Goal: Task Accomplishment & Management: Use online tool/utility

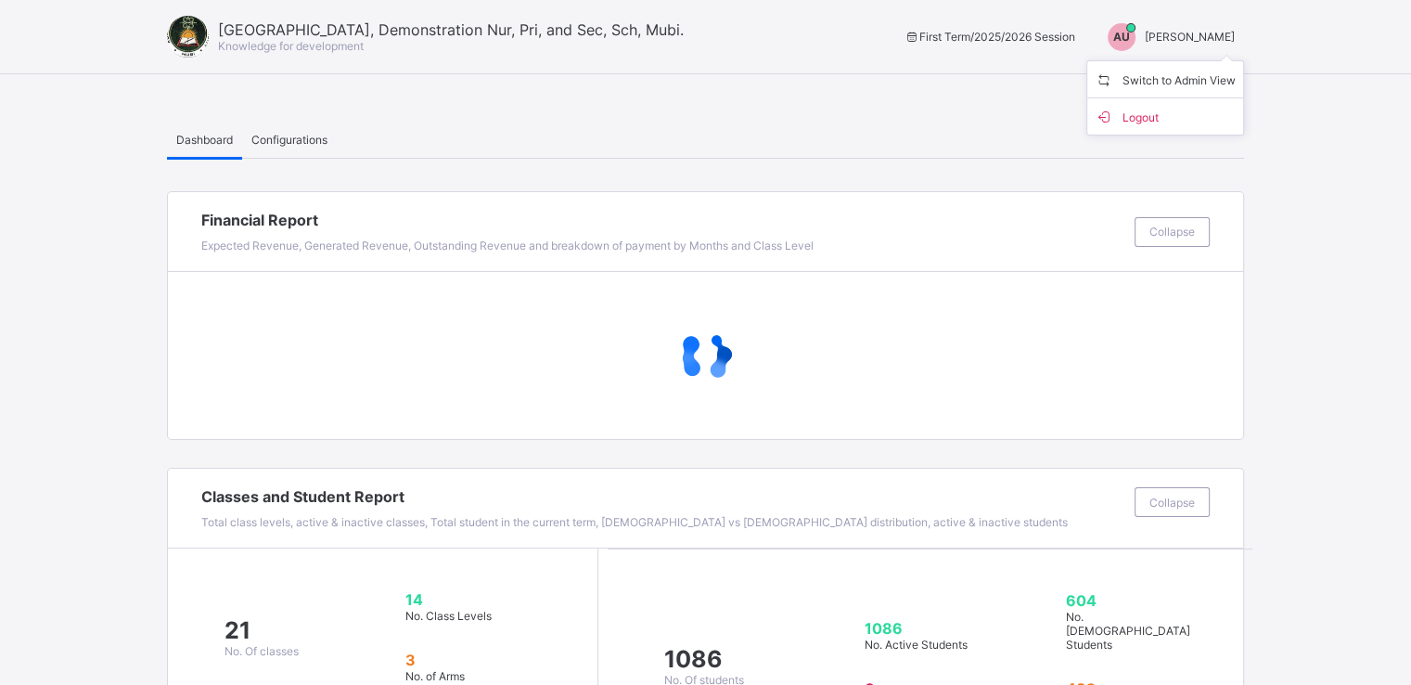
click at [1169, 78] on span "Switch to Admin View" at bounding box center [1165, 79] width 141 height 21
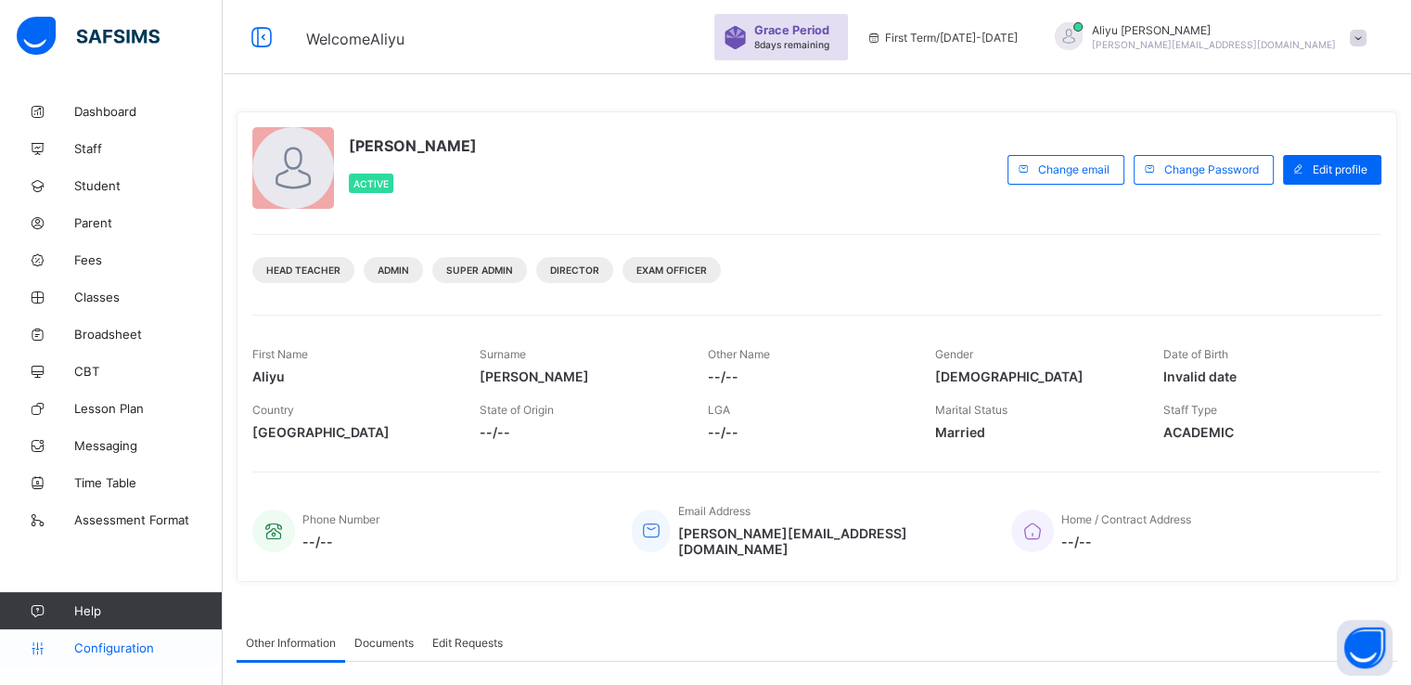
click at [101, 652] on span "Configuration" at bounding box center [148, 647] width 148 height 15
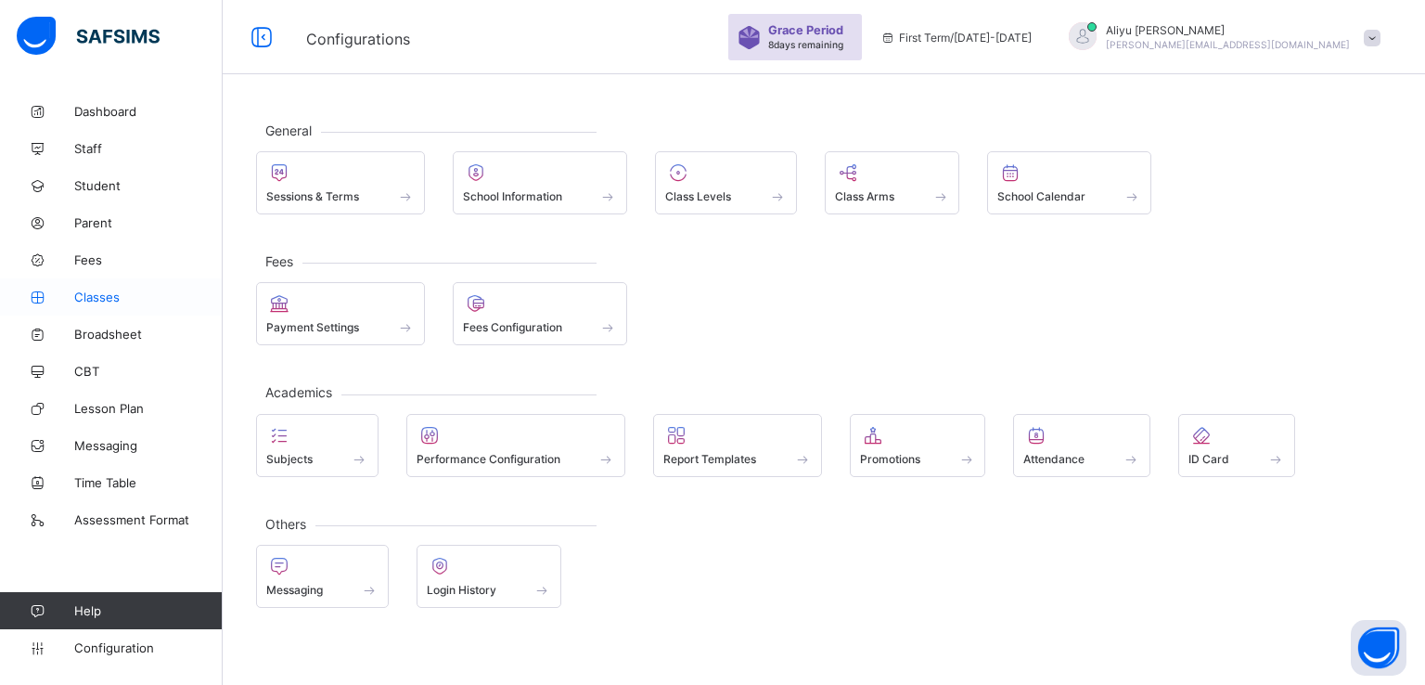
click at [98, 297] on span "Classes" at bounding box center [148, 296] width 148 height 15
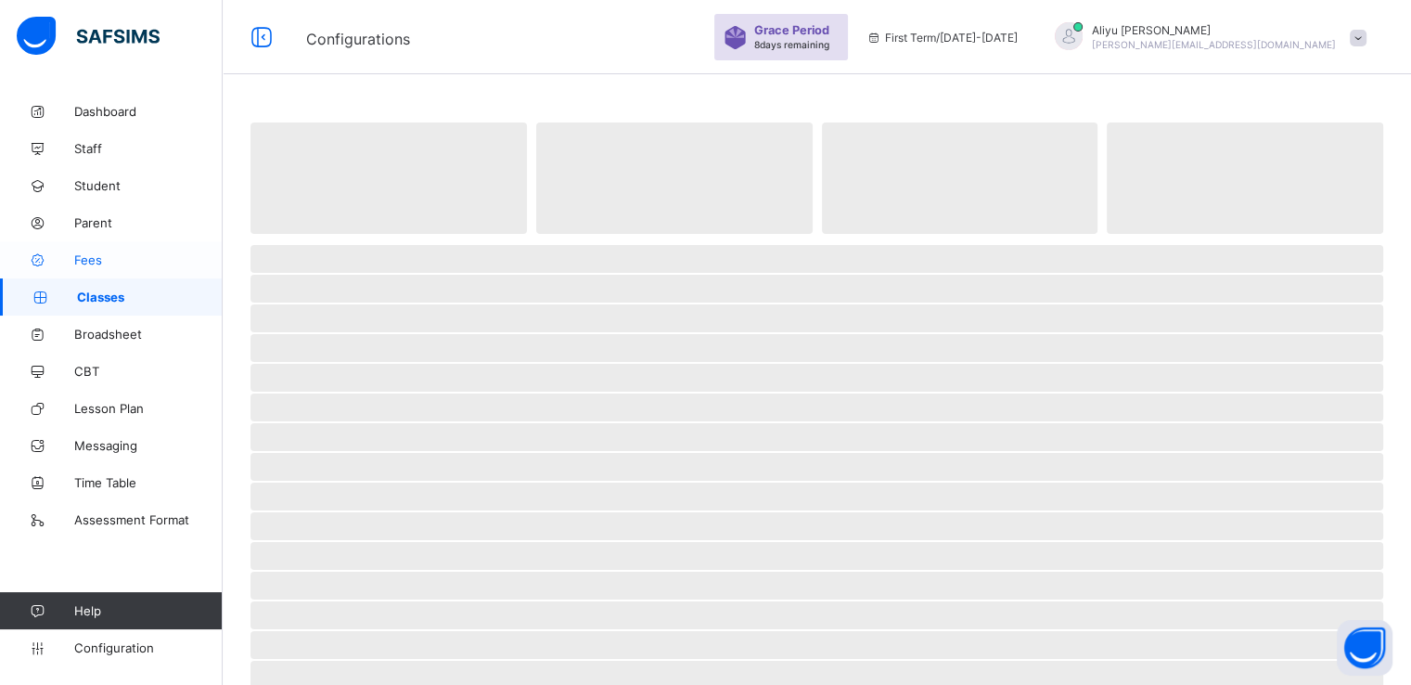
click at [95, 257] on span "Fees" at bounding box center [148, 259] width 148 height 15
click at [1367, 34] on span at bounding box center [1358, 38] width 17 height 17
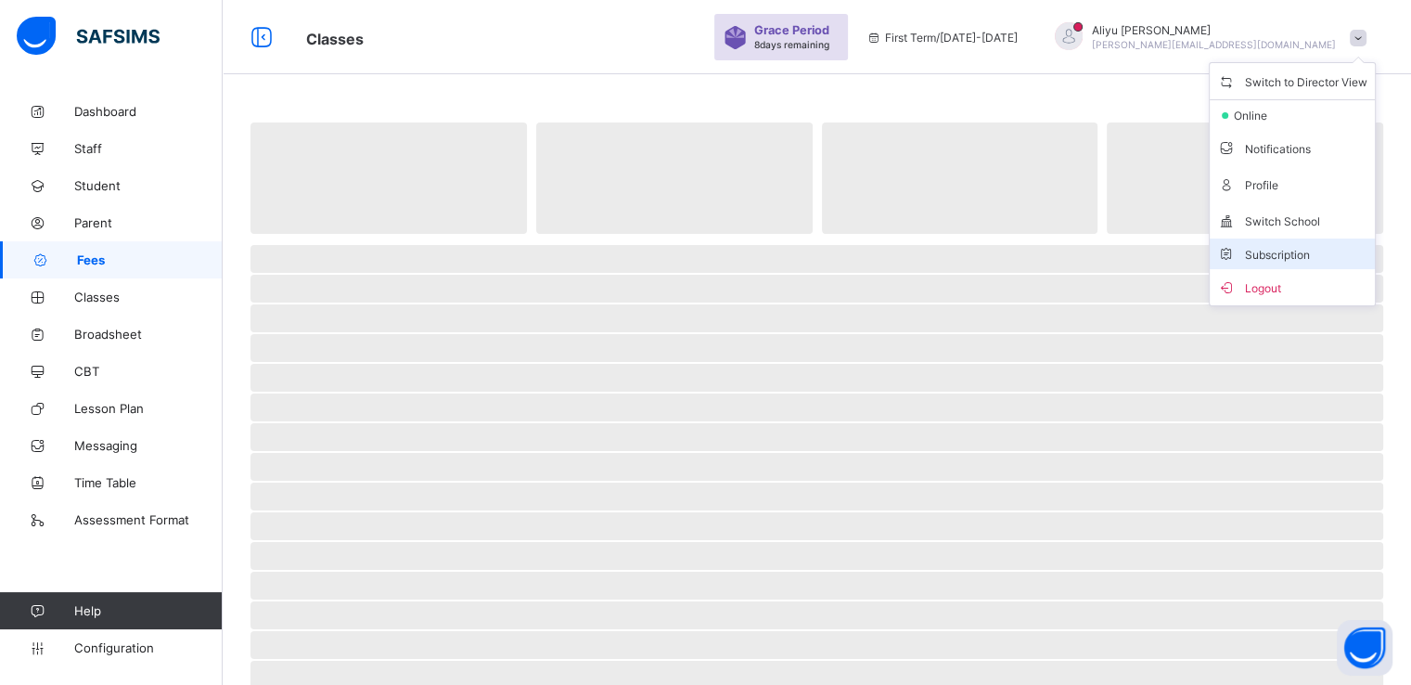
click at [1277, 253] on span "Subscription" at bounding box center [1263, 255] width 93 height 14
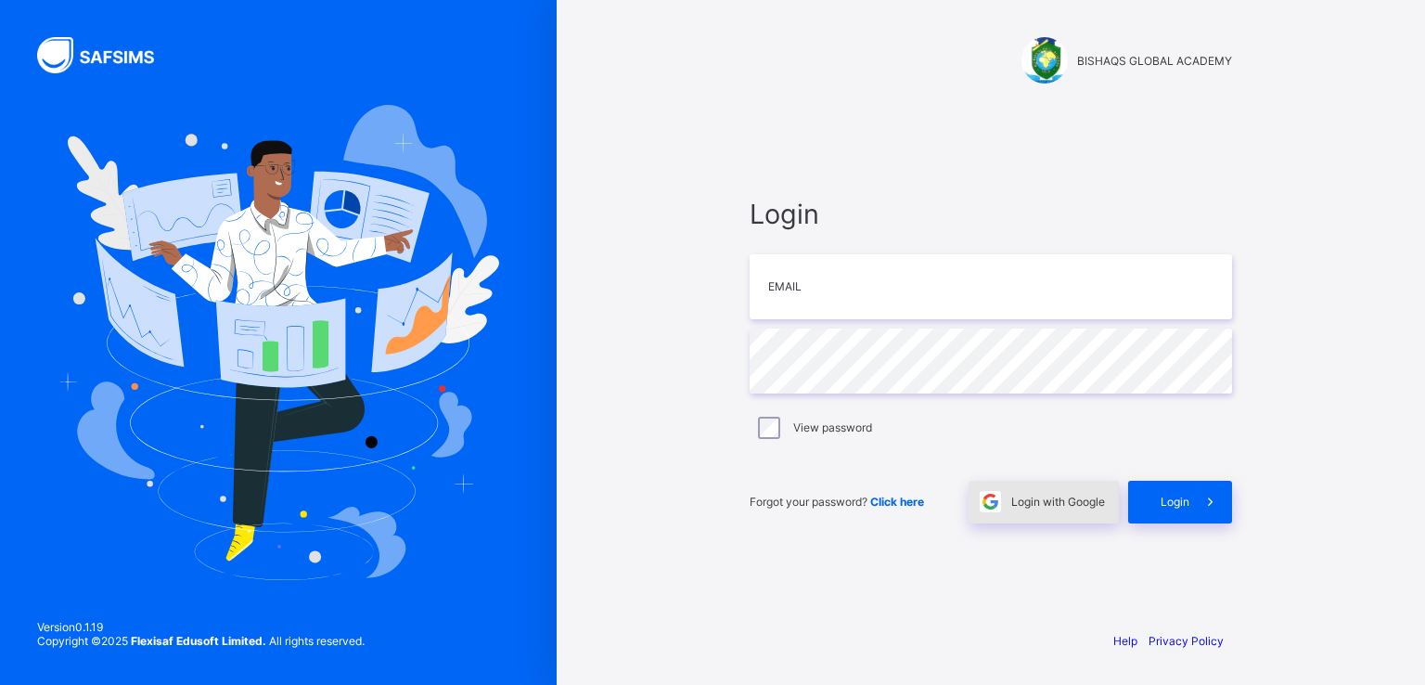
click at [1035, 492] on div "Login with Google" at bounding box center [1044, 502] width 150 height 43
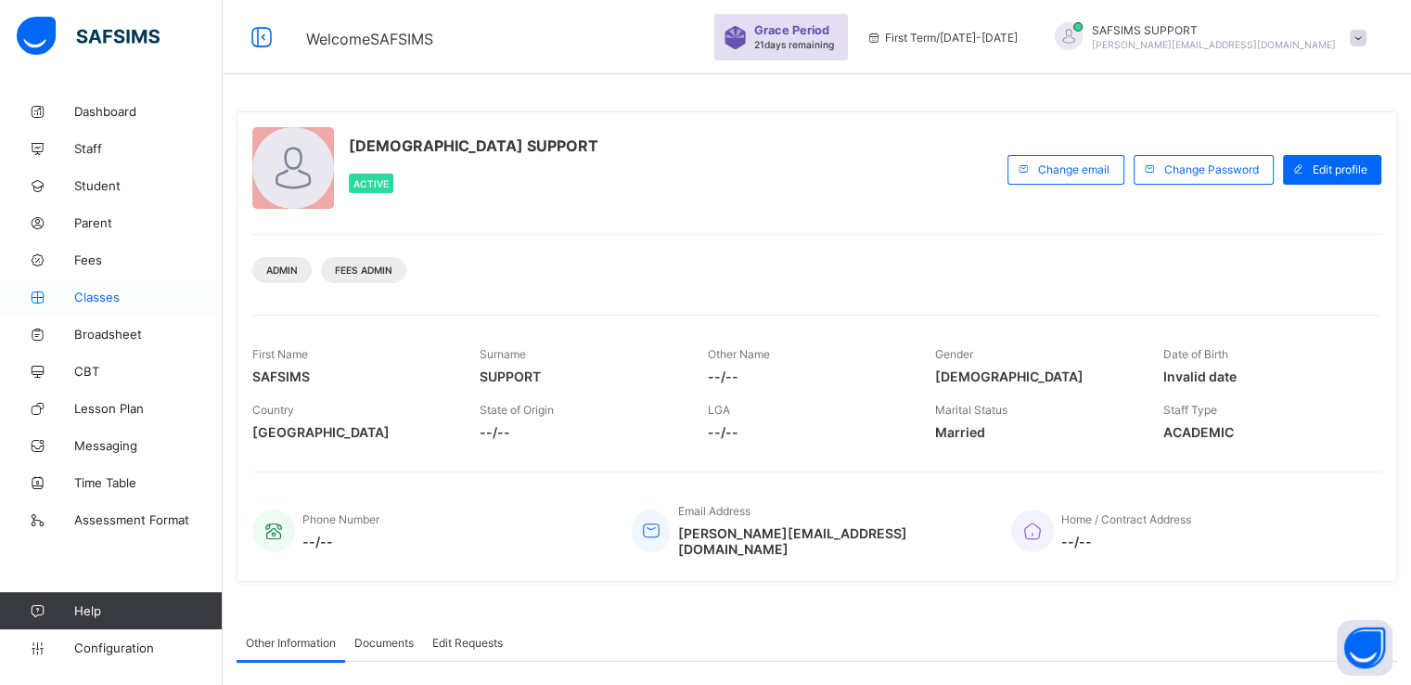
click at [103, 295] on span "Classes" at bounding box center [148, 296] width 148 height 15
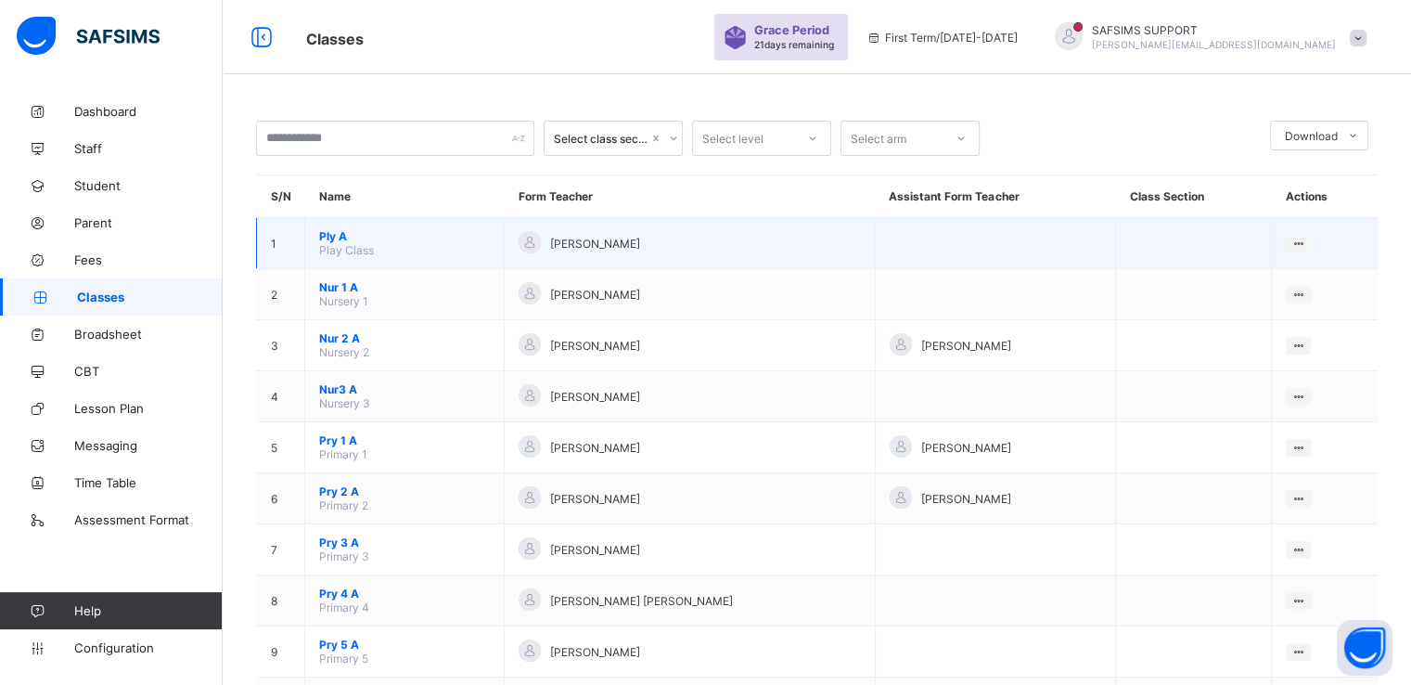
click at [328, 233] on span "Ply A" at bounding box center [404, 236] width 171 height 14
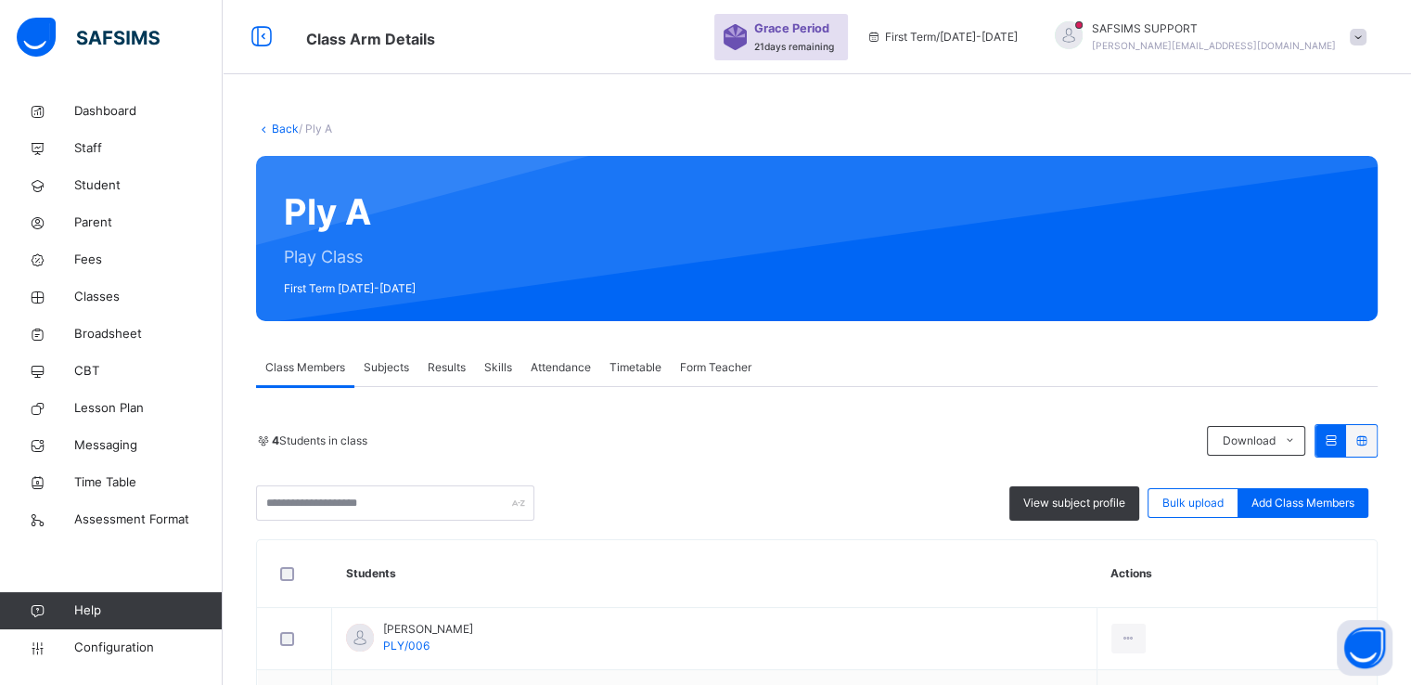
click at [277, 129] on link "Back" at bounding box center [285, 129] width 27 height 14
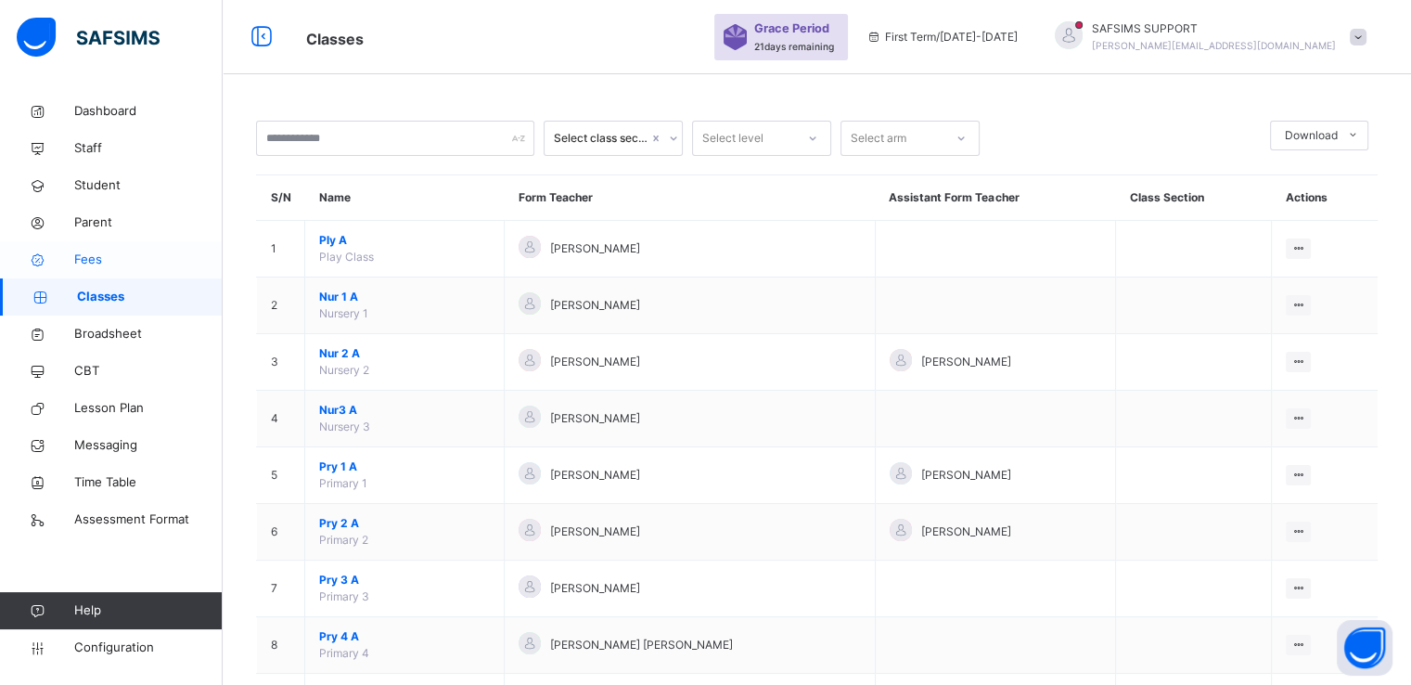
click at [70, 254] on icon at bounding box center [37, 260] width 74 height 14
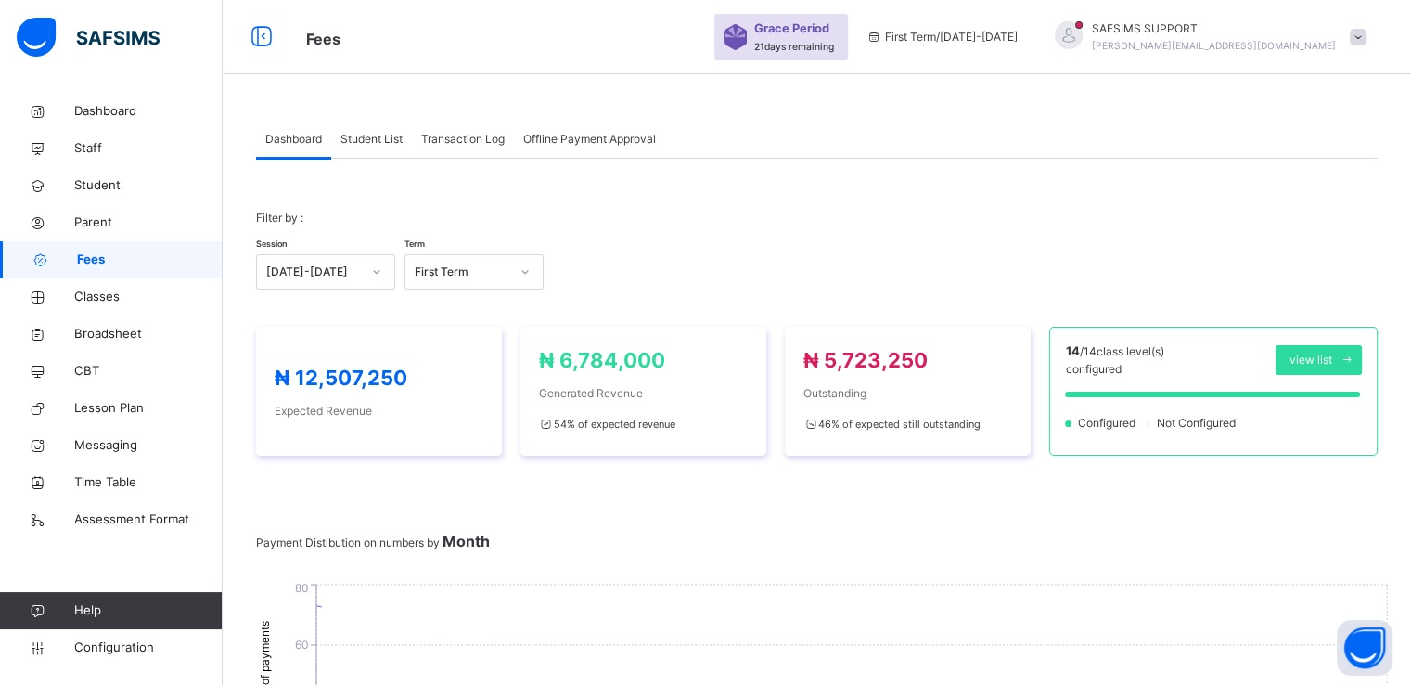
click at [365, 148] on div "Student List" at bounding box center [371, 139] width 81 height 37
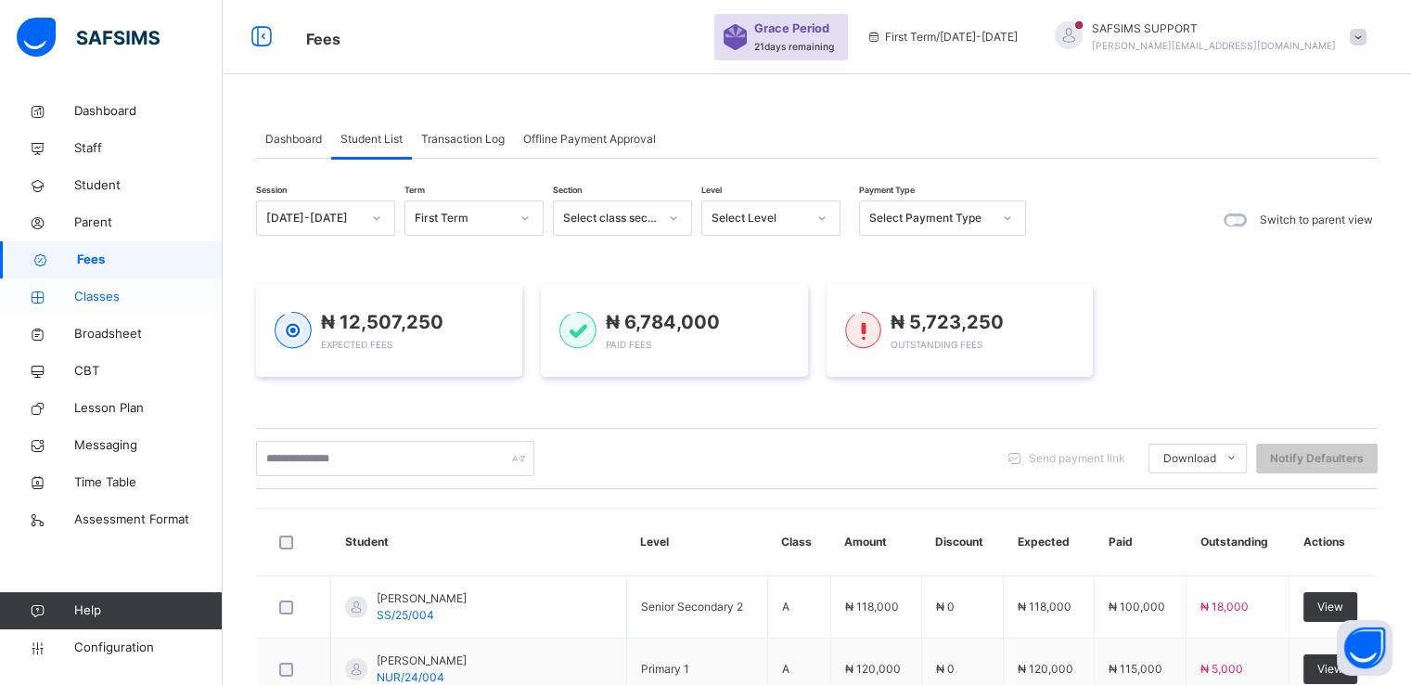
click at [102, 298] on span "Classes" at bounding box center [148, 297] width 148 height 19
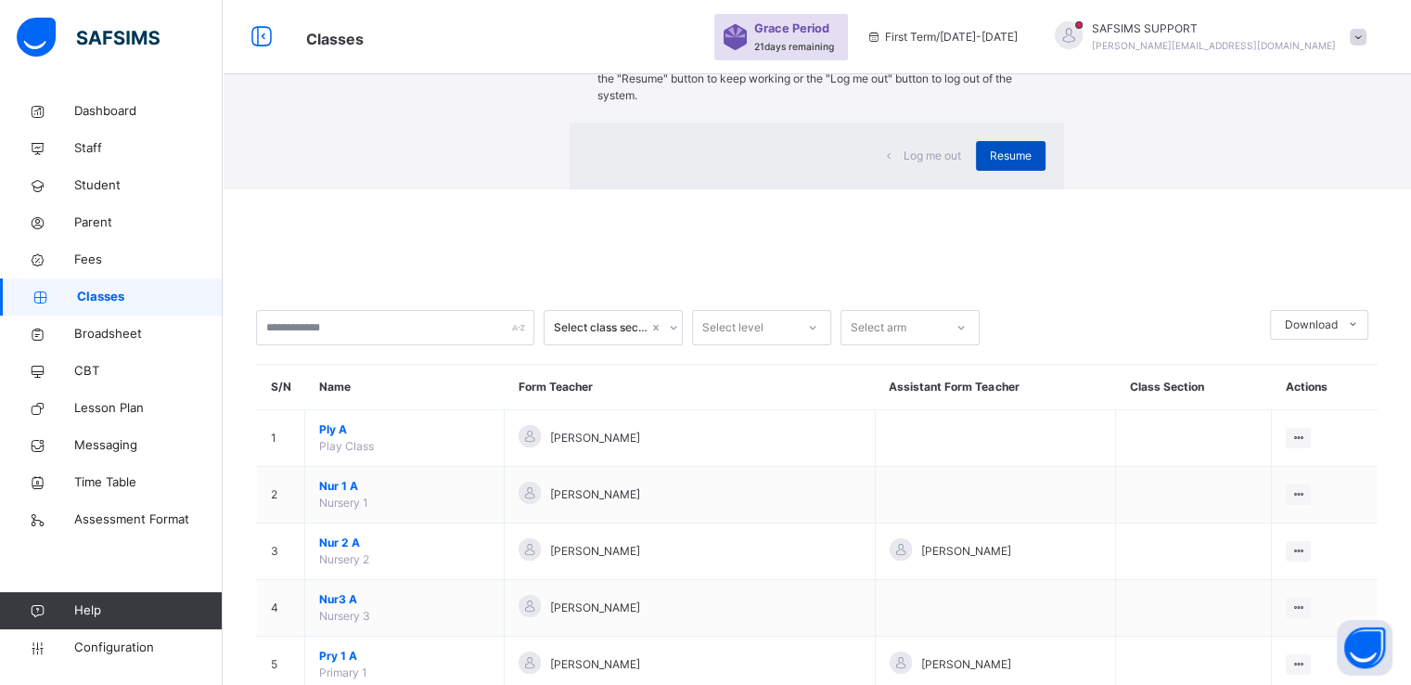
click at [976, 171] on div "Resume" at bounding box center [1011, 156] width 70 height 30
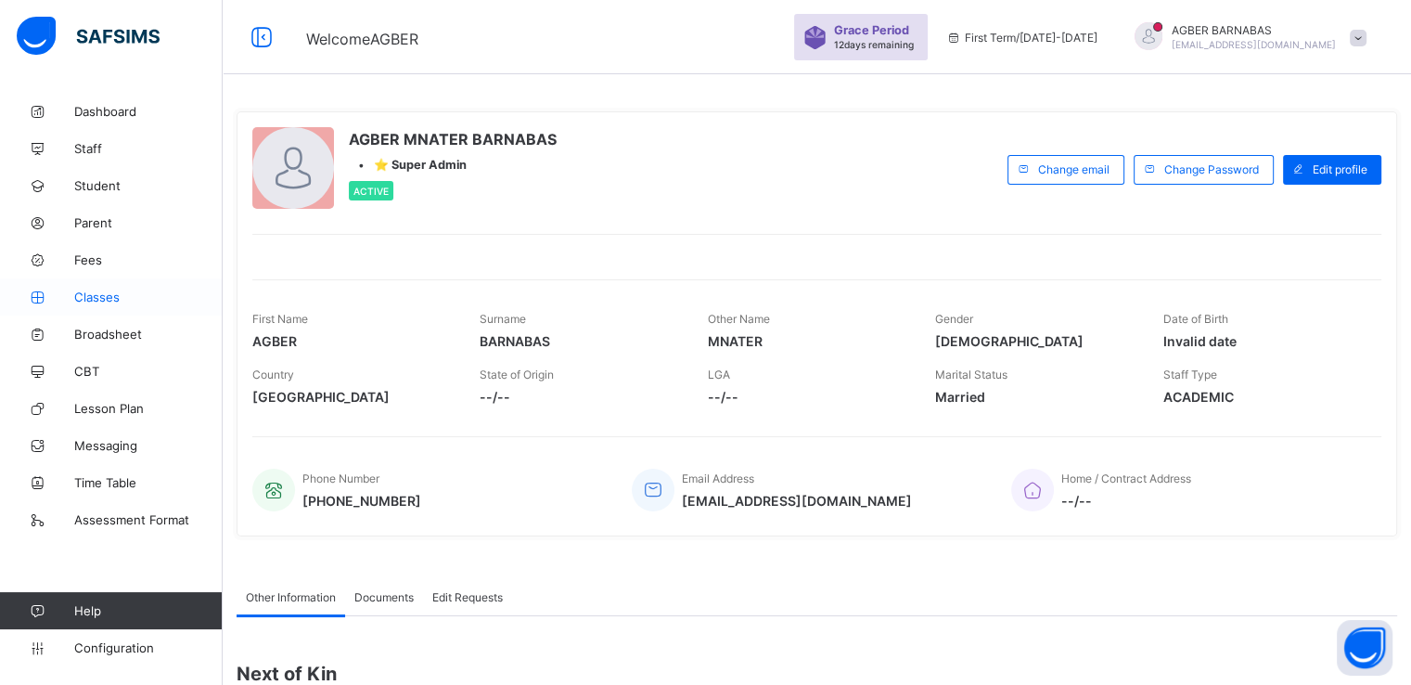
click at [96, 301] on span "Classes" at bounding box center [148, 296] width 148 height 15
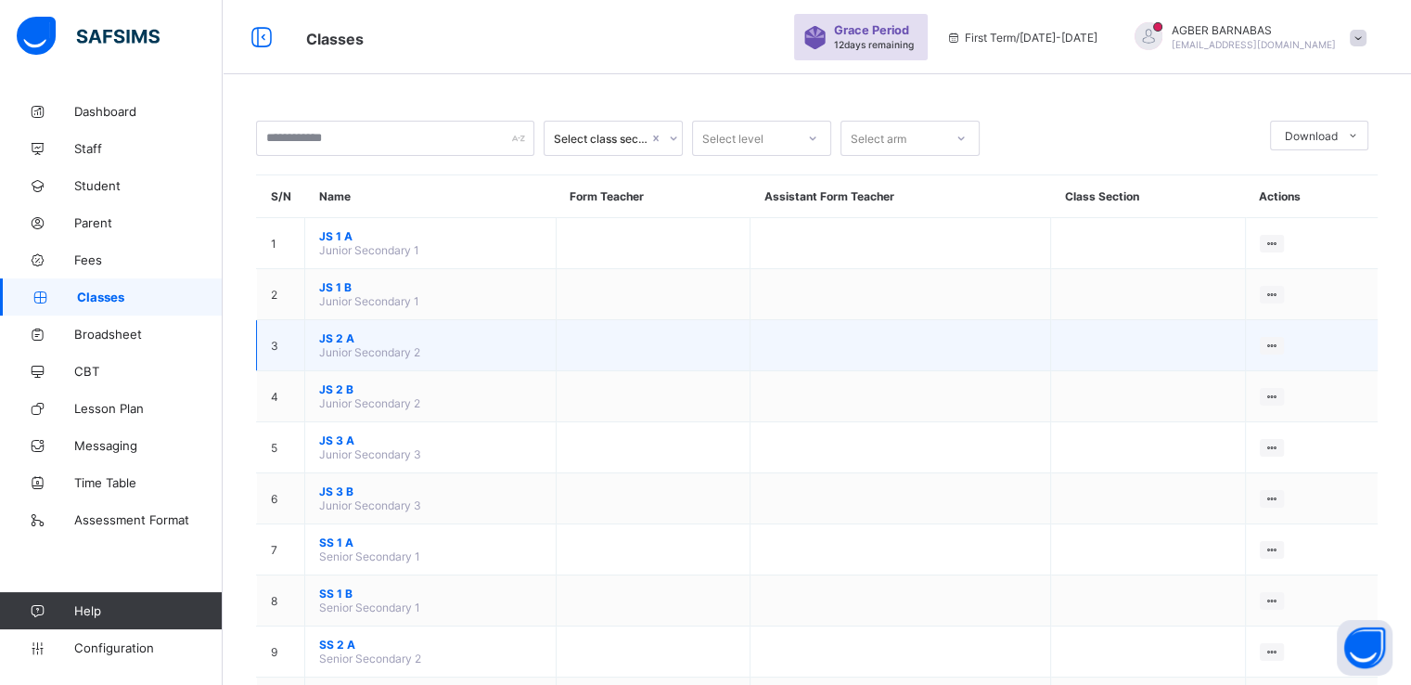
click at [347, 344] on span "JS 2 A" at bounding box center [430, 338] width 223 height 14
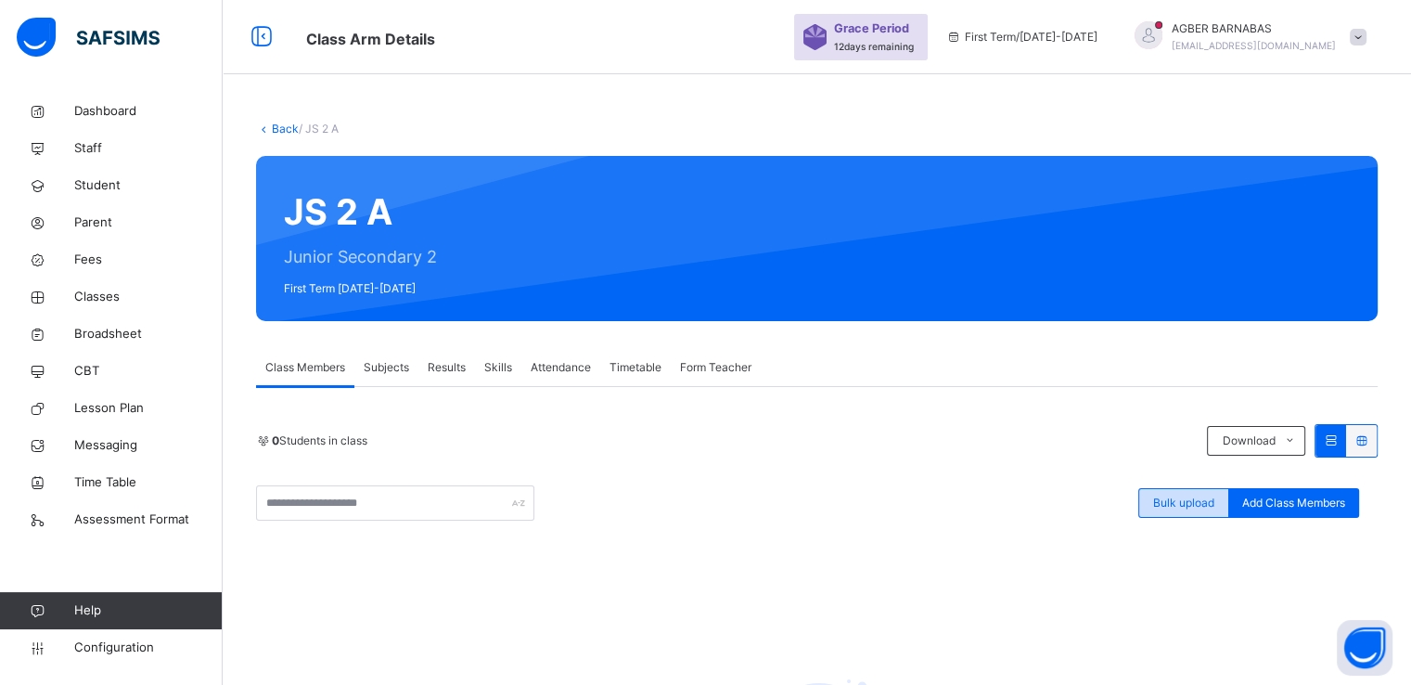
click at [1176, 503] on span "Bulk upload" at bounding box center [1183, 503] width 61 height 17
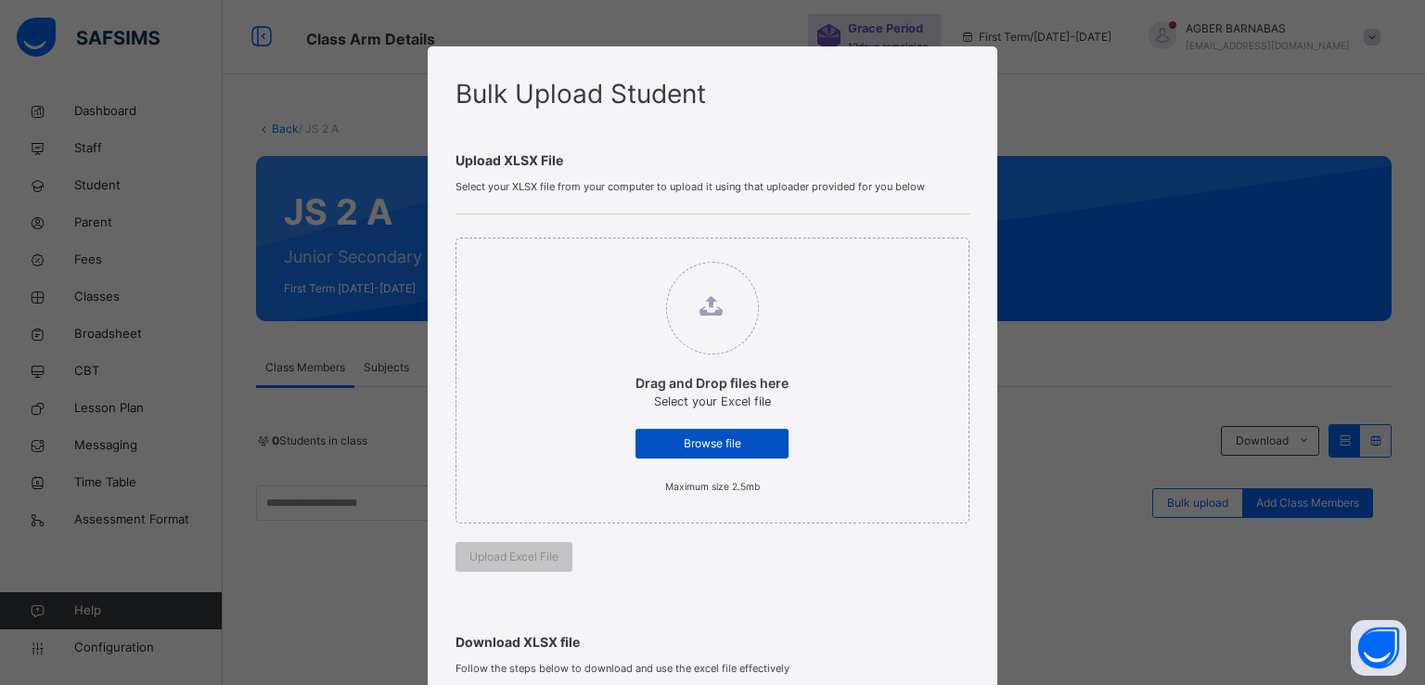
click at [719, 443] on span "Browse file" at bounding box center [711, 443] width 125 height 17
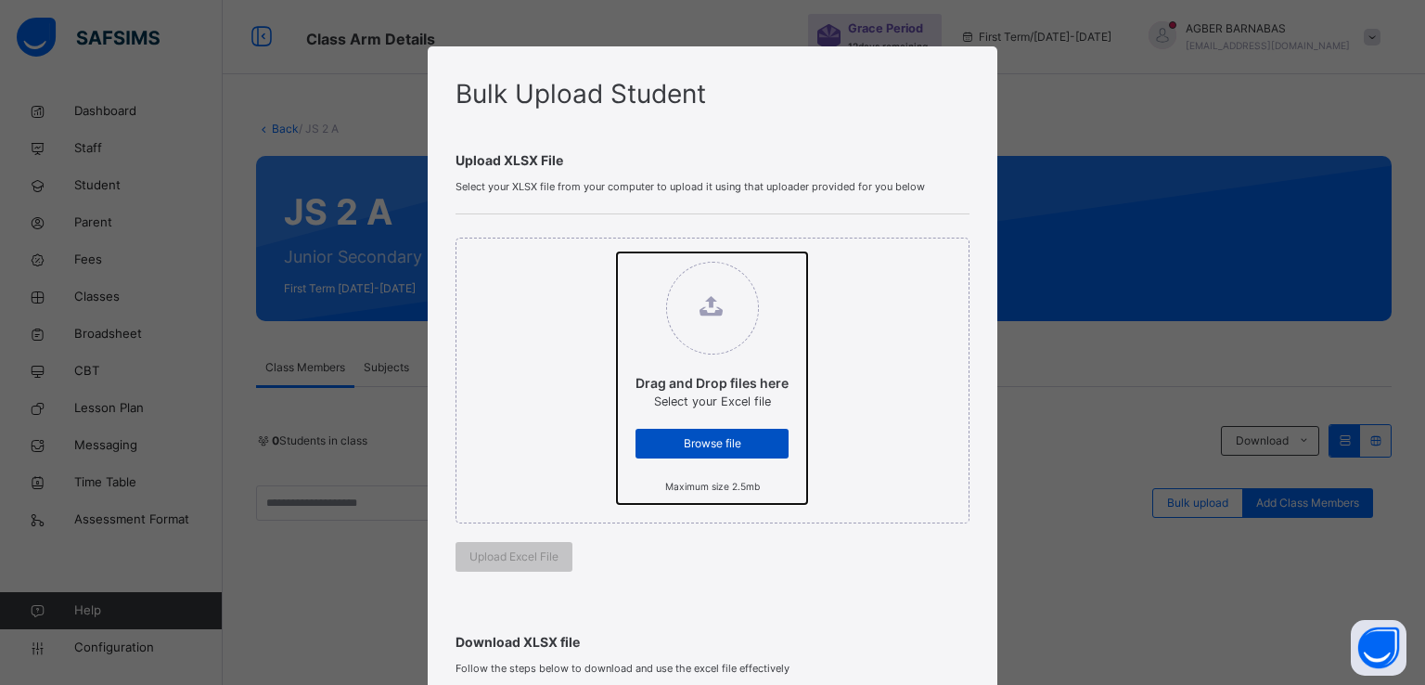
click at [617, 252] on input "Drag and Drop files here Select your Excel file Browse file Maximum size 2.5mb" at bounding box center [617, 252] width 0 height 0
type input "**********"
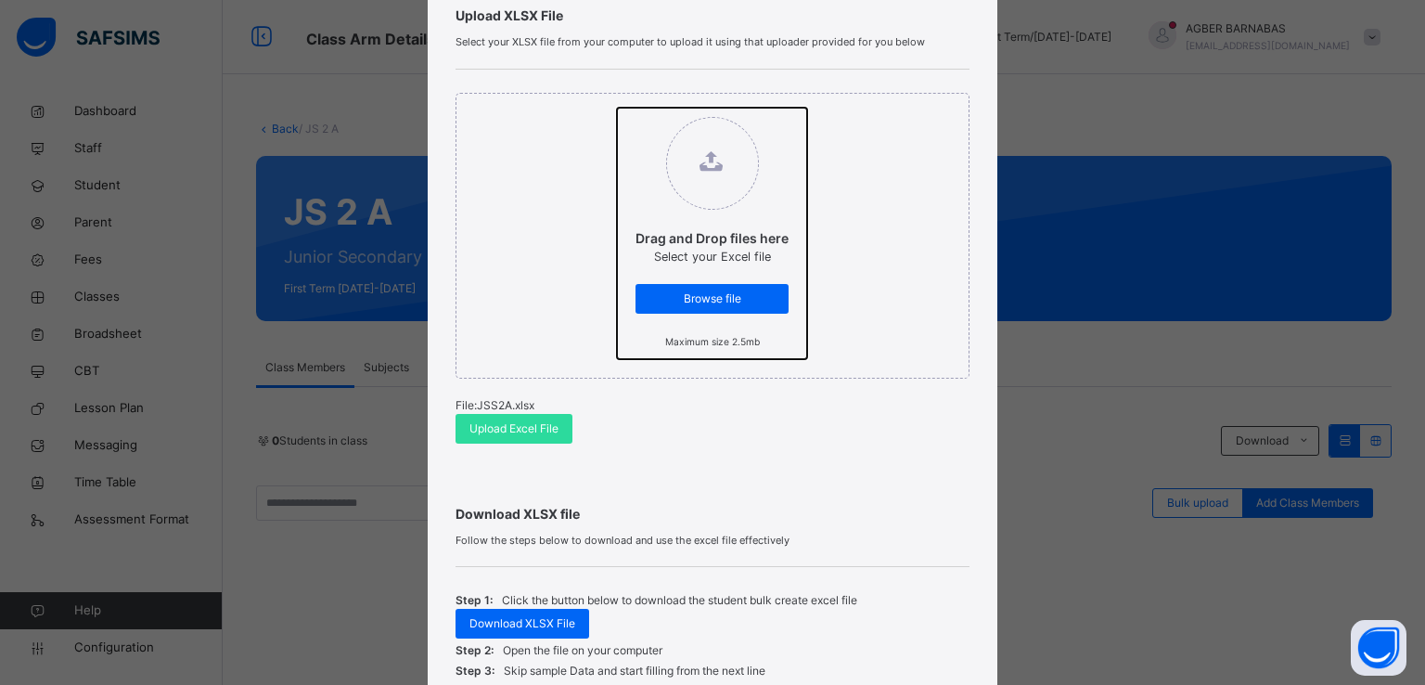
scroll to position [148, 0]
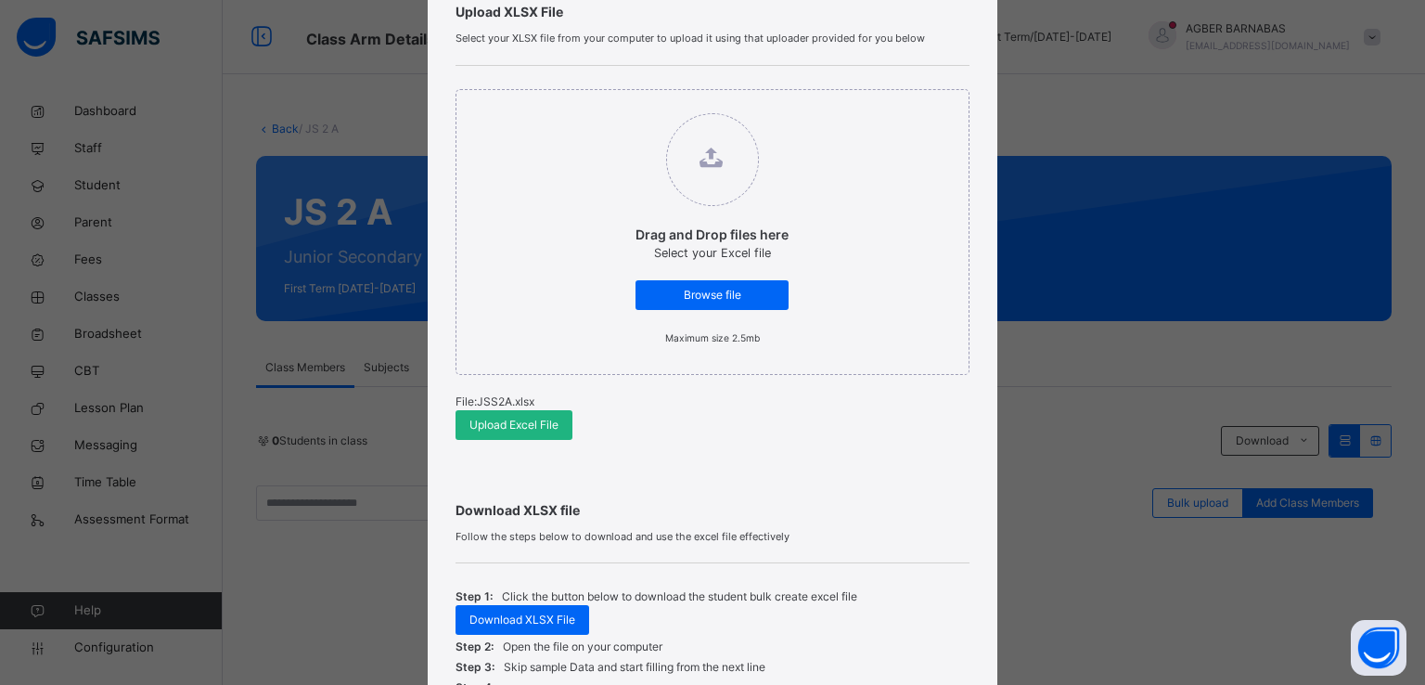
click at [479, 420] on span "Upload Excel File" at bounding box center [513, 425] width 89 height 17
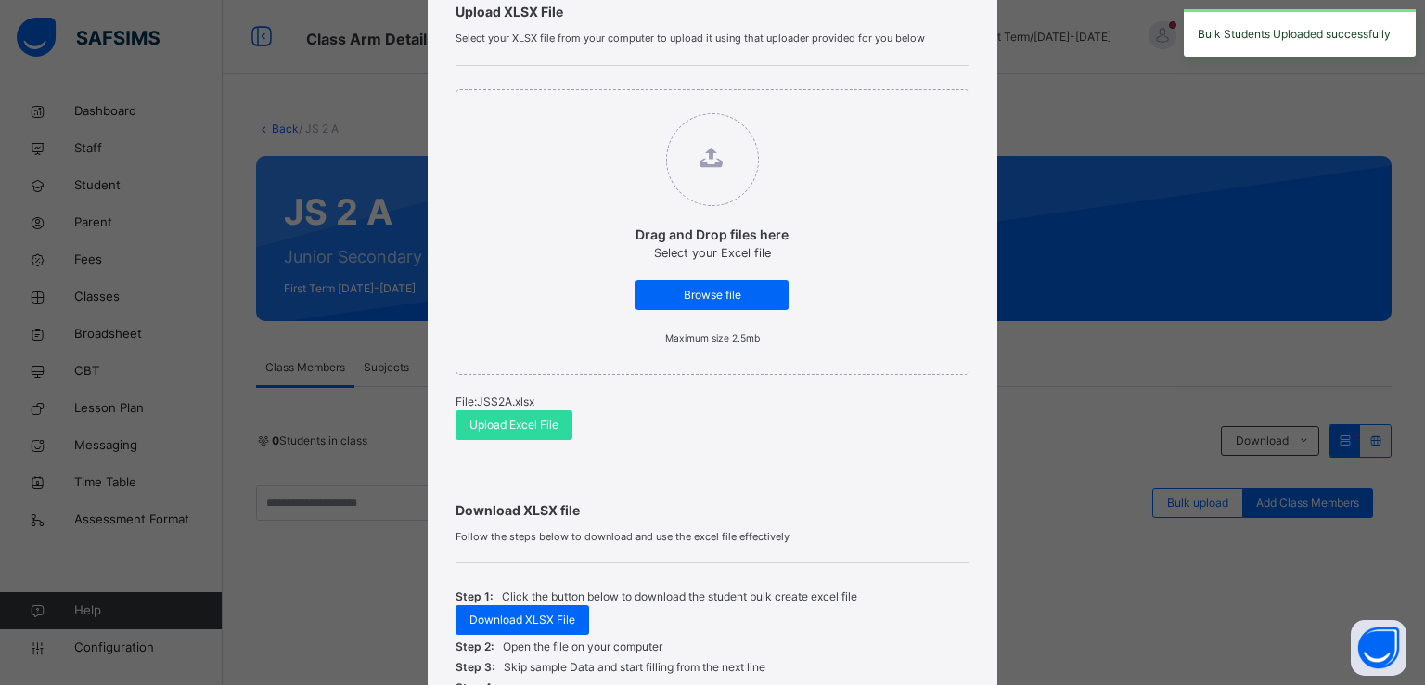
scroll to position [383, 0]
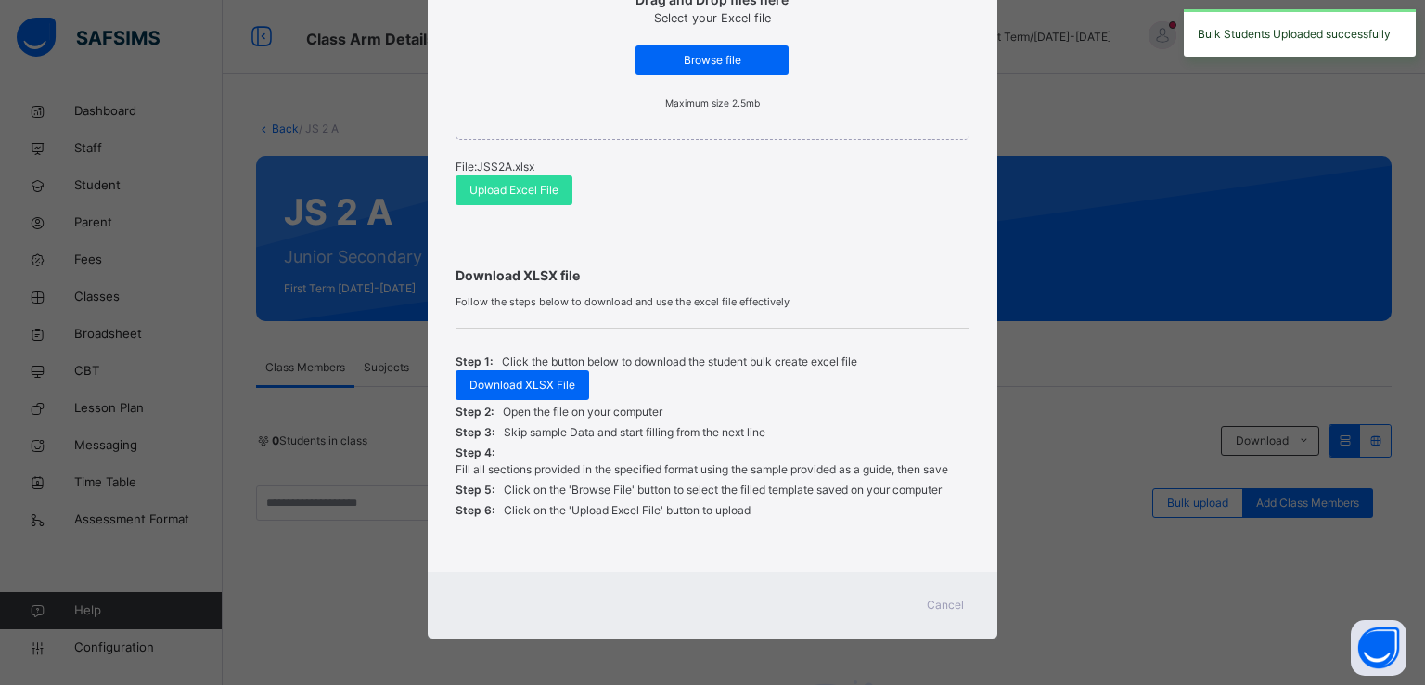
click at [938, 607] on span "Cancel" at bounding box center [945, 605] width 37 height 17
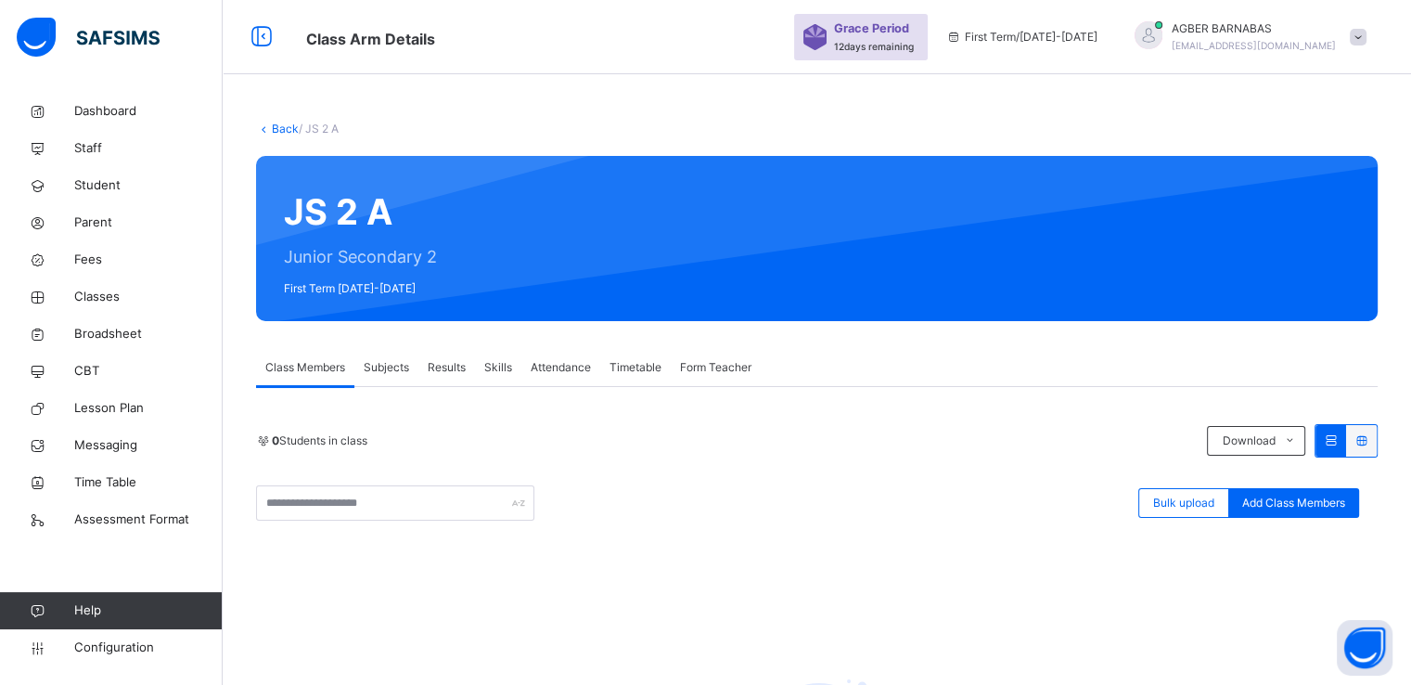
click at [276, 128] on link "Back" at bounding box center [285, 129] width 27 height 14
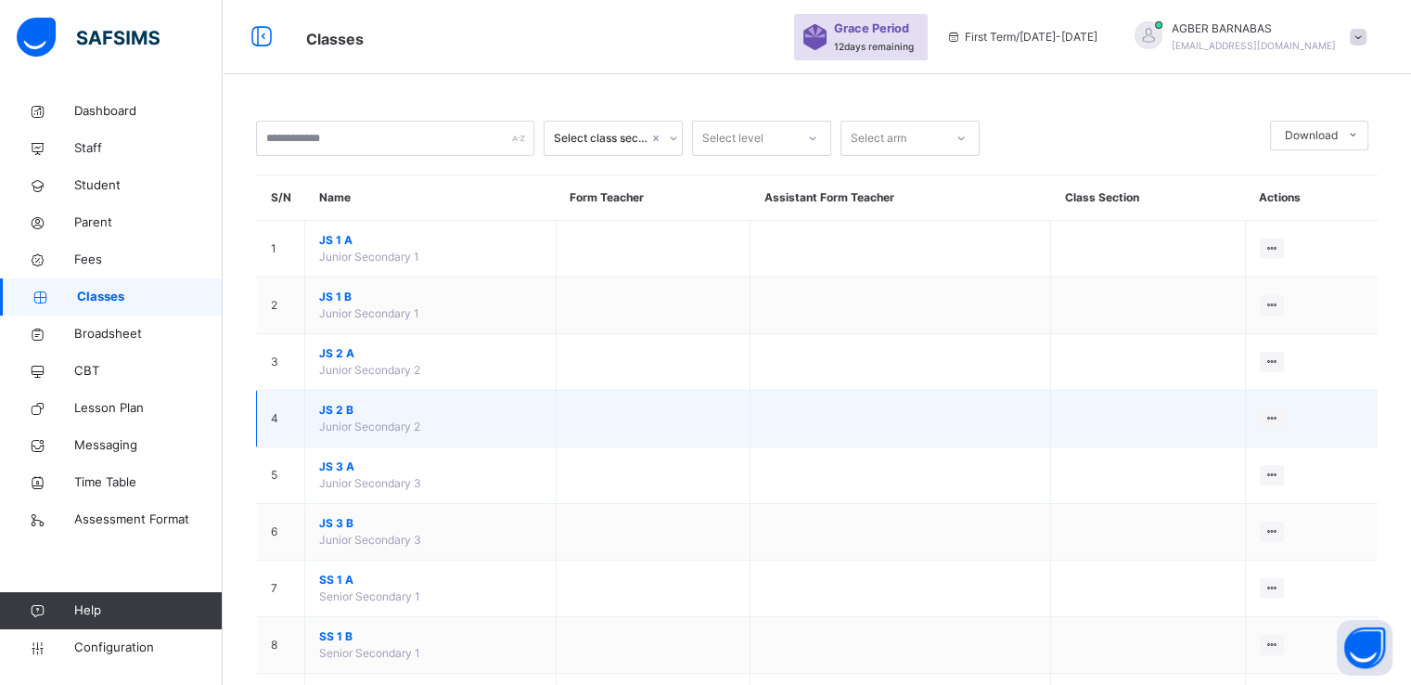
click at [326, 408] on span "JS 2 B" at bounding box center [430, 410] width 223 height 17
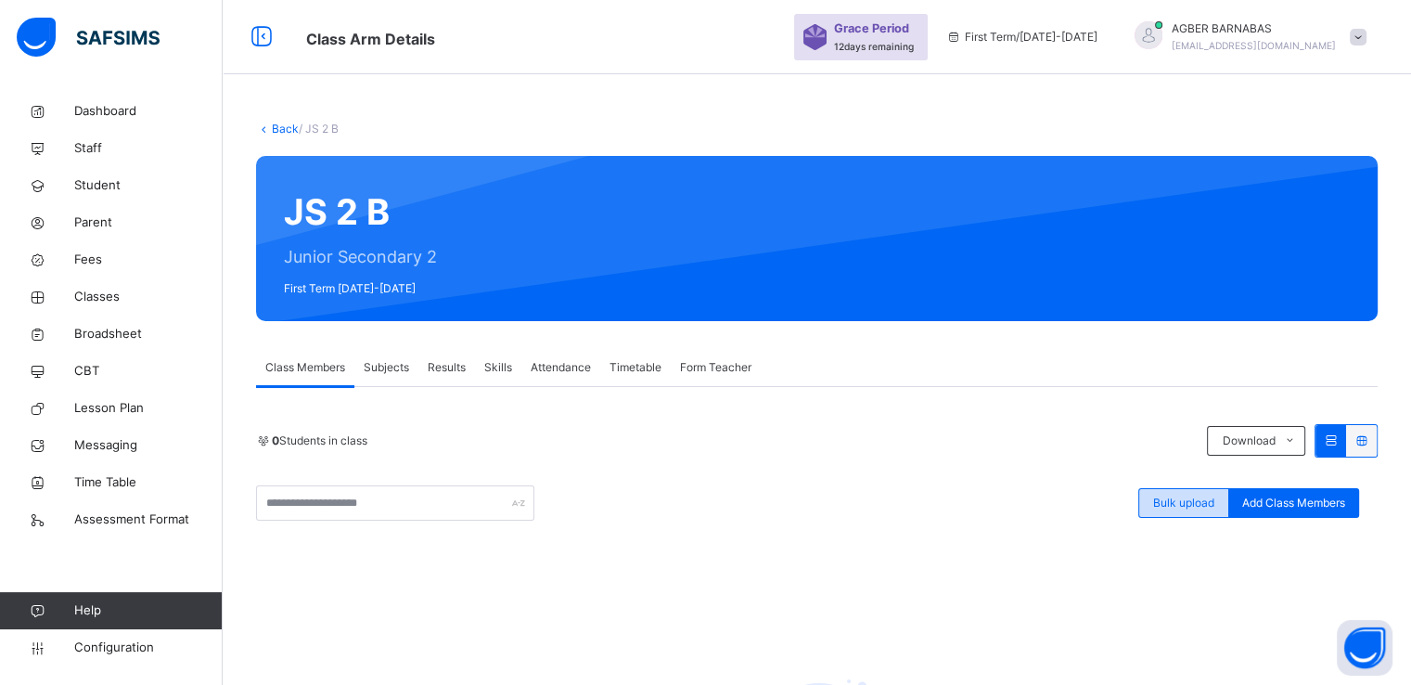
click at [1177, 506] on span "Bulk upload" at bounding box center [1183, 503] width 61 height 17
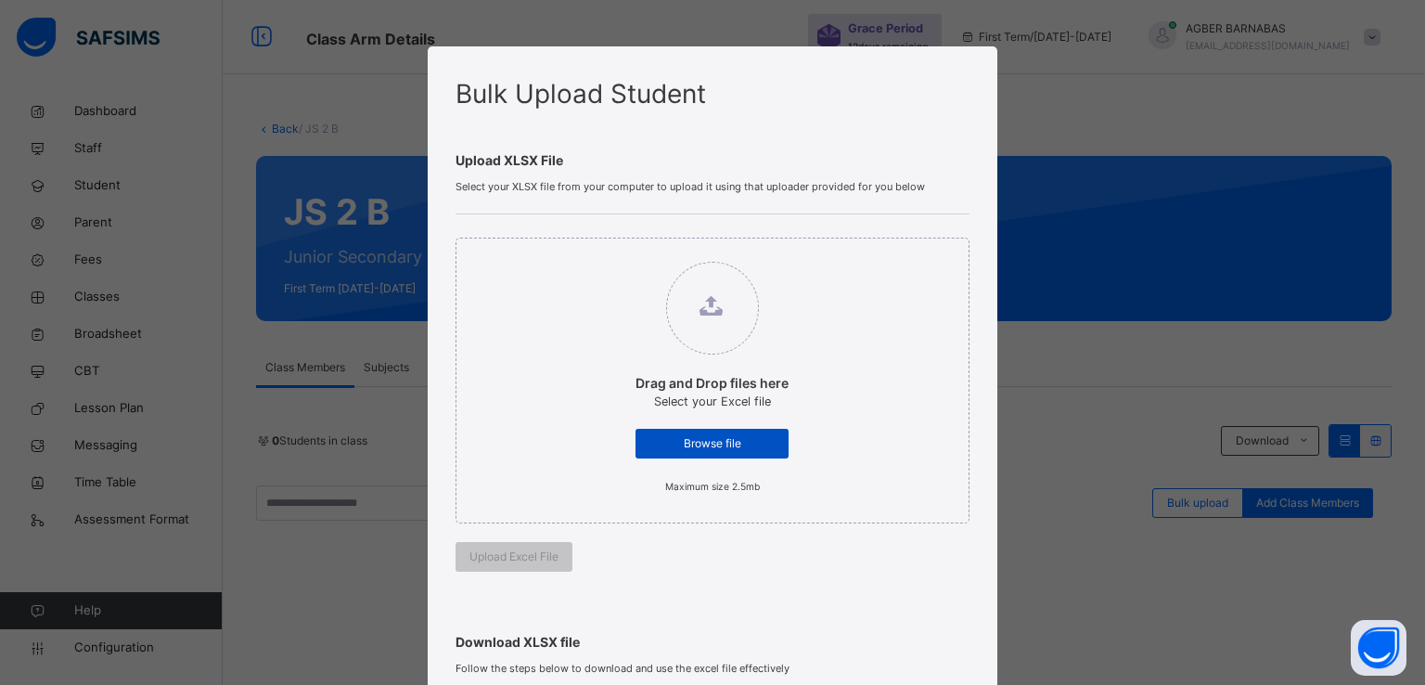
click at [703, 443] on span "Browse file" at bounding box center [711, 443] width 125 height 17
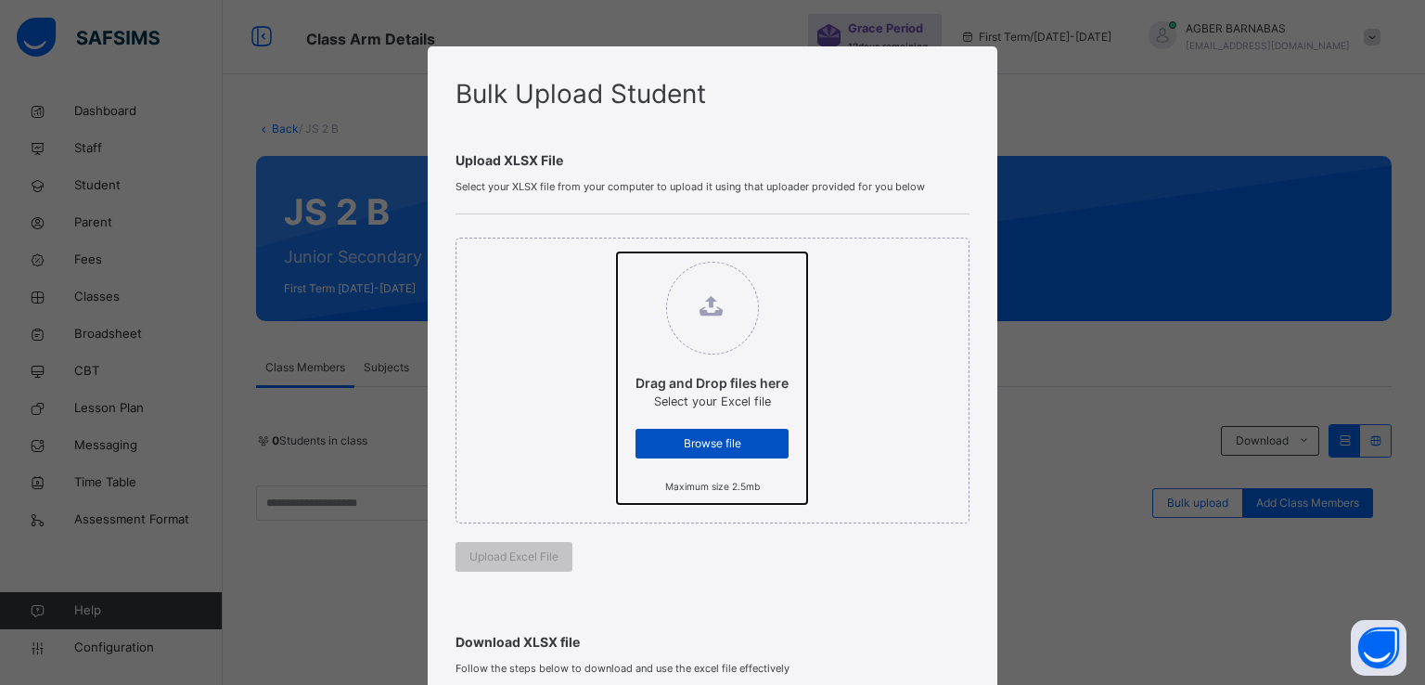
click at [617, 252] on input "Drag and Drop files here Select your Excel file Browse file Maximum size 2.5mb" at bounding box center [617, 252] width 0 height 0
type input "**********"
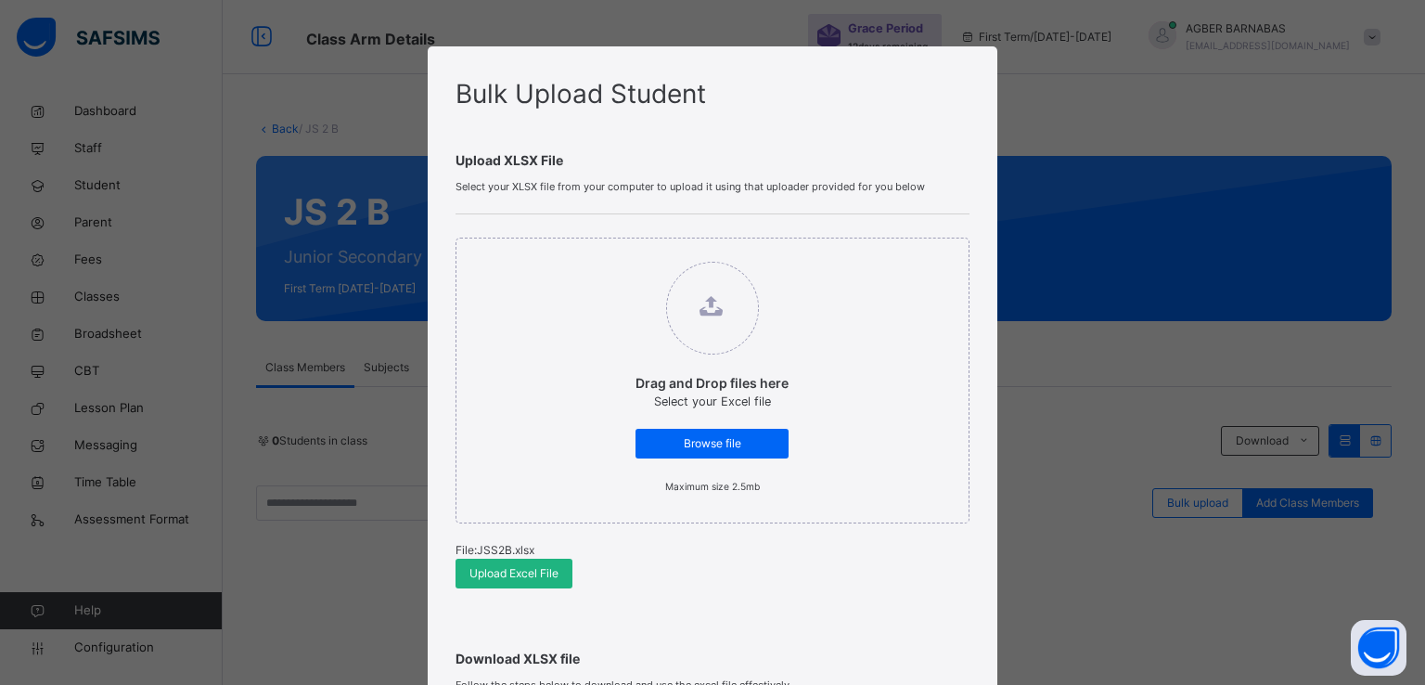
click at [488, 565] on span "Upload Excel File" at bounding box center [513, 573] width 89 height 17
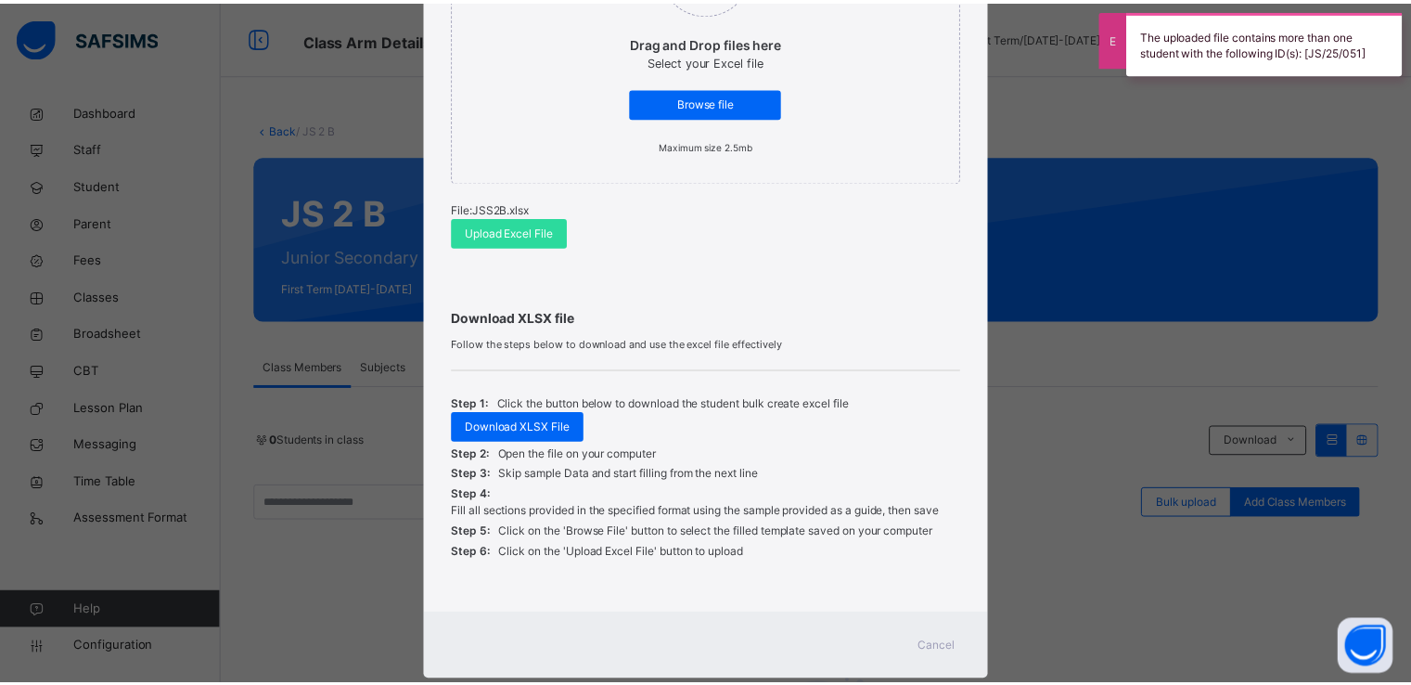
scroll to position [383, 0]
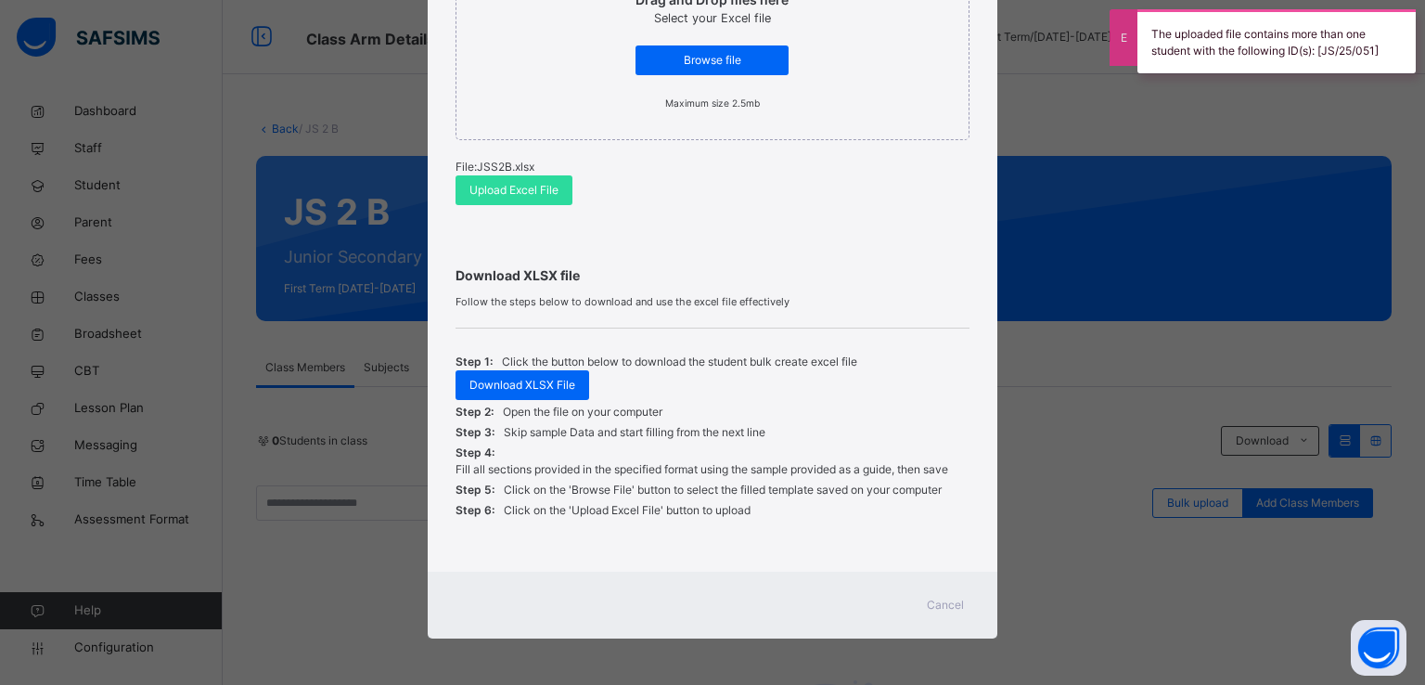
click at [936, 605] on span "Cancel" at bounding box center [945, 605] width 37 height 17
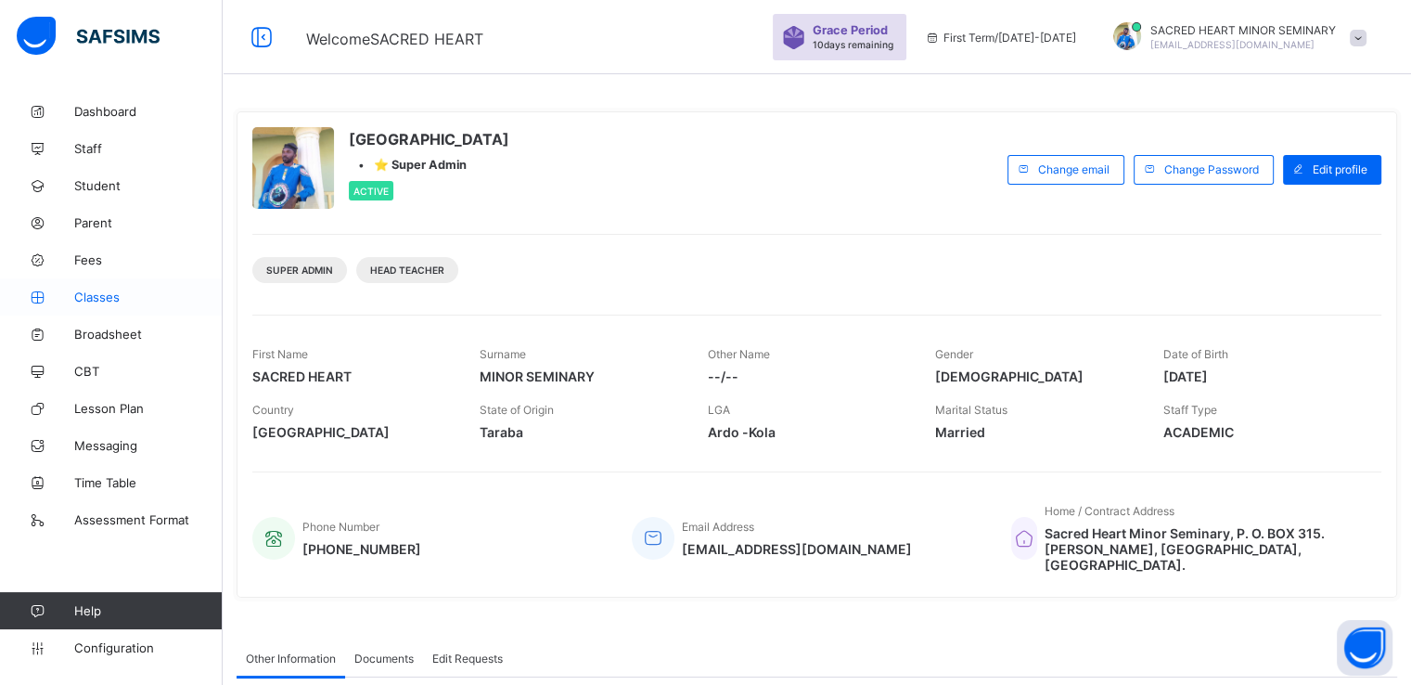
click at [99, 290] on span "Classes" at bounding box center [148, 296] width 148 height 15
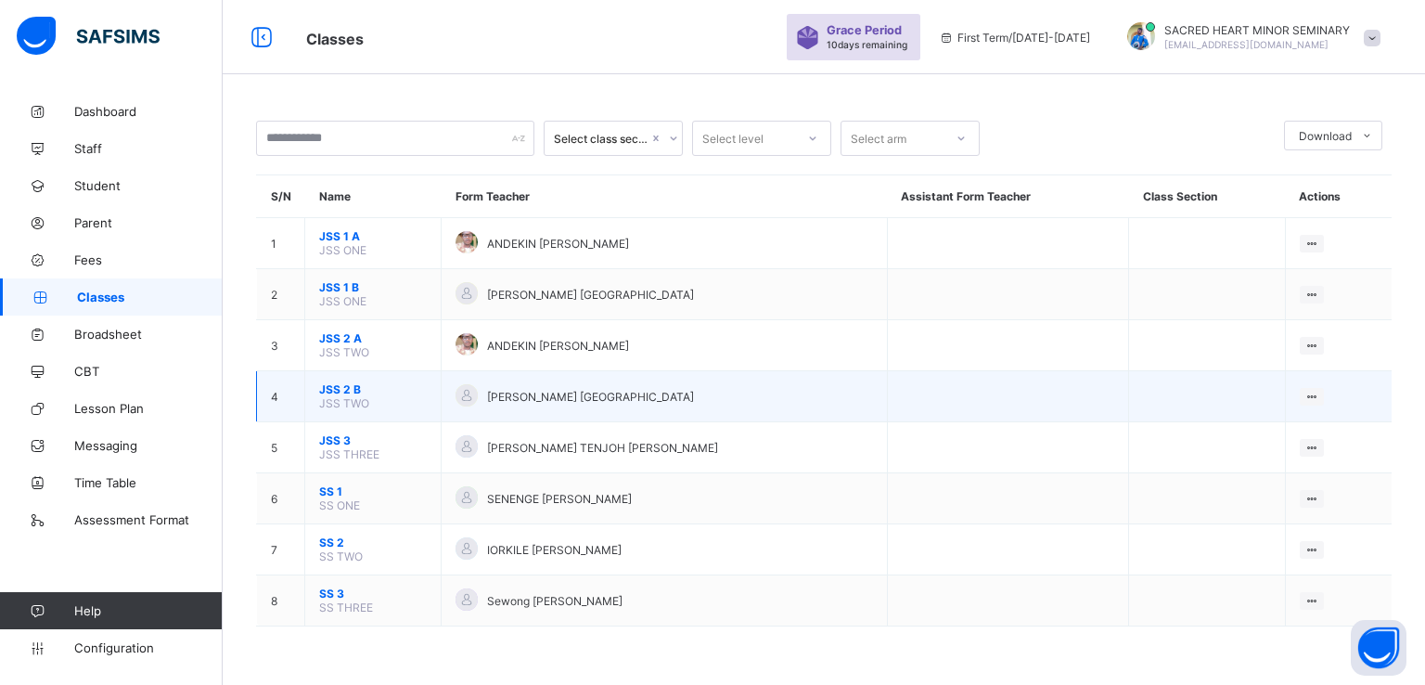
click at [344, 391] on span "JSS 2 B" at bounding box center [373, 389] width 108 height 14
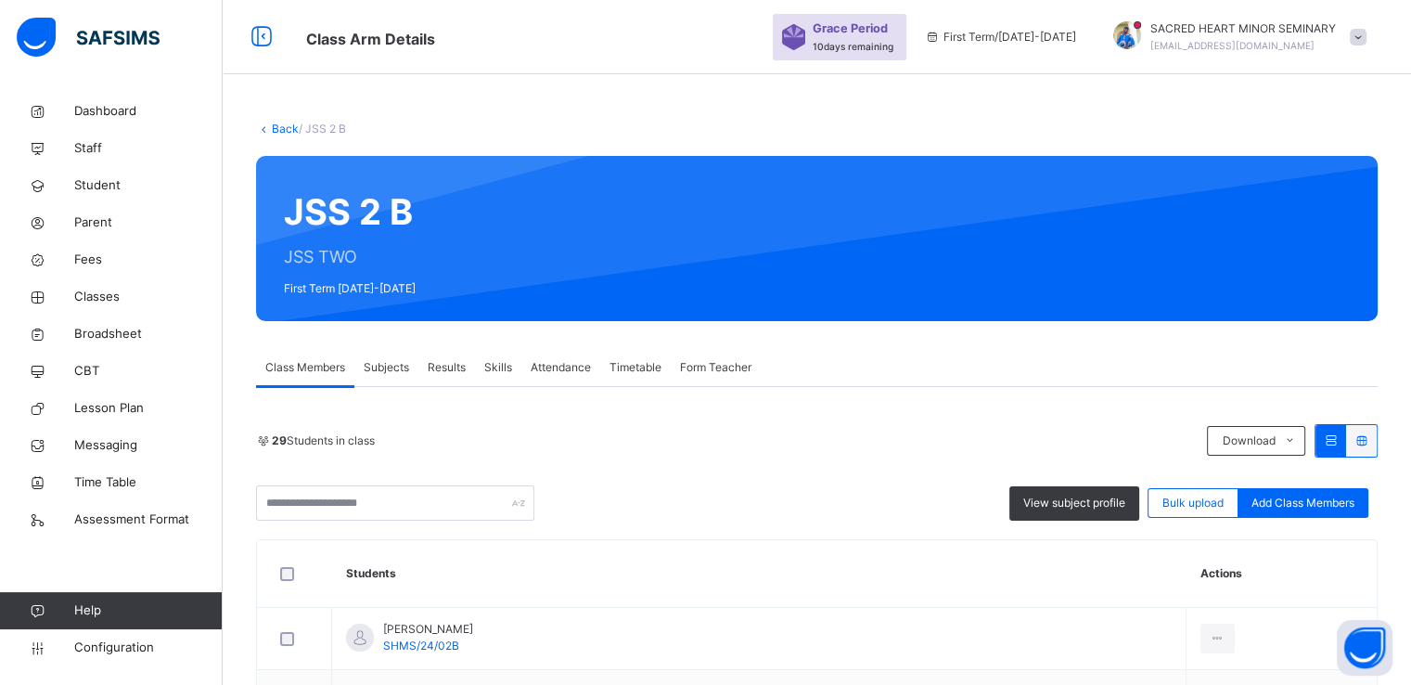
click at [277, 131] on link "Back" at bounding box center [285, 129] width 27 height 14
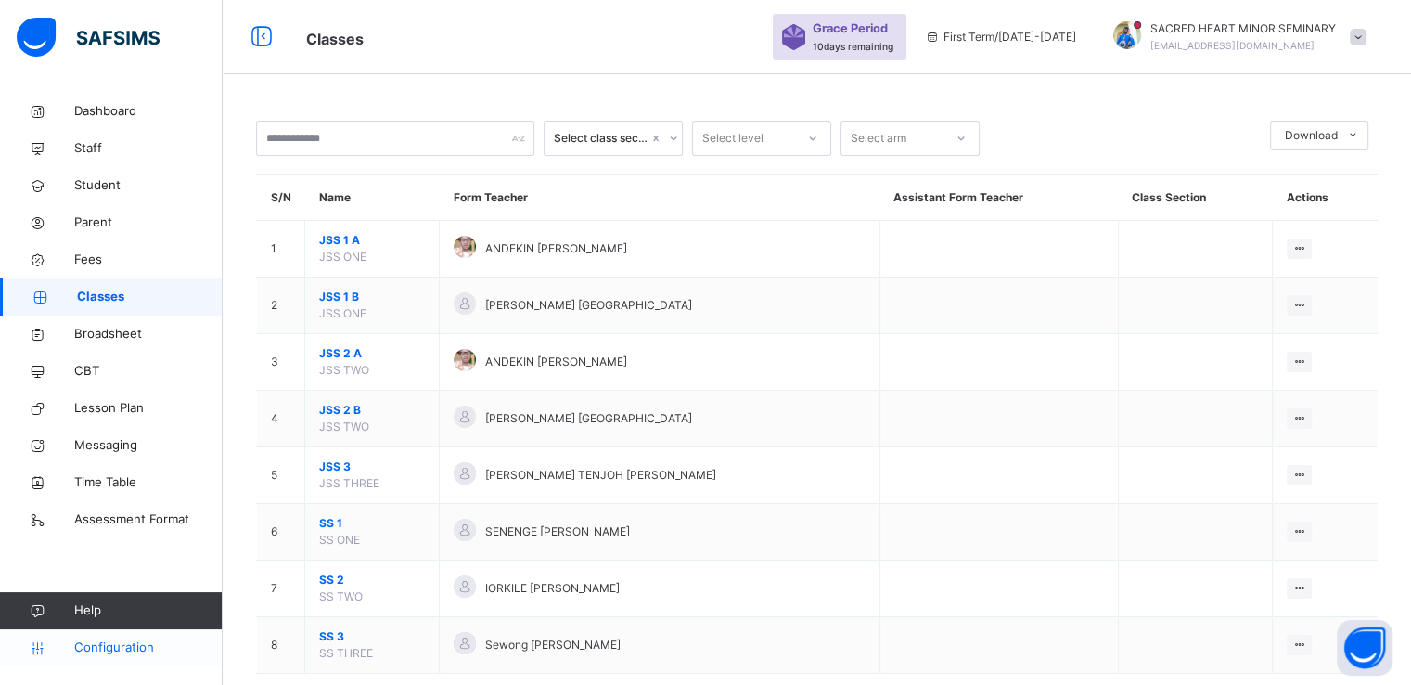
click at [97, 649] on span "Configuration" at bounding box center [148, 647] width 148 height 19
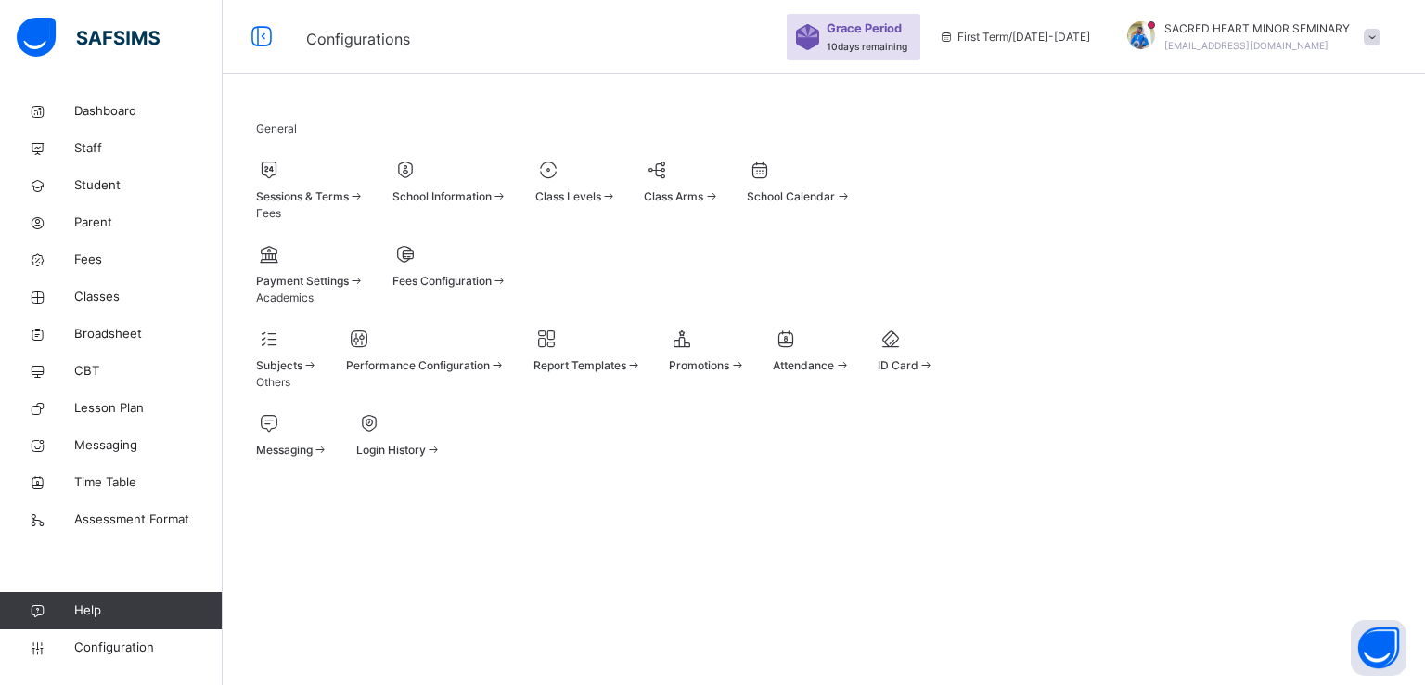
click at [365, 198] on div "Sessions & Terms" at bounding box center [310, 196] width 109 height 17
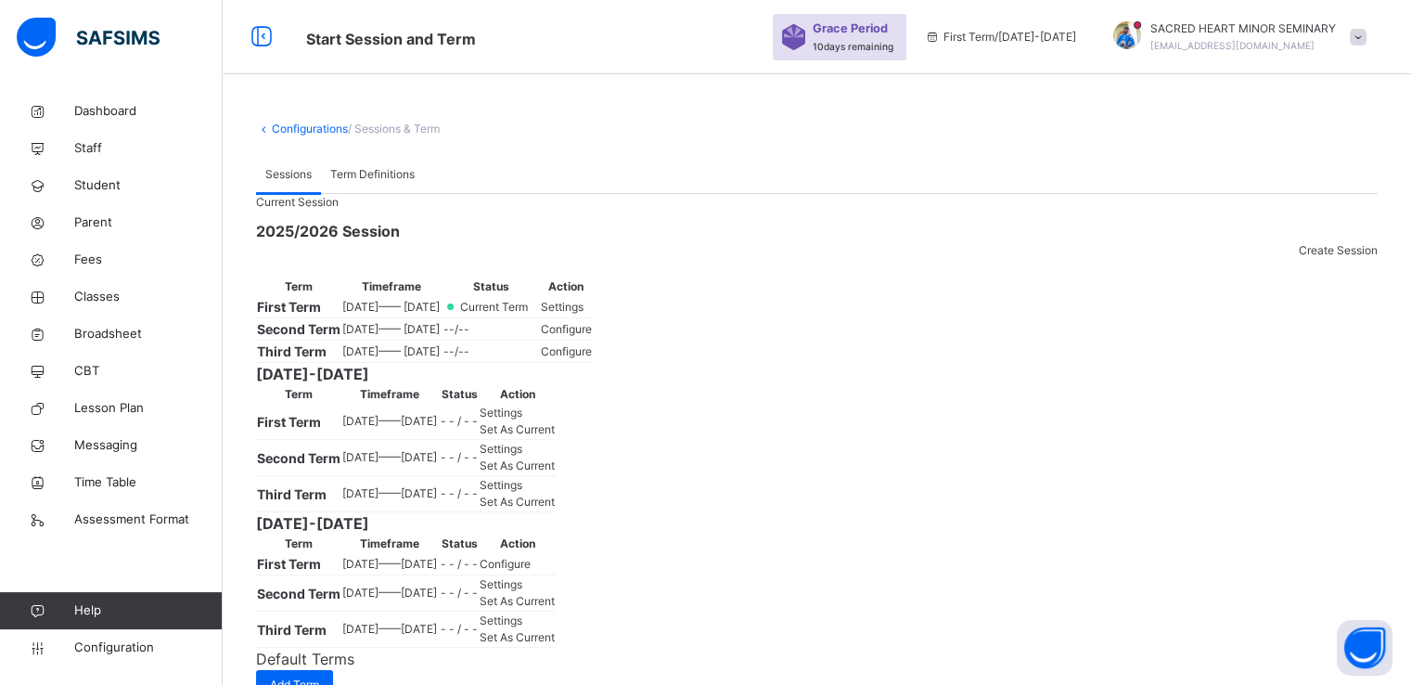
click at [584, 314] on span "Settings" at bounding box center [562, 307] width 43 height 14
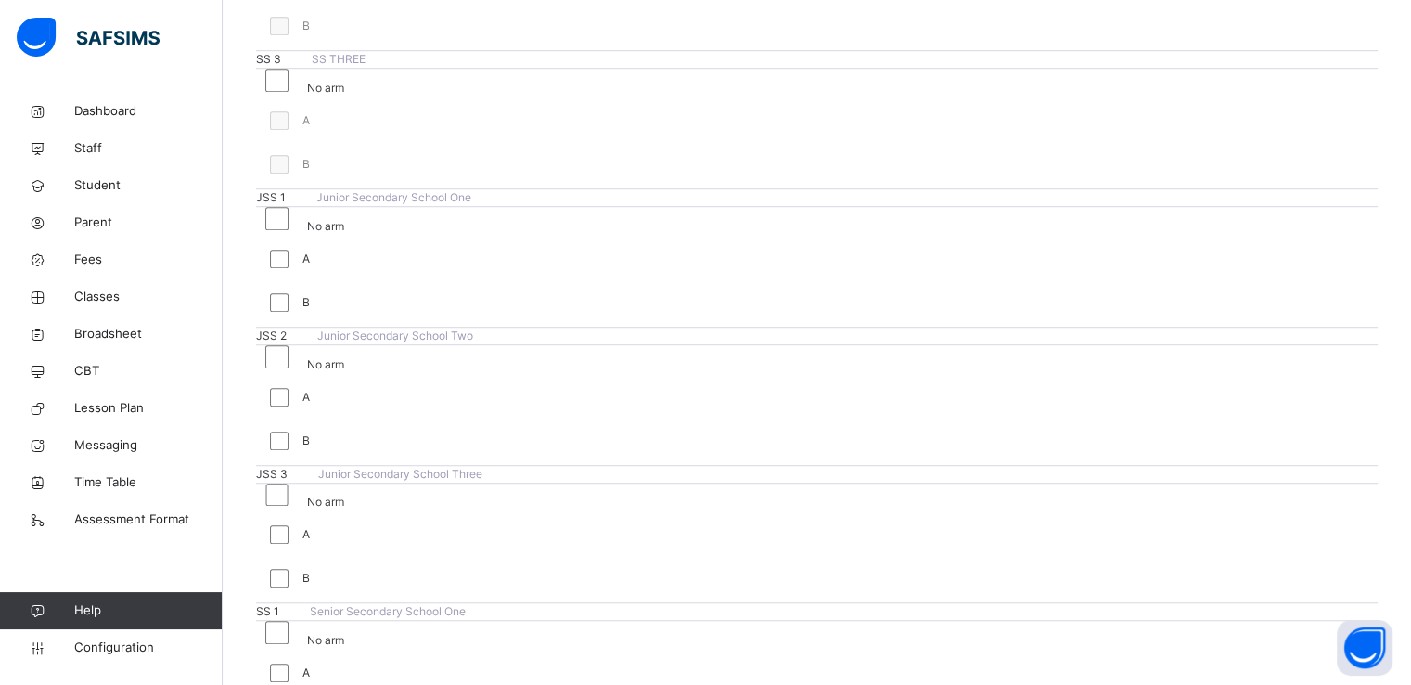
scroll to position [1266, 0]
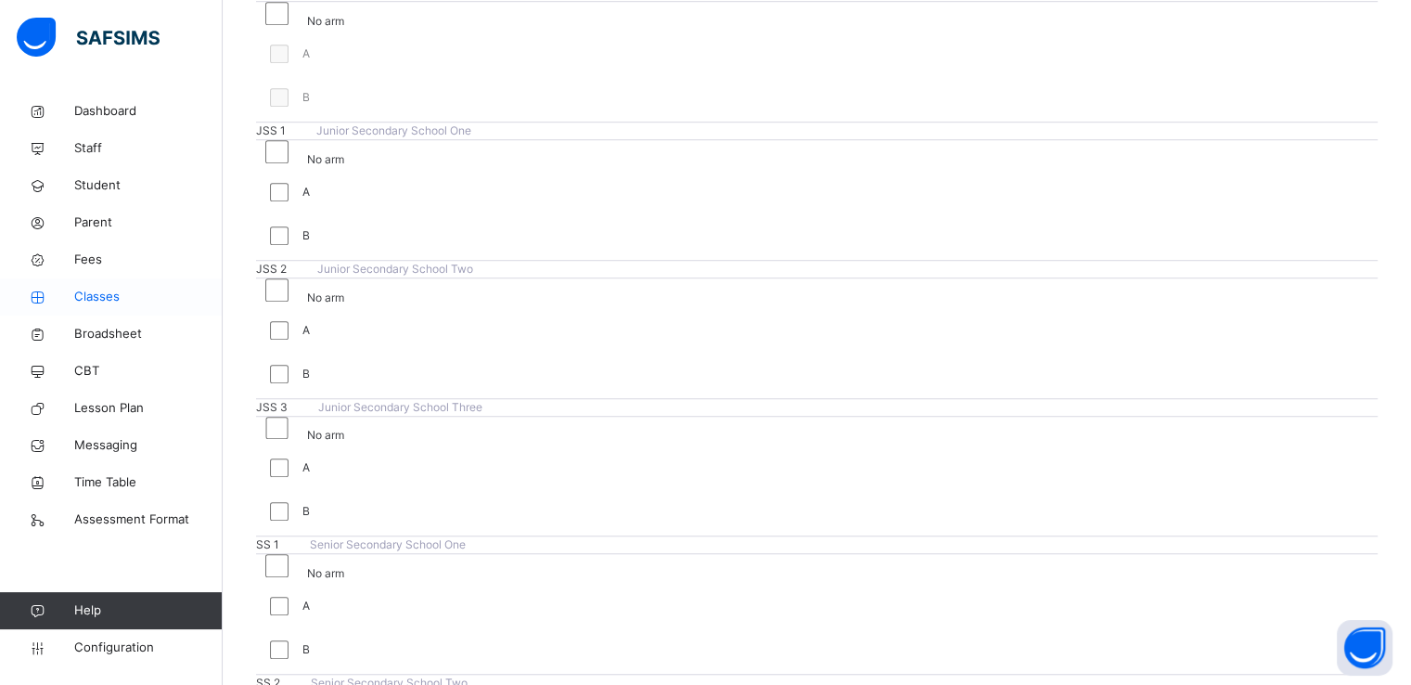
click at [109, 290] on span "Classes" at bounding box center [148, 297] width 148 height 19
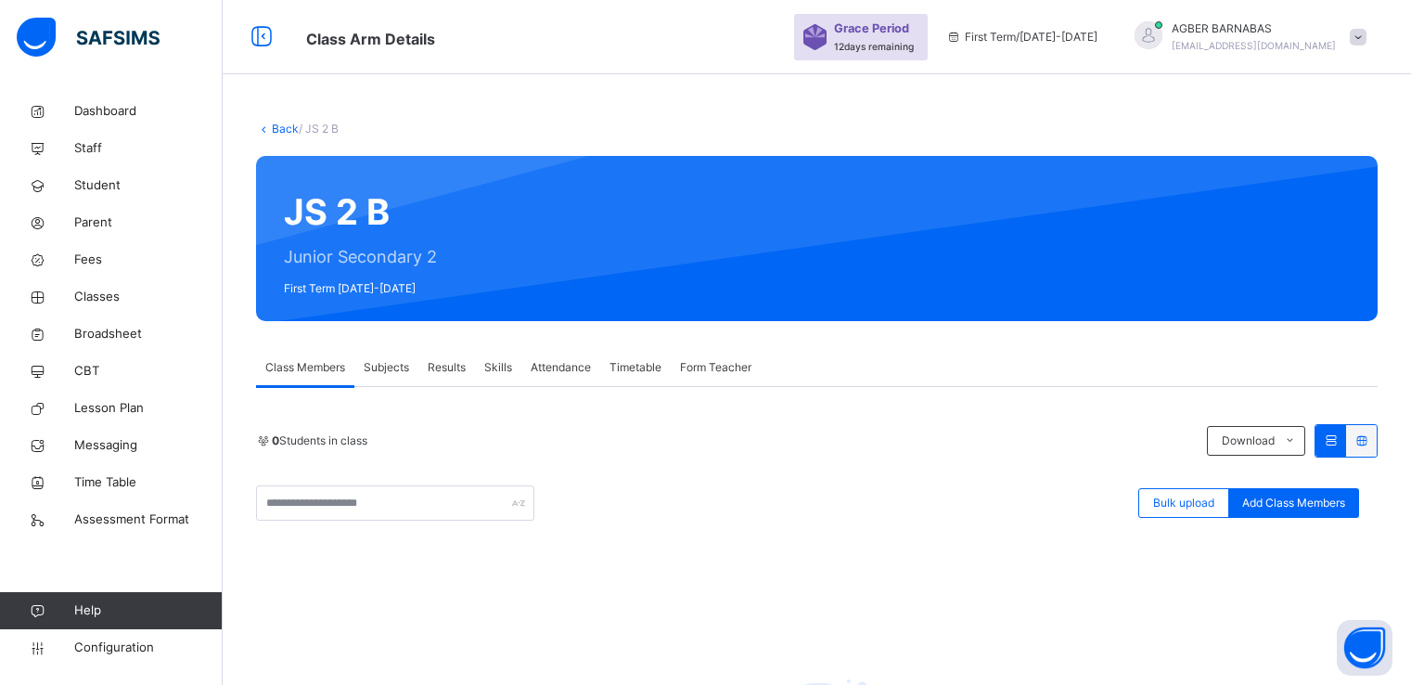
click at [1184, 497] on span "Bulk upload" at bounding box center [1183, 503] width 61 height 17
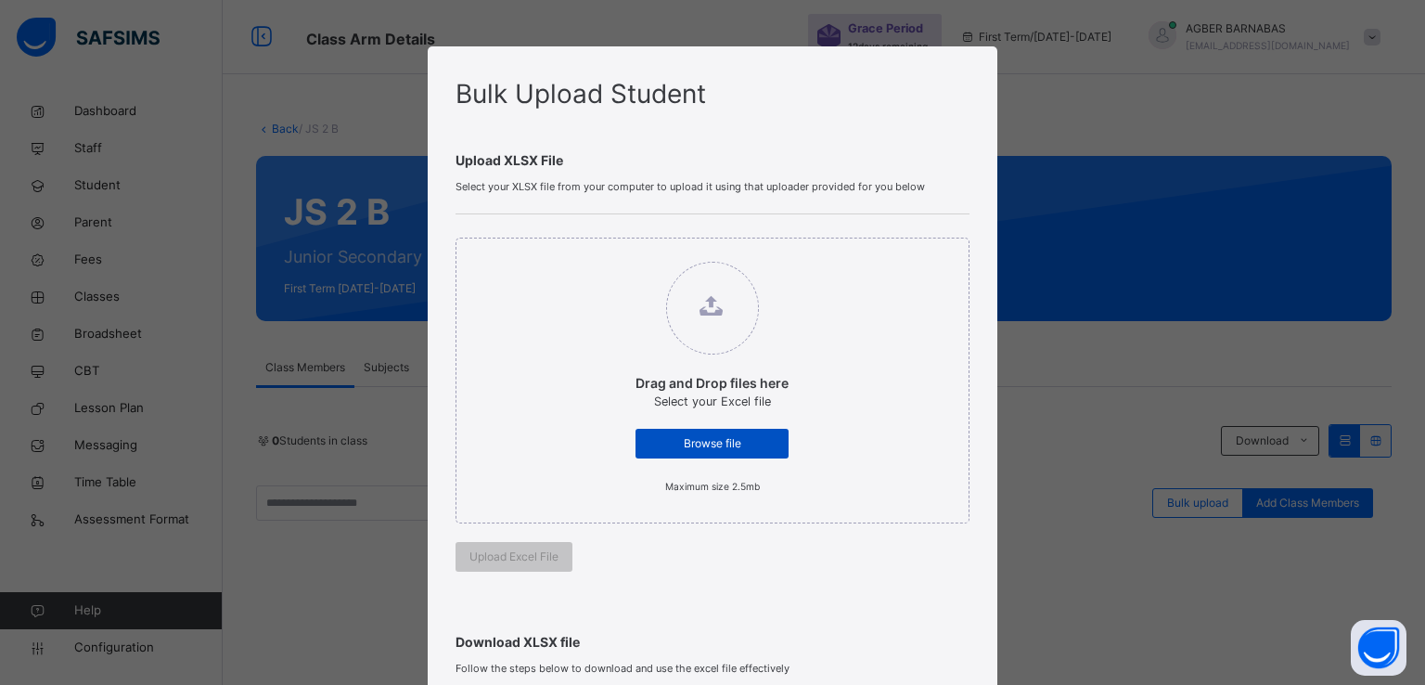
click at [690, 441] on span "Browse file" at bounding box center [711, 443] width 125 height 17
click at [617, 252] on input "Drag and Drop files here Select your Excel file Browse file Maximum size 2.5mb" at bounding box center [617, 252] width 0 height 0
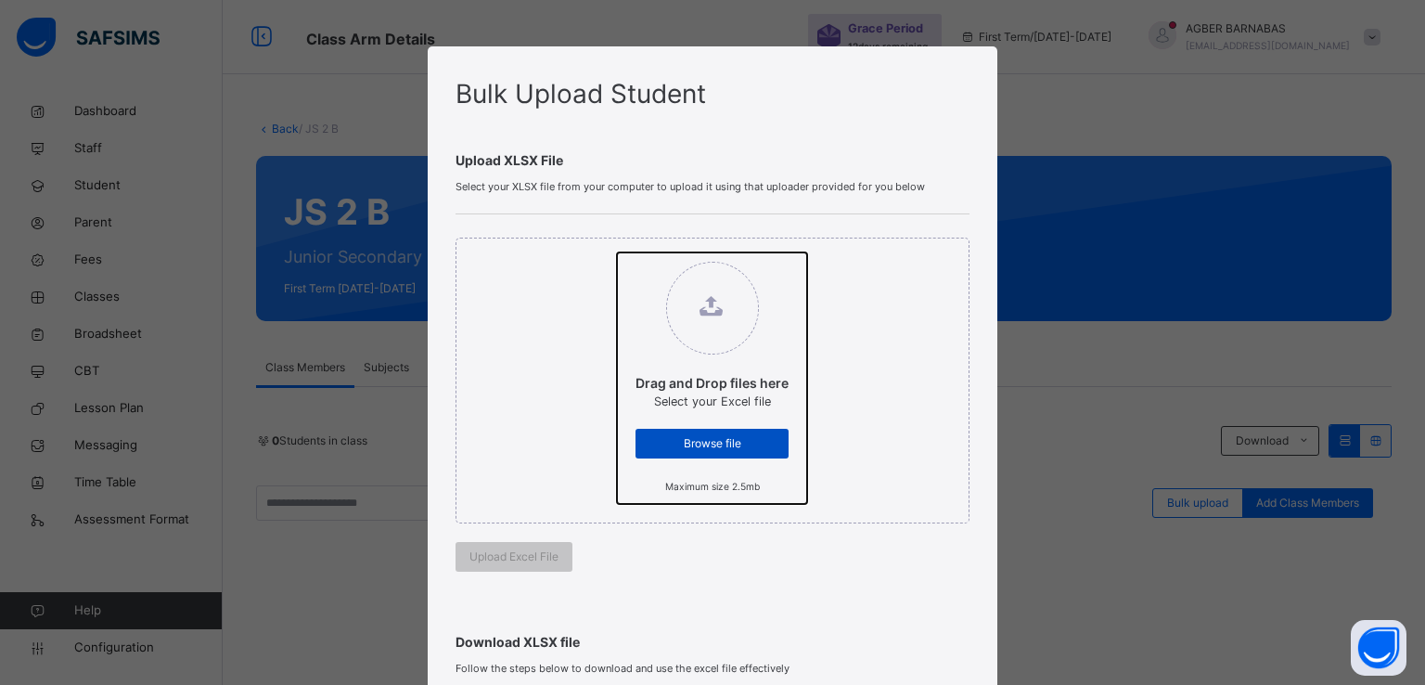
type input "**********"
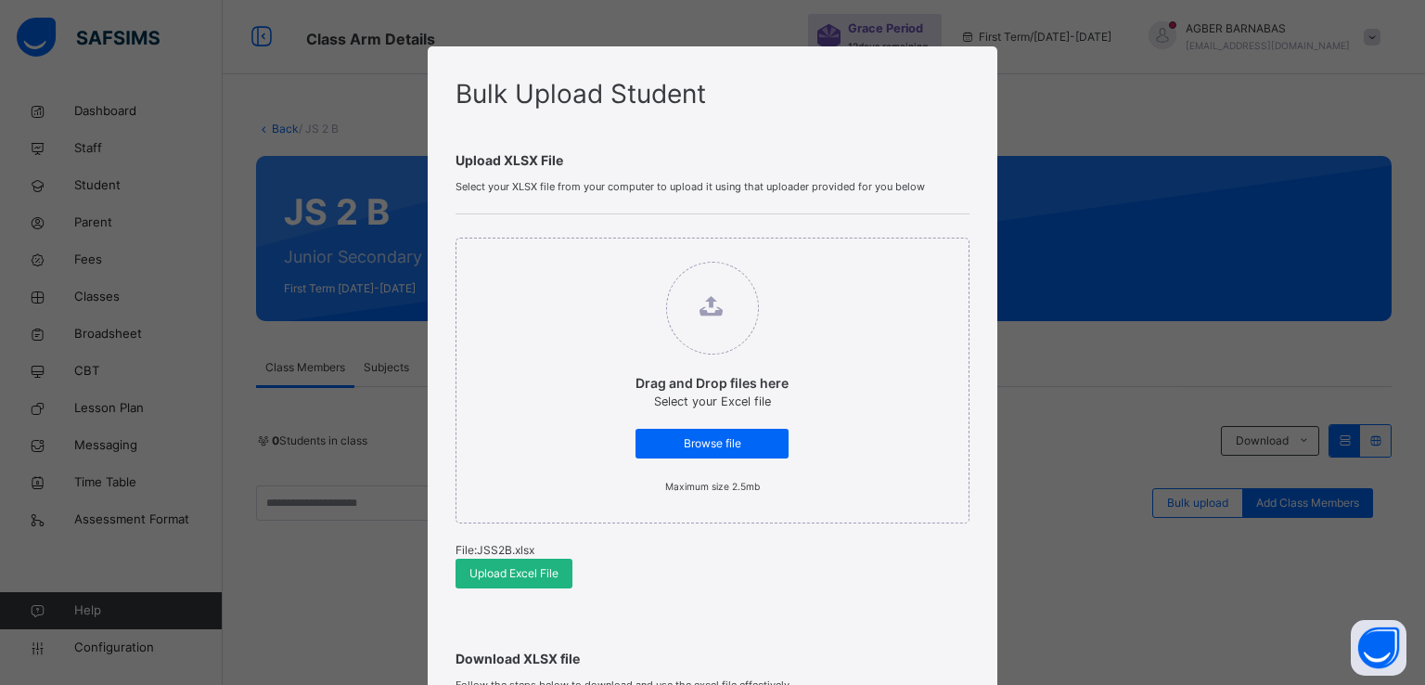
click at [495, 569] on span "Upload Excel File" at bounding box center [513, 573] width 89 height 17
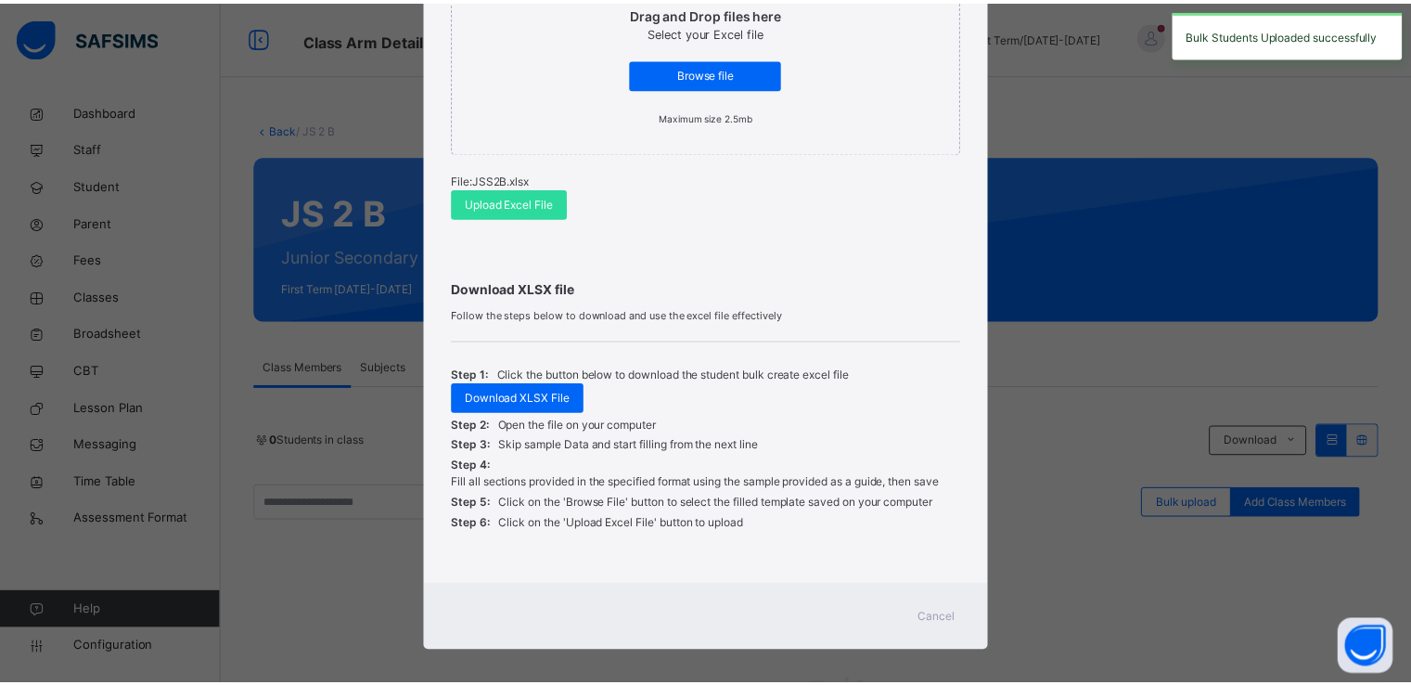
scroll to position [383, 0]
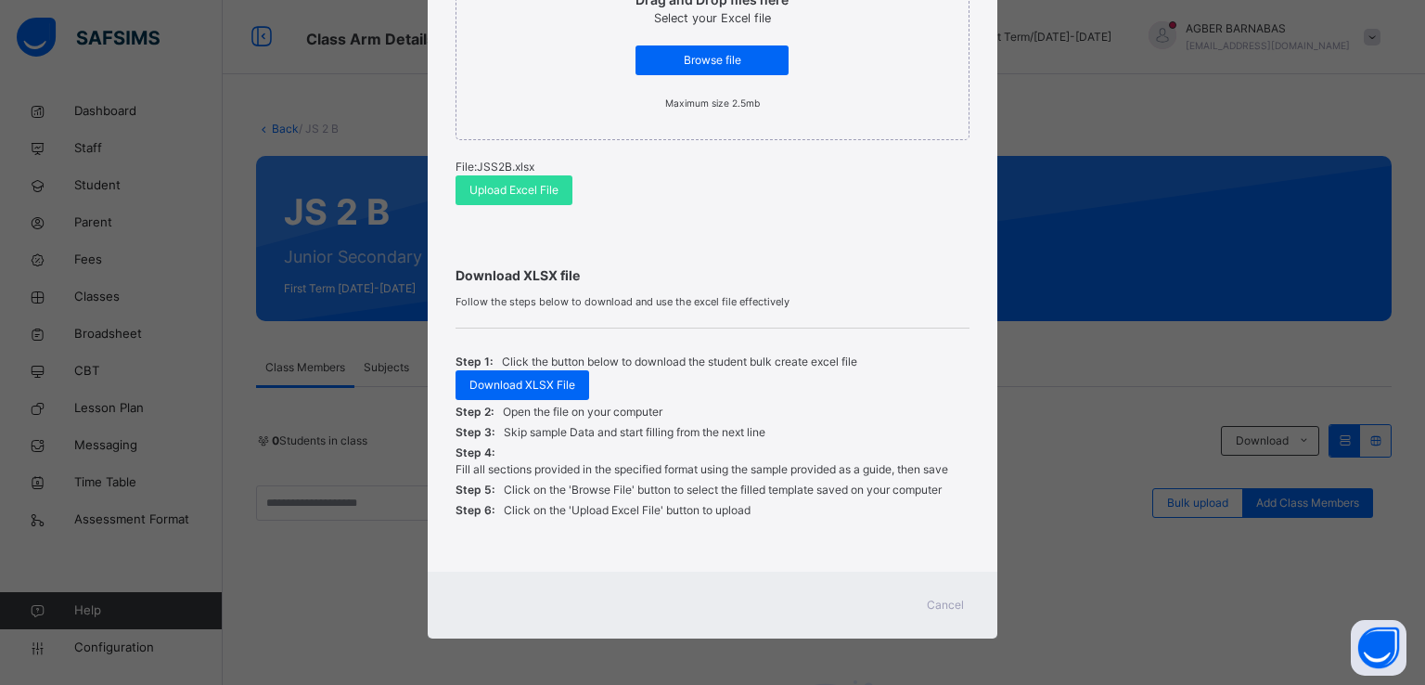
click at [940, 604] on span "Cancel" at bounding box center [945, 605] width 37 height 17
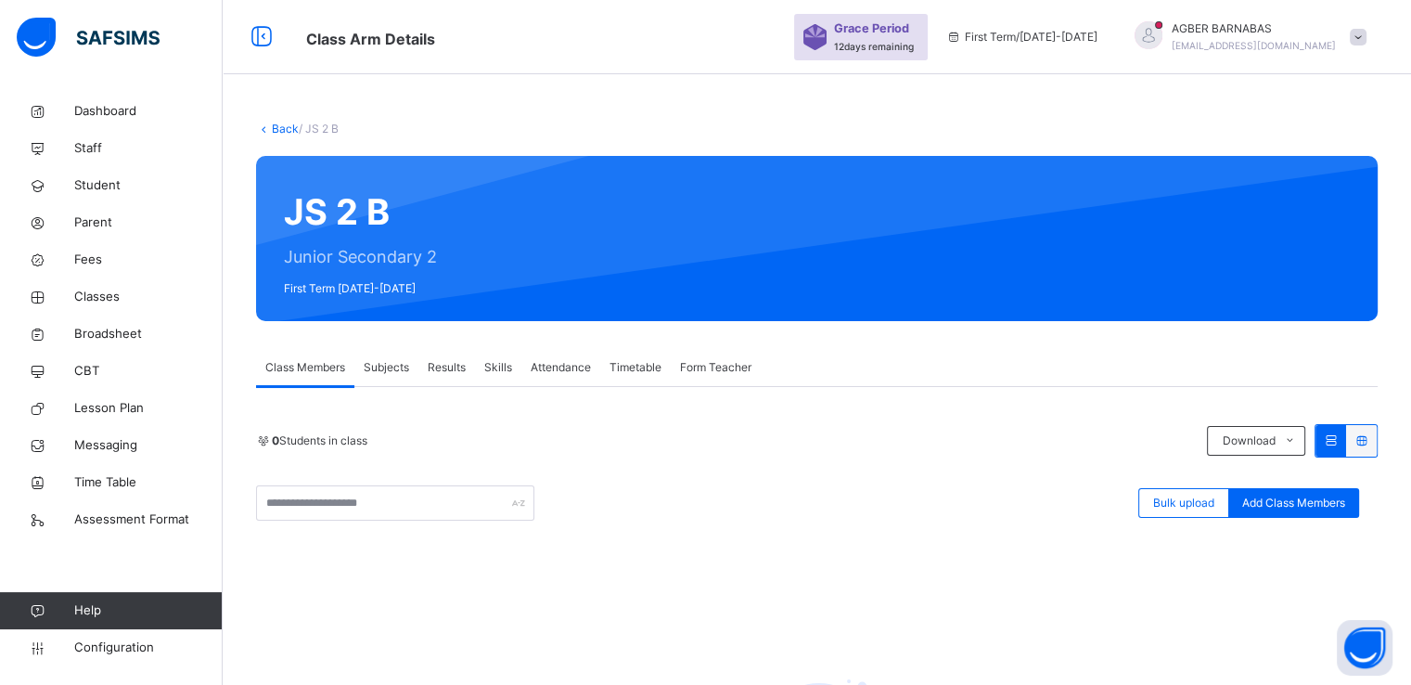
click at [276, 122] on link "Back" at bounding box center [285, 129] width 27 height 14
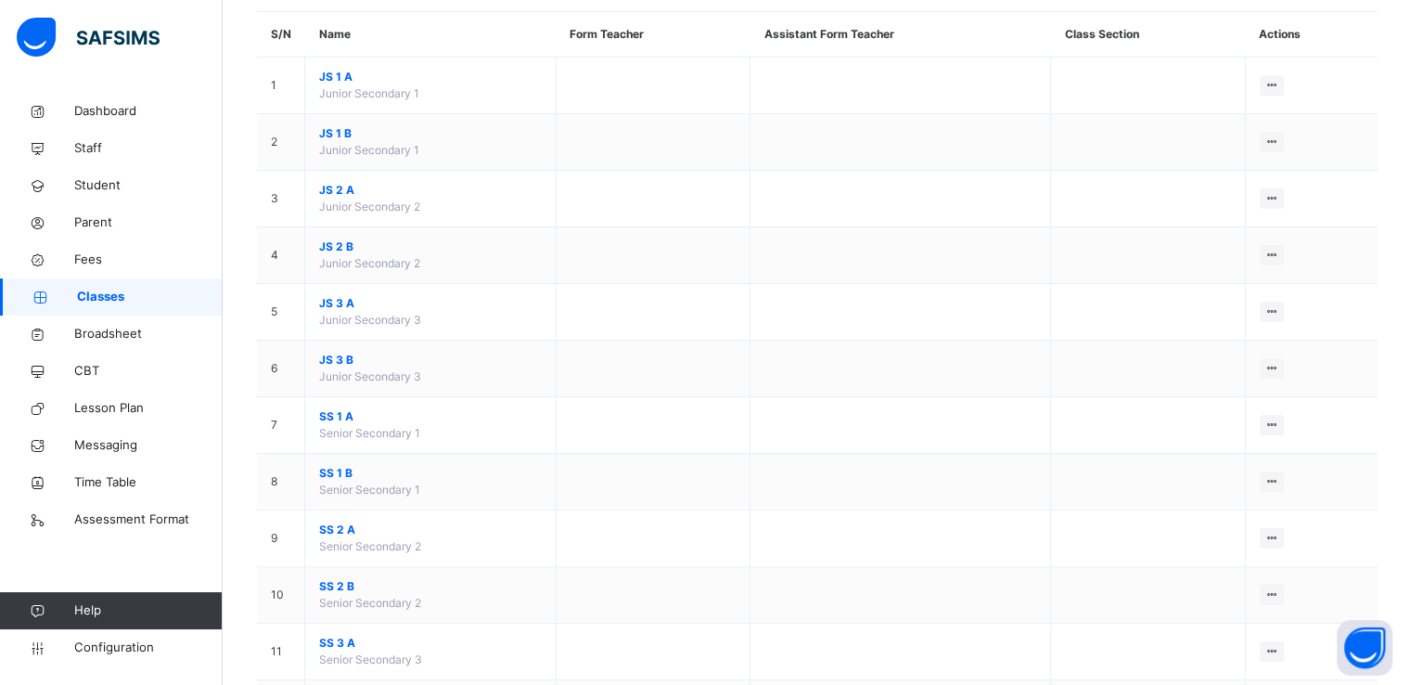
scroll to position [170, 0]
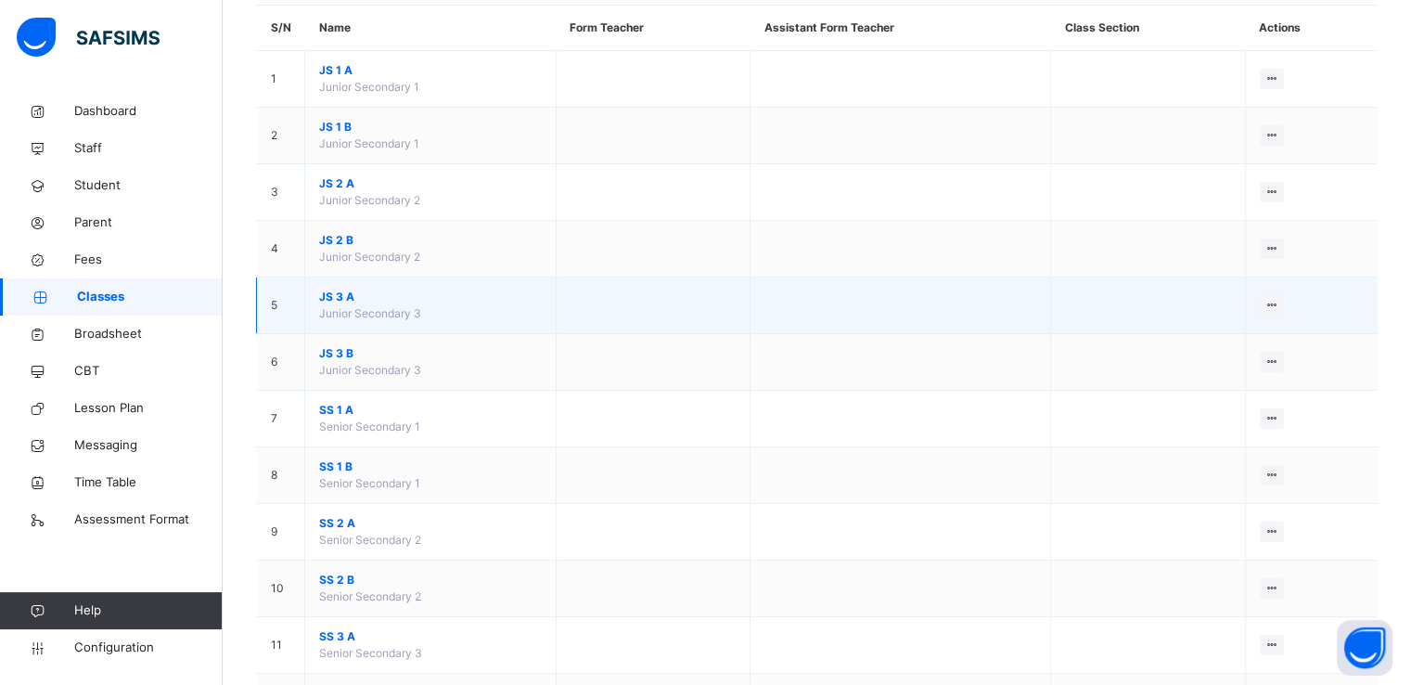
click at [330, 300] on span "JS 3 A" at bounding box center [430, 297] width 223 height 17
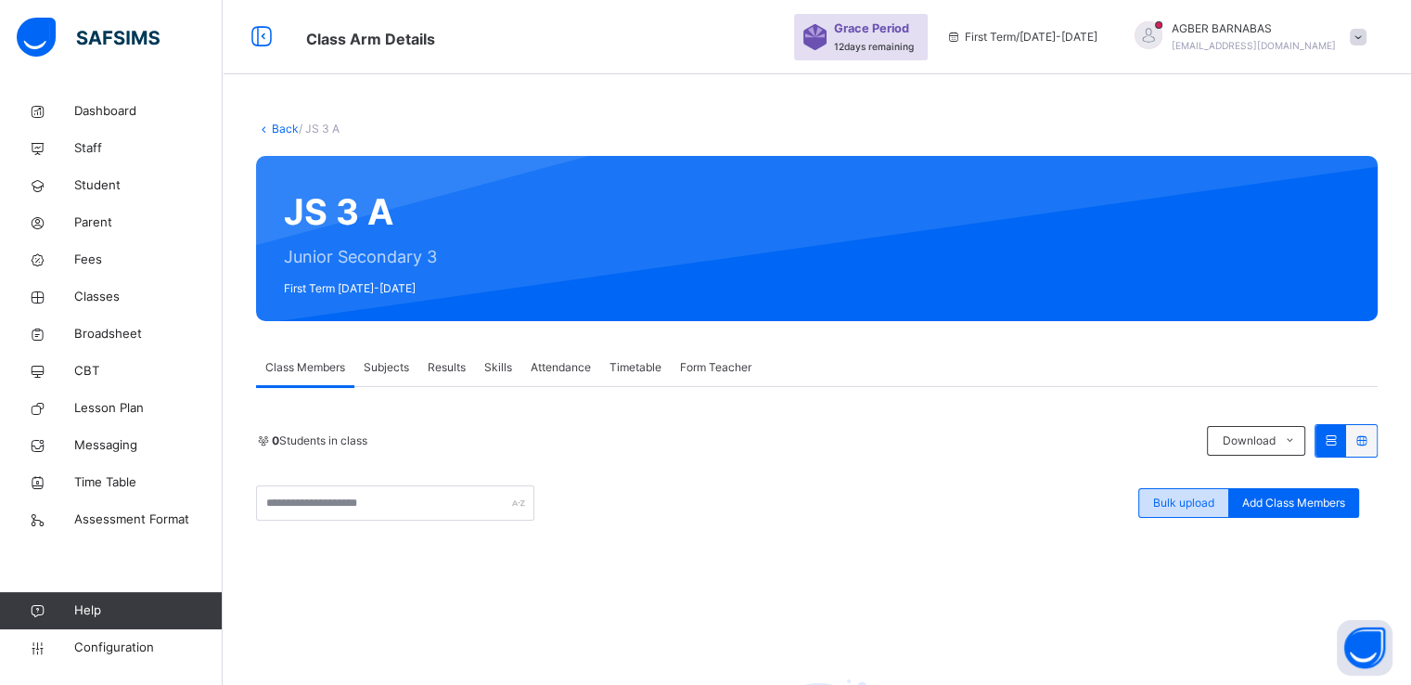
click at [1186, 503] on span "Bulk upload" at bounding box center [1183, 503] width 61 height 17
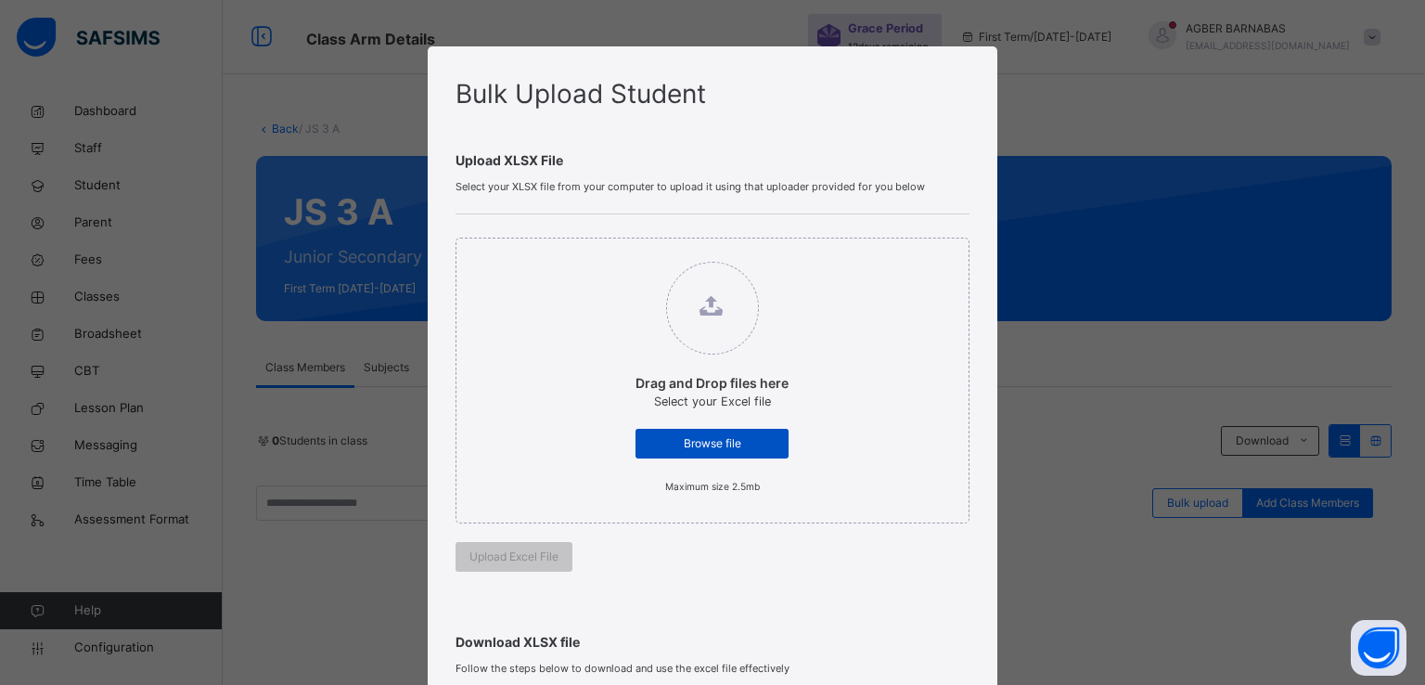
click at [716, 446] on span "Browse file" at bounding box center [711, 443] width 125 height 17
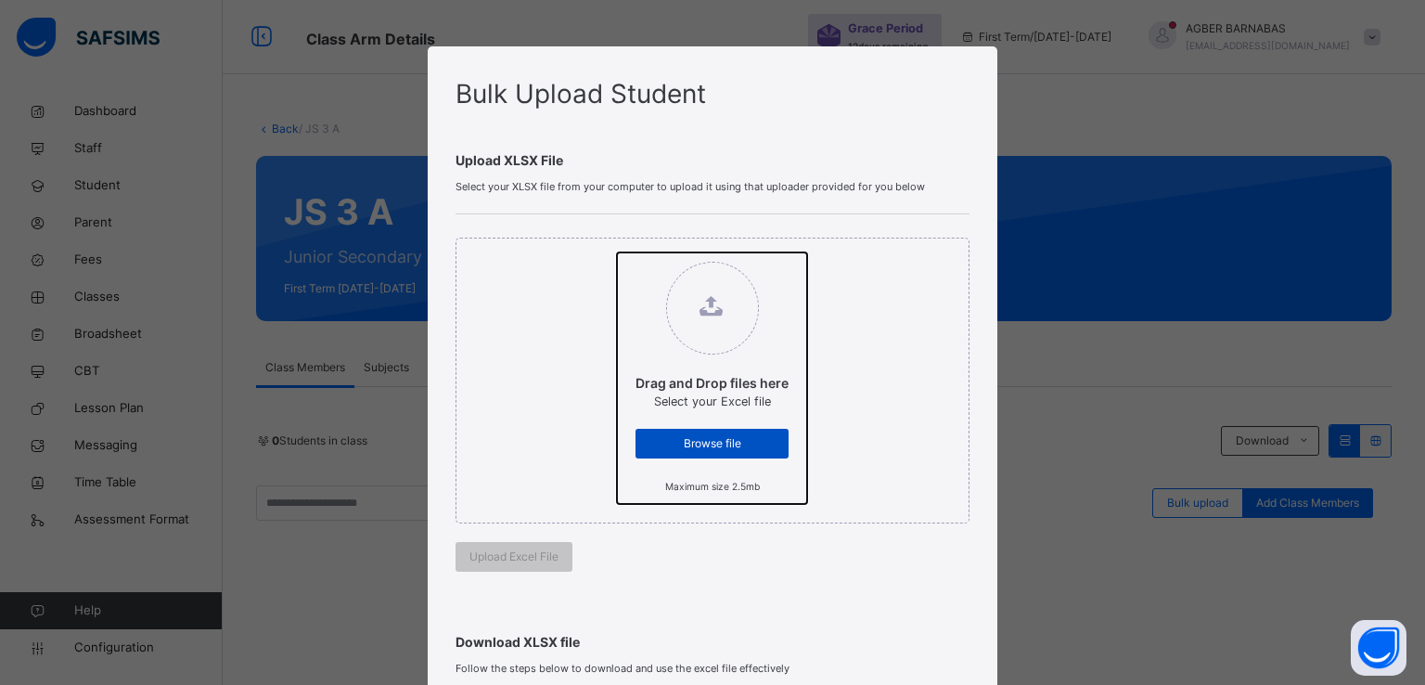
click at [617, 252] on input "Drag and Drop files here Select your Excel file Browse file Maximum size 2.5mb" at bounding box center [617, 252] width 0 height 0
type input "**********"
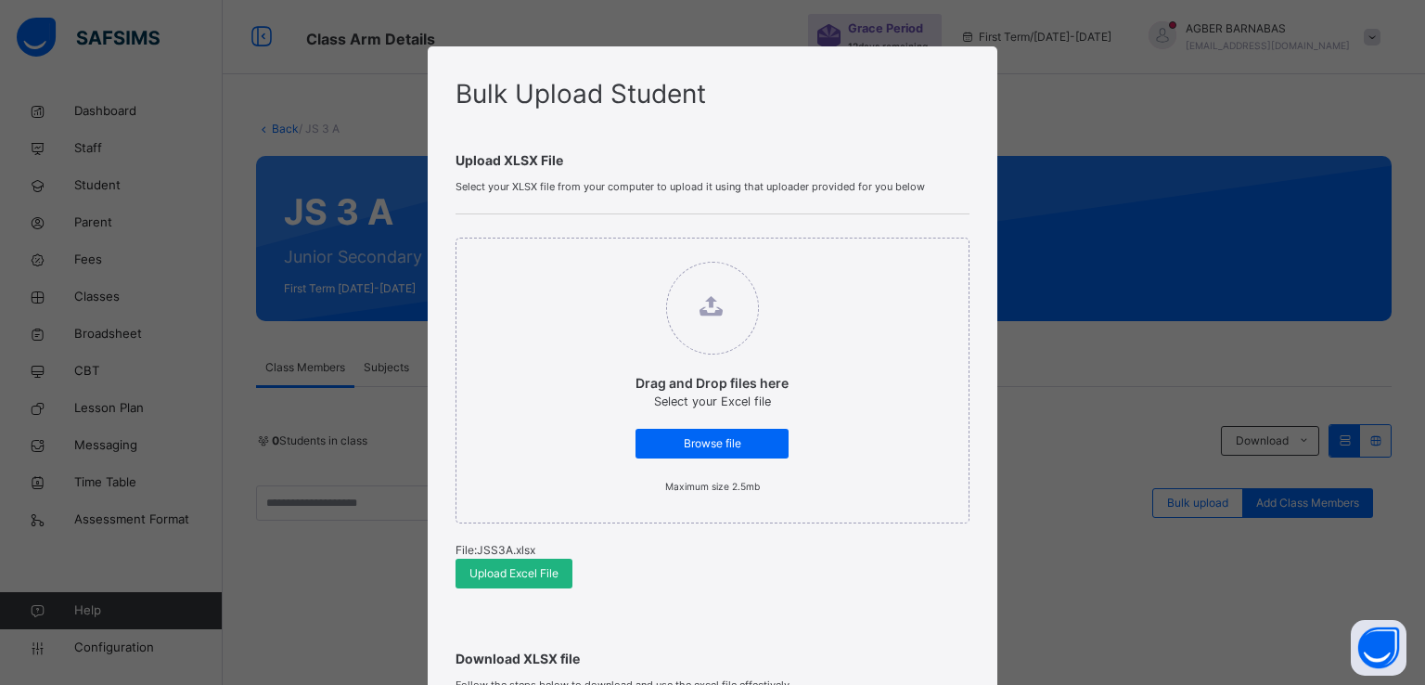
click at [486, 571] on span "Upload Excel File" at bounding box center [513, 573] width 89 height 17
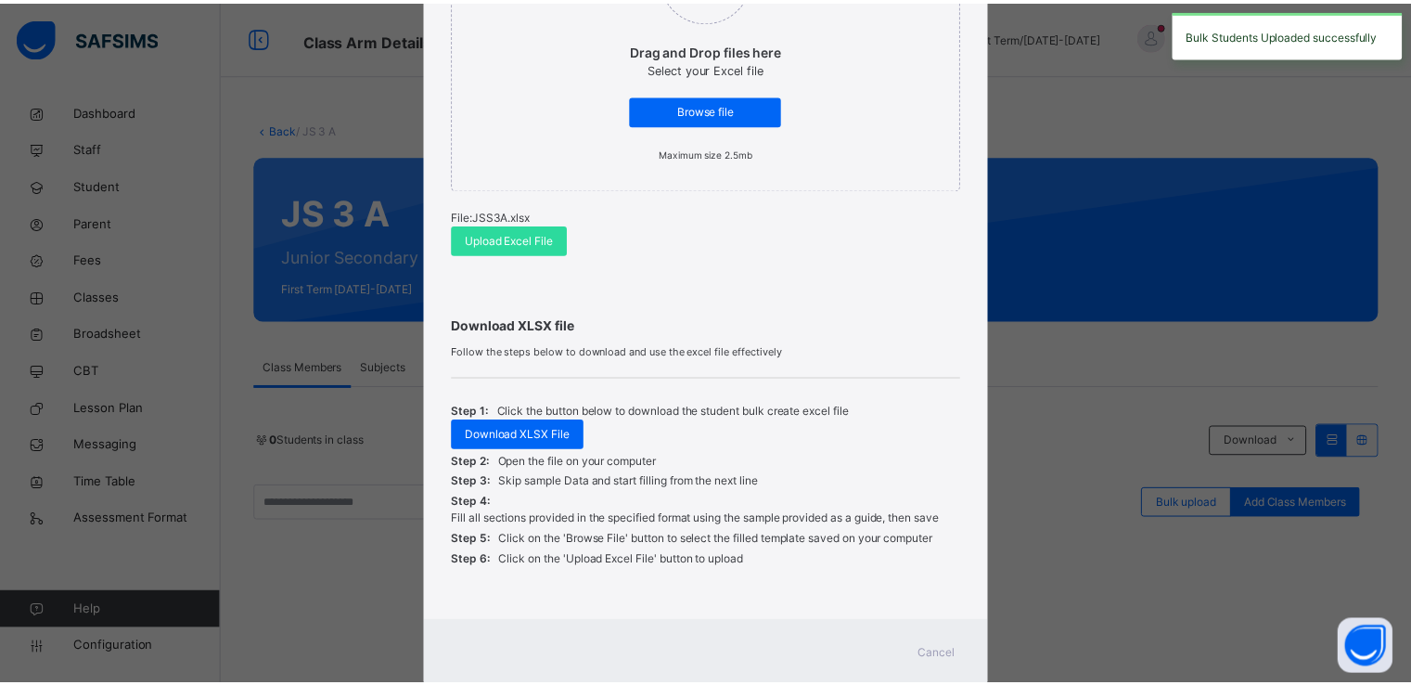
scroll to position [383, 0]
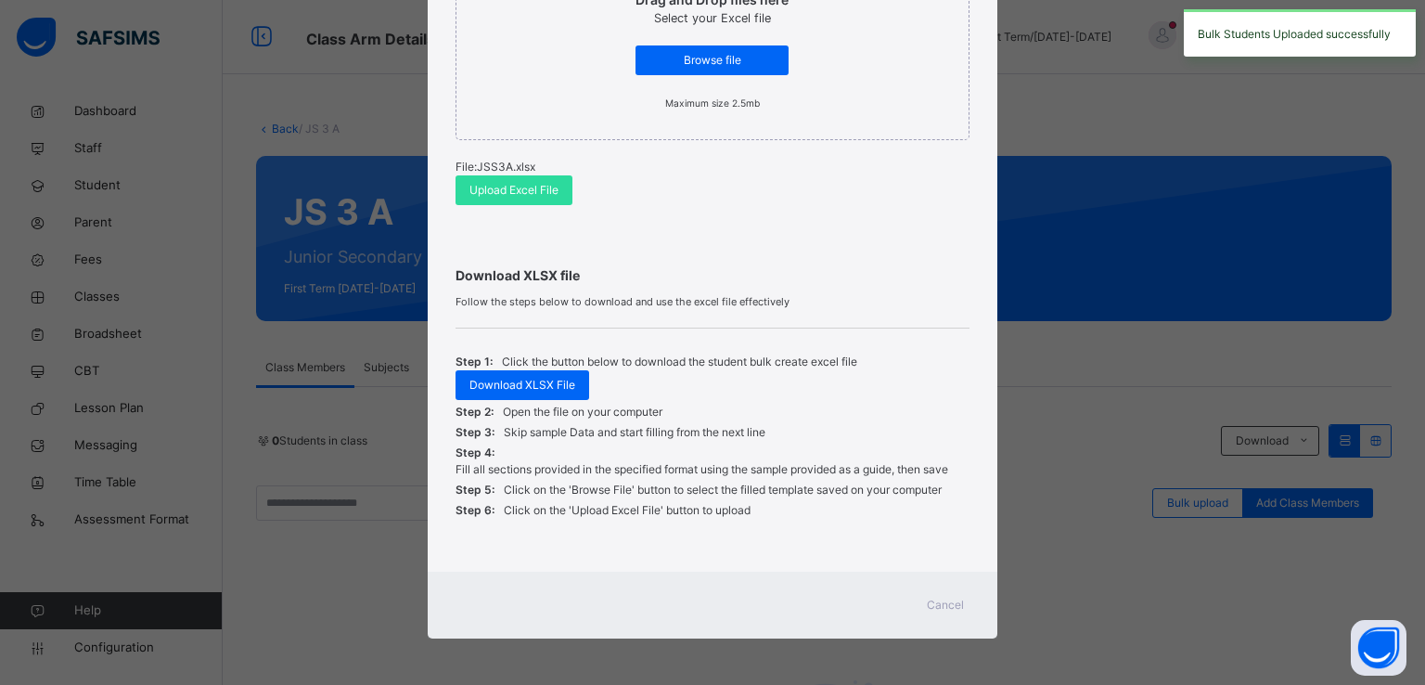
click at [932, 606] on span "Cancel" at bounding box center [945, 605] width 37 height 17
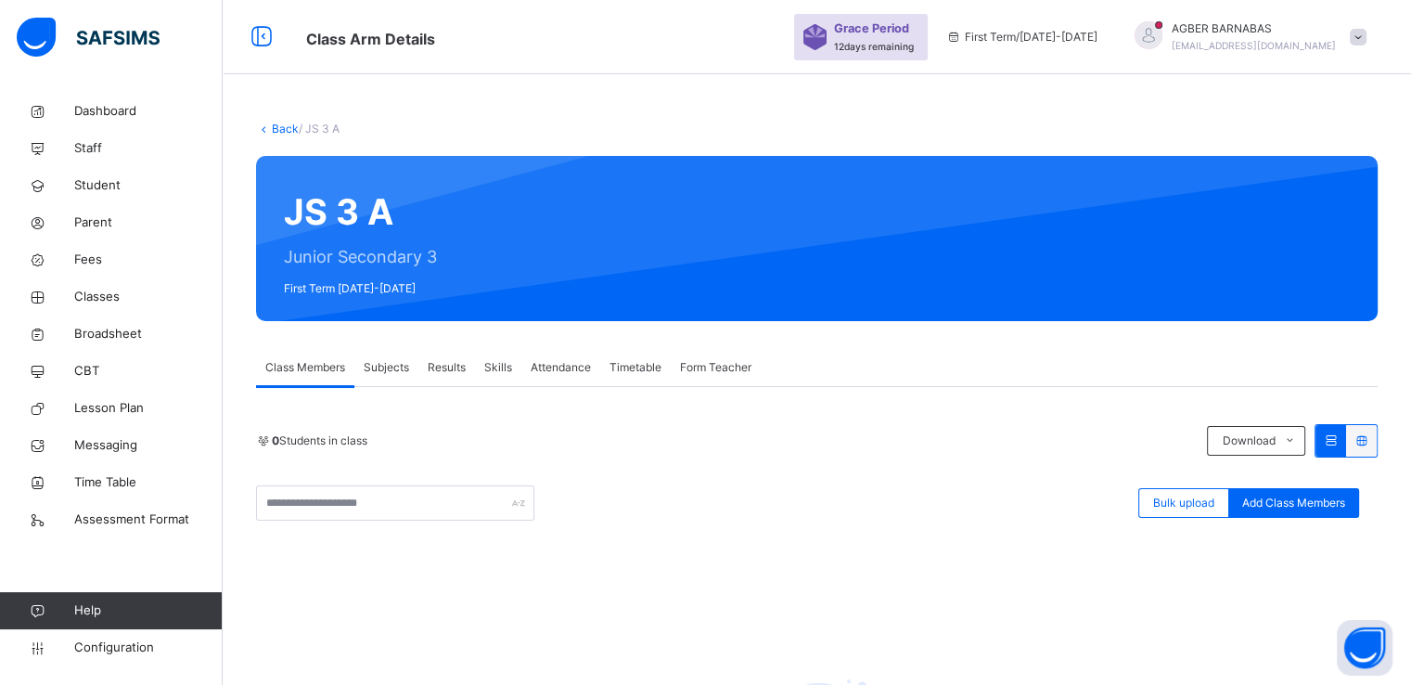
click at [282, 127] on link "Back" at bounding box center [285, 129] width 27 height 14
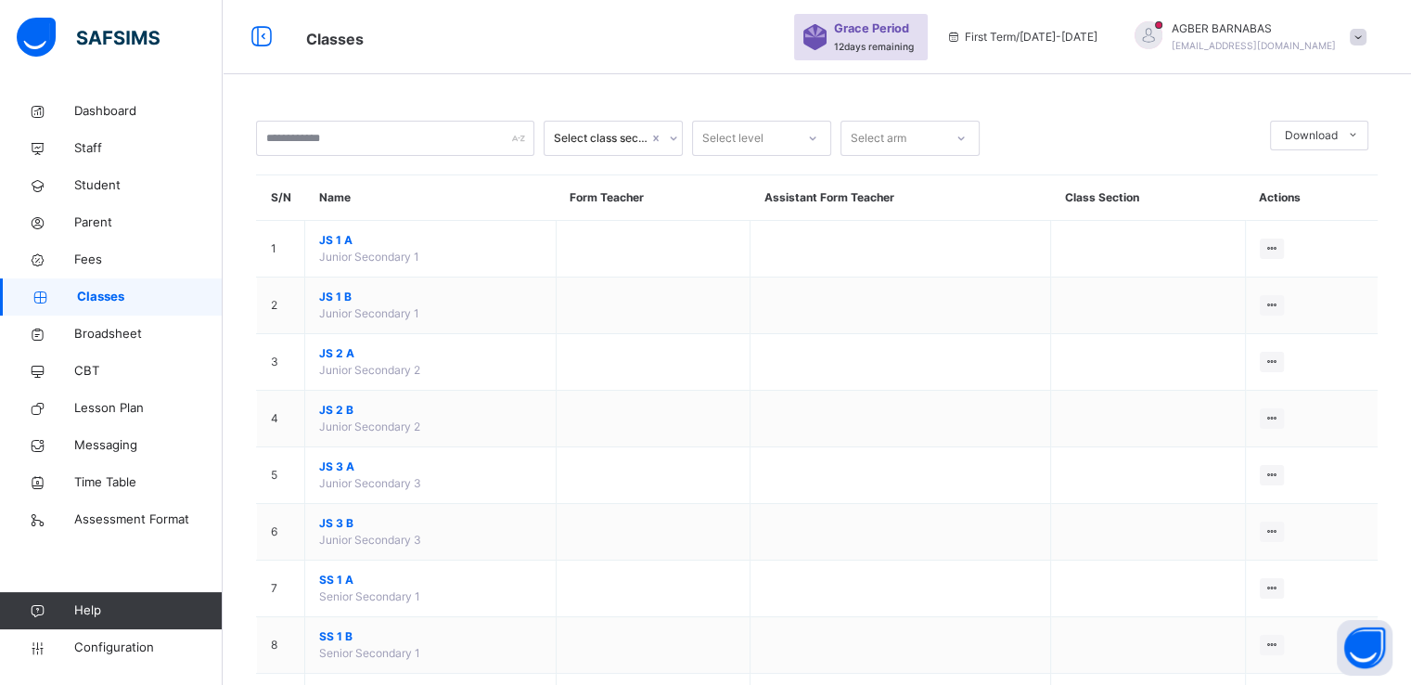
scroll to position [260, 0]
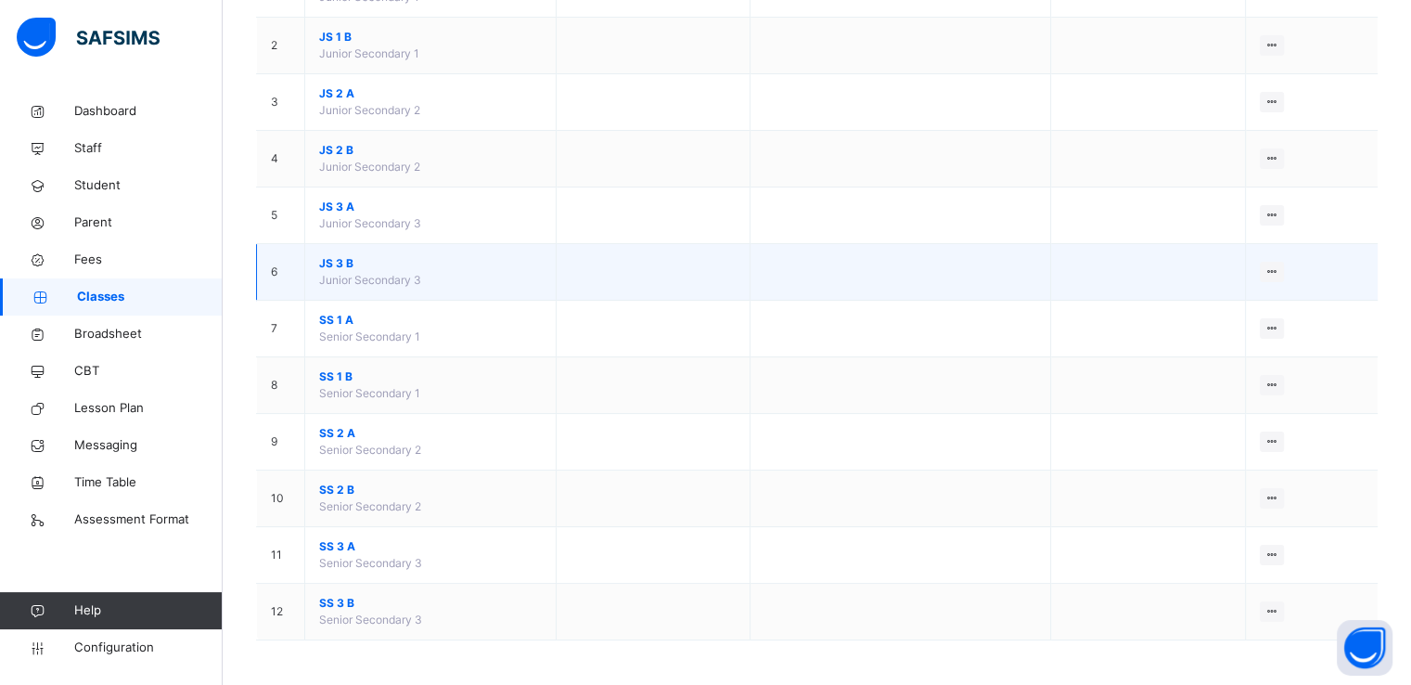
click at [339, 264] on span "JS 3 B" at bounding box center [430, 263] width 223 height 17
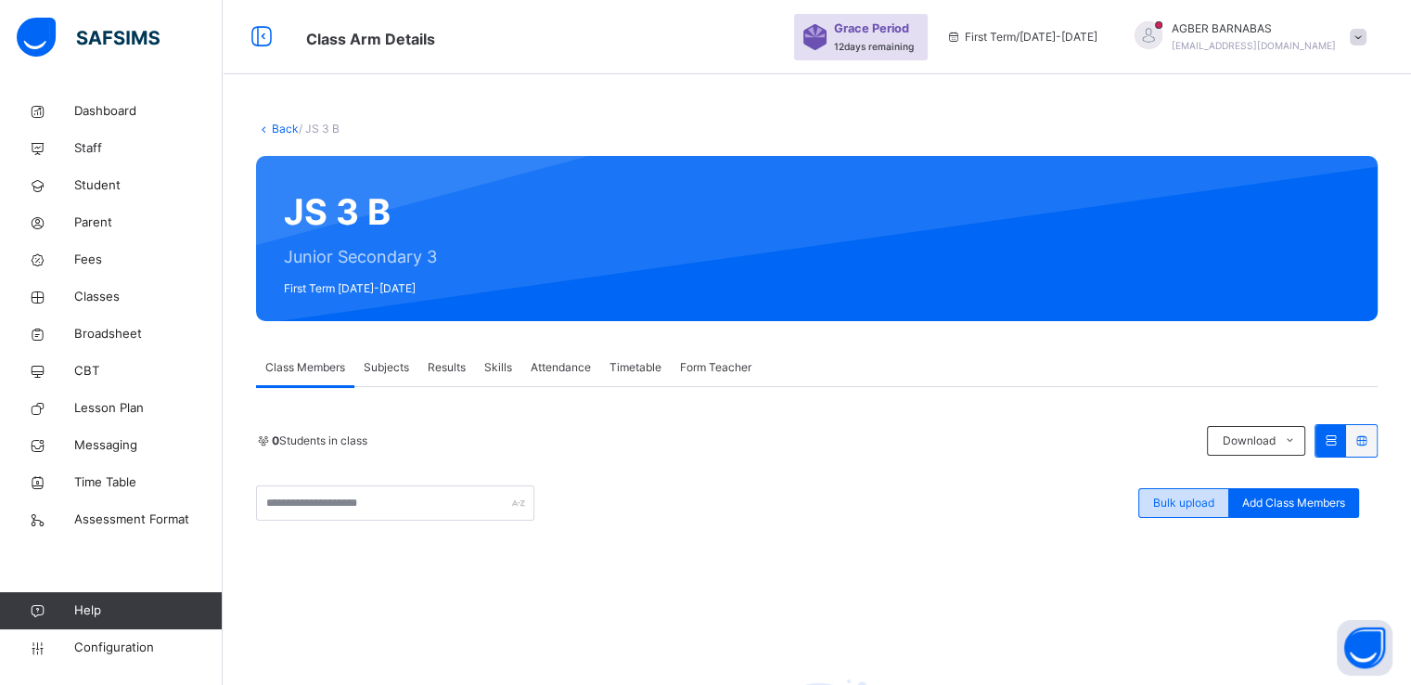
click at [1202, 495] on span "Bulk upload" at bounding box center [1183, 503] width 61 height 17
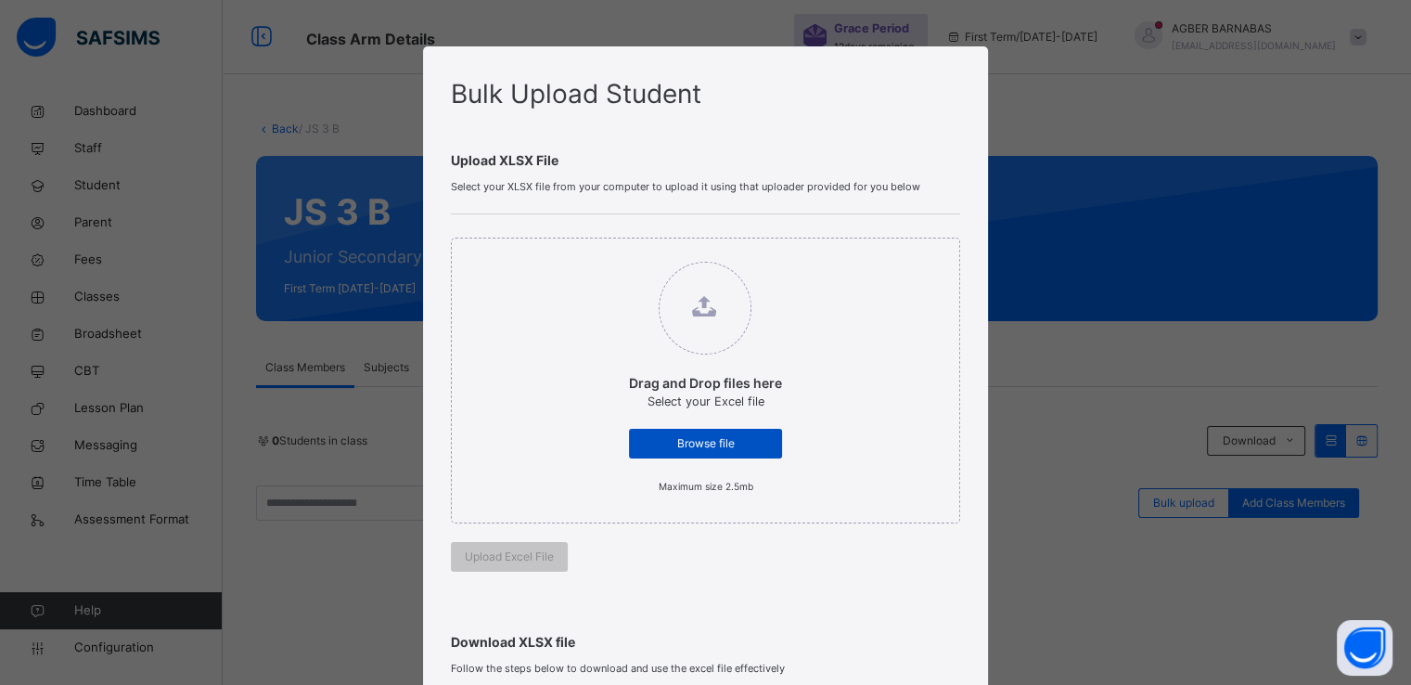
click at [684, 440] on span "Browse file" at bounding box center [705, 443] width 125 height 17
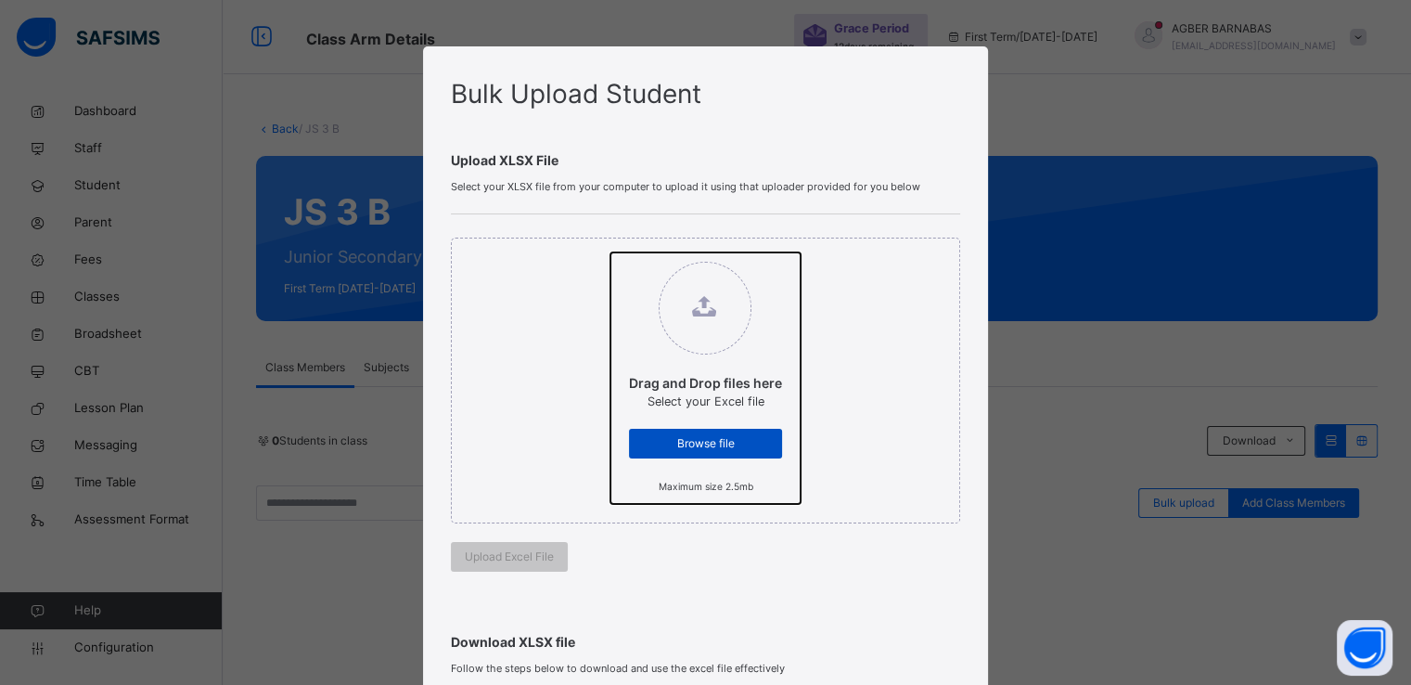
click at [611, 252] on input "Drag and Drop files here Select your Excel file Browse file Maximum size 2.5mb" at bounding box center [611, 252] width 0 height 0
type input "**********"
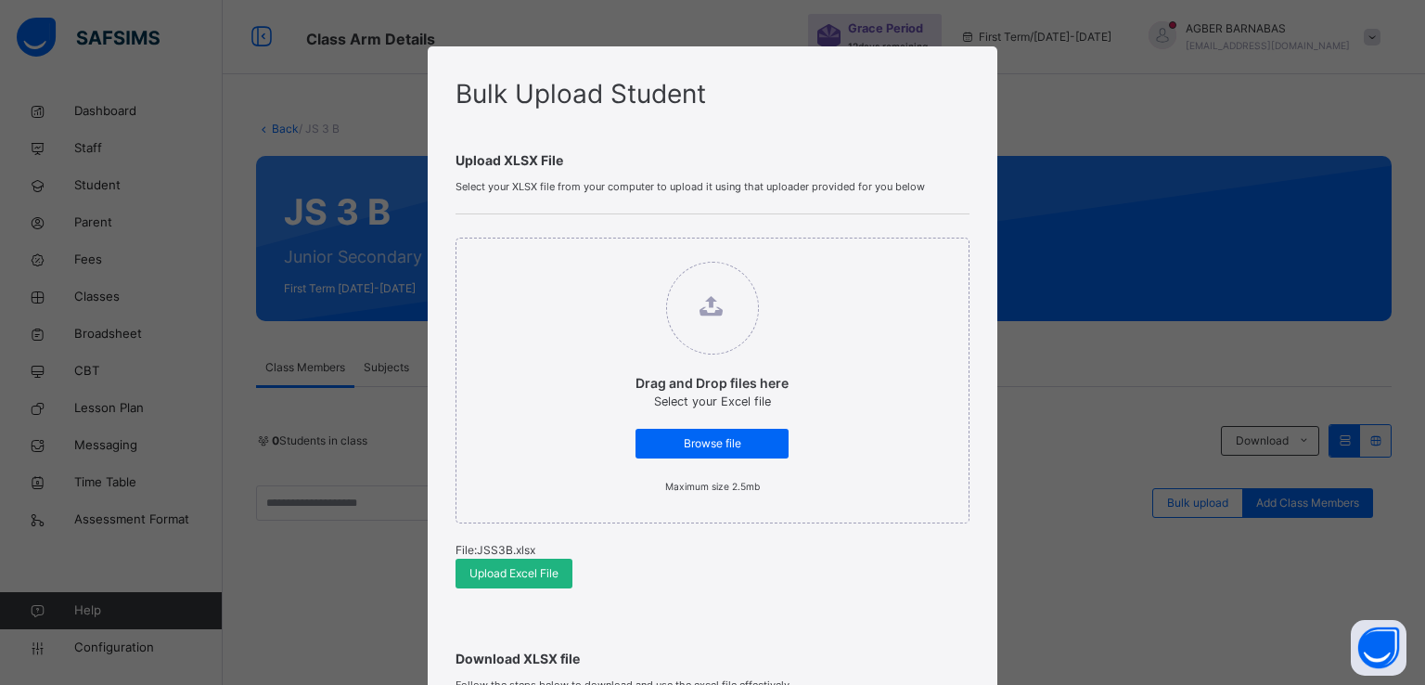
click at [480, 569] on span "Upload Excel File" at bounding box center [513, 573] width 89 height 17
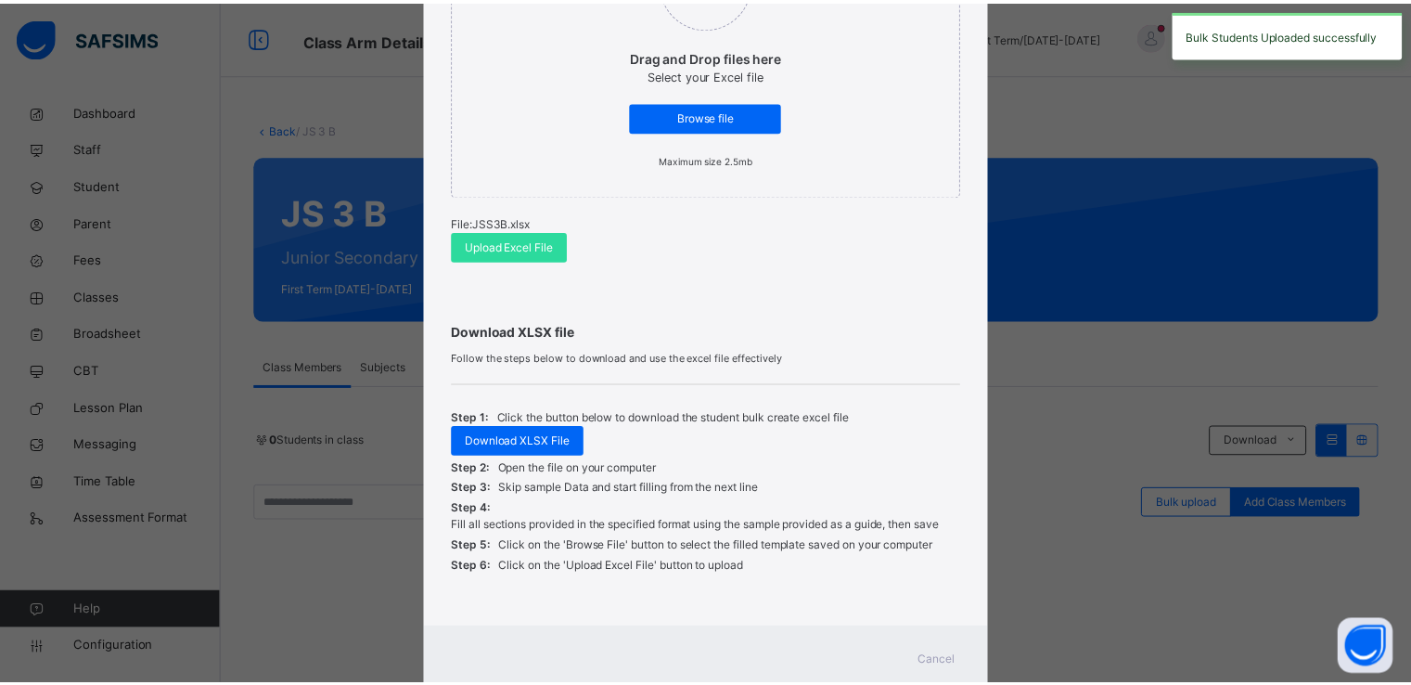
scroll to position [383, 0]
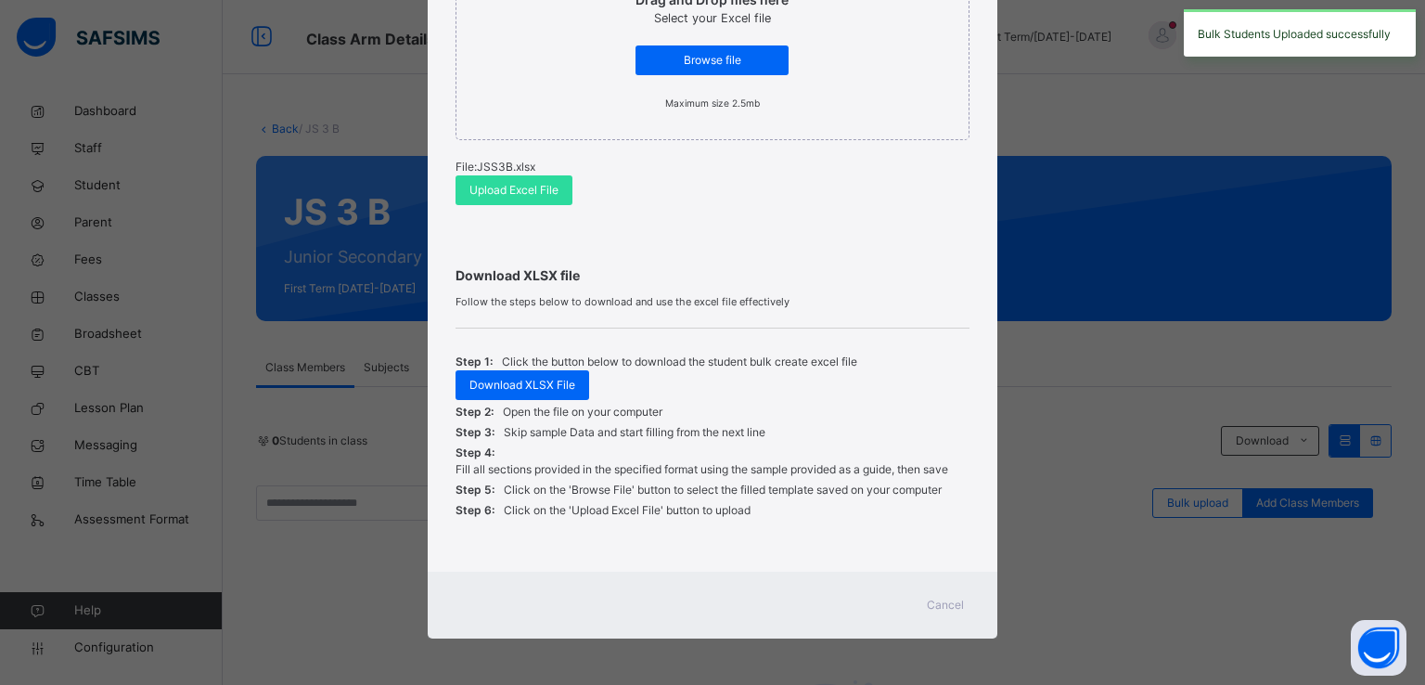
click at [945, 599] on span "Cancel" at bounding box center [945, 605] width 37 height 17
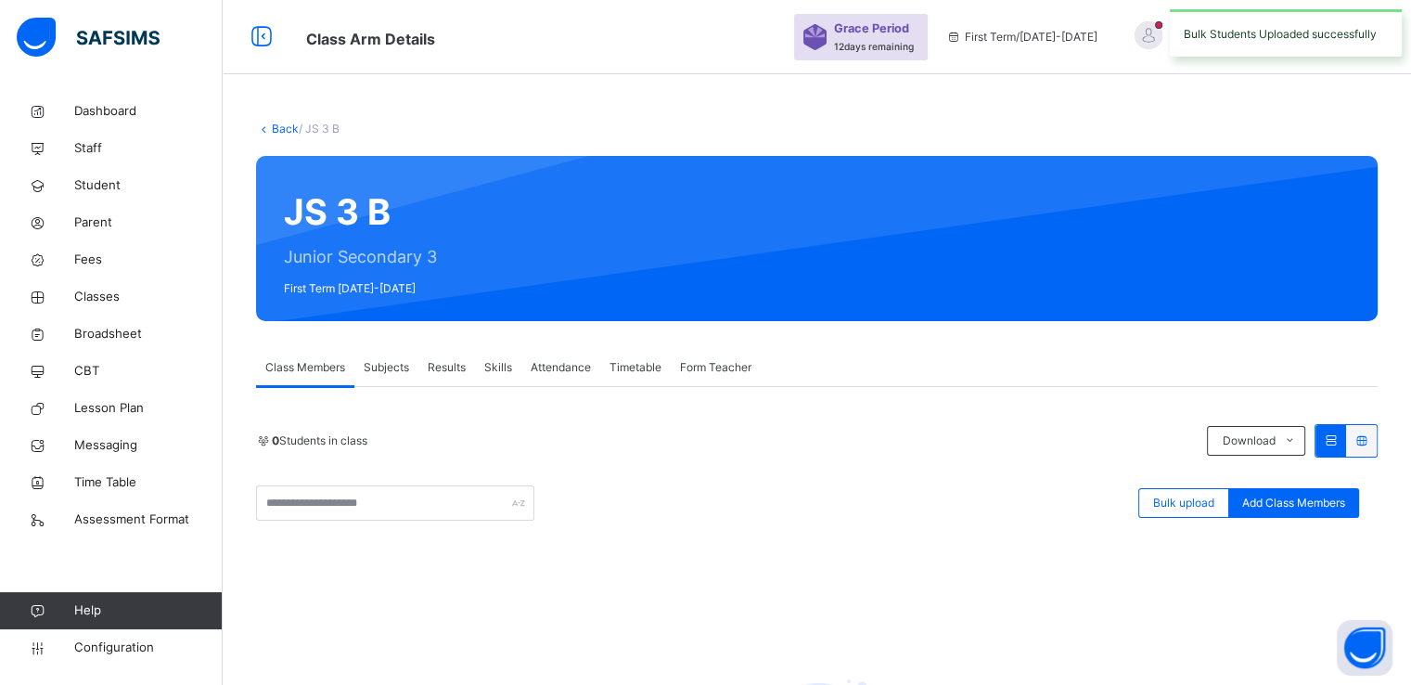
click at [281, 128] on link "Back" at bounding box center [285, 129] width 27 height 14
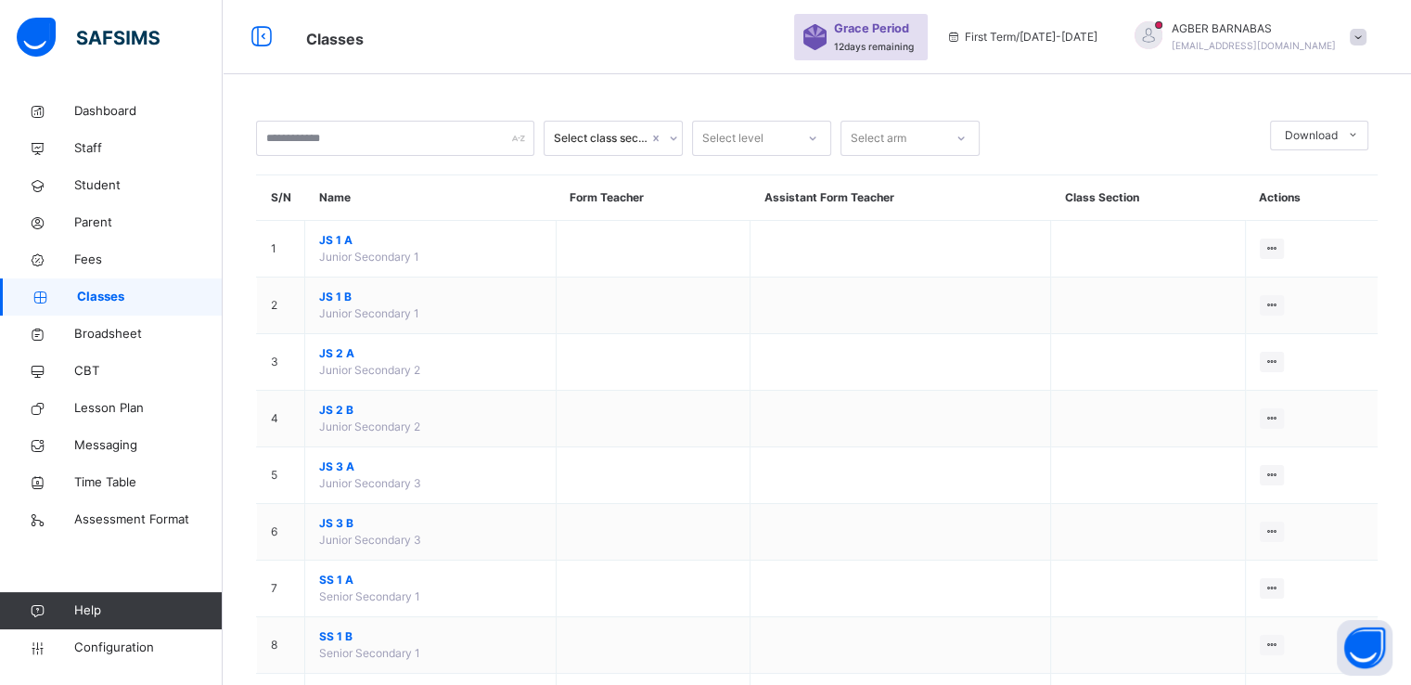
scroll to position [260, 0]
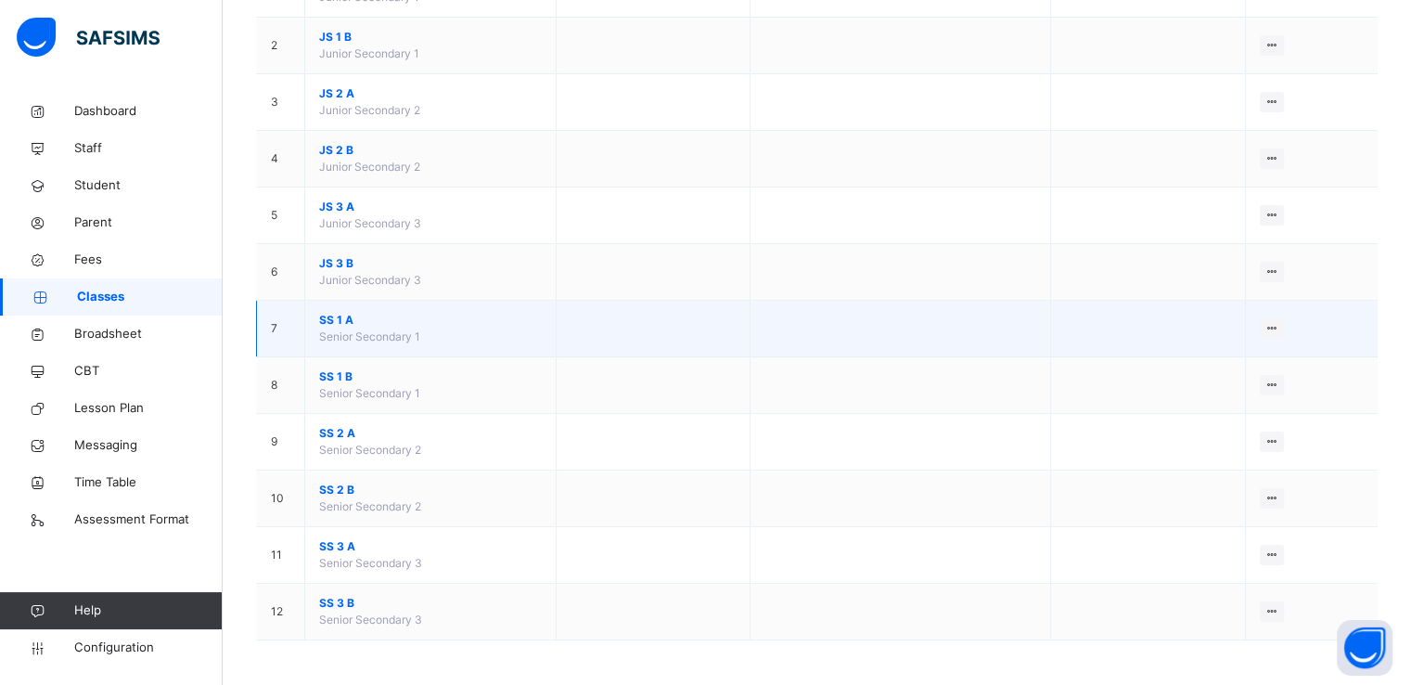
click at [337, 319] on span "SS 1 A" at bounding box center [430, 320] width 223 height 17
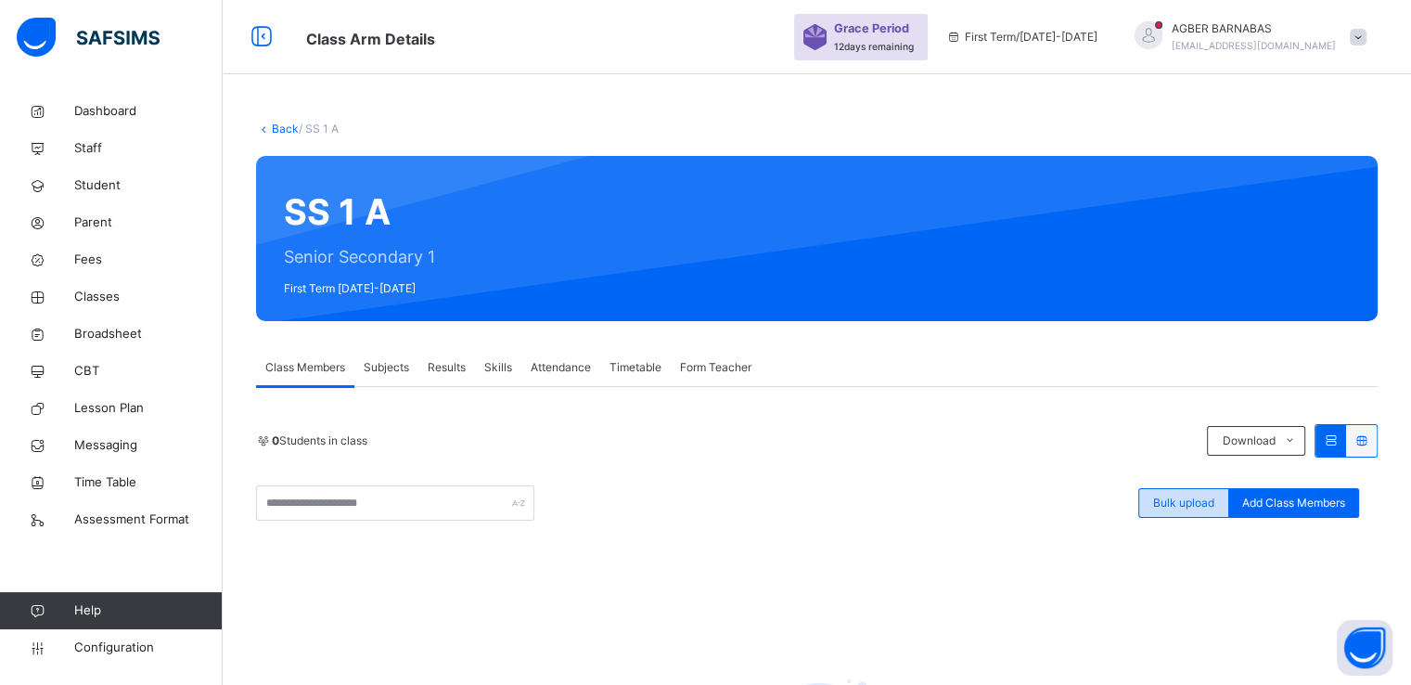
click at [1189, 500] on span "Bulk upload" at bounding box center [1183, 503] width 61 height 17
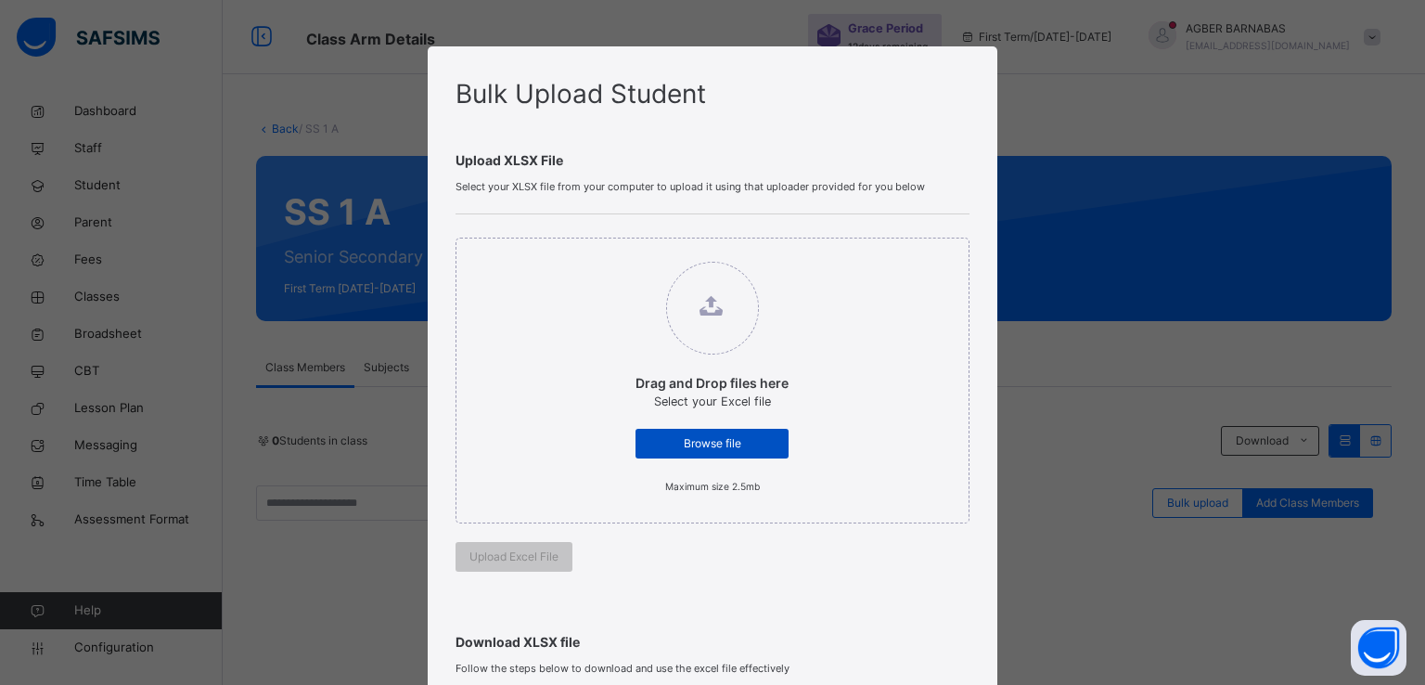
click at [687, 436] on span "Browse file" at bounding box center [711, 443] width 125 height 17
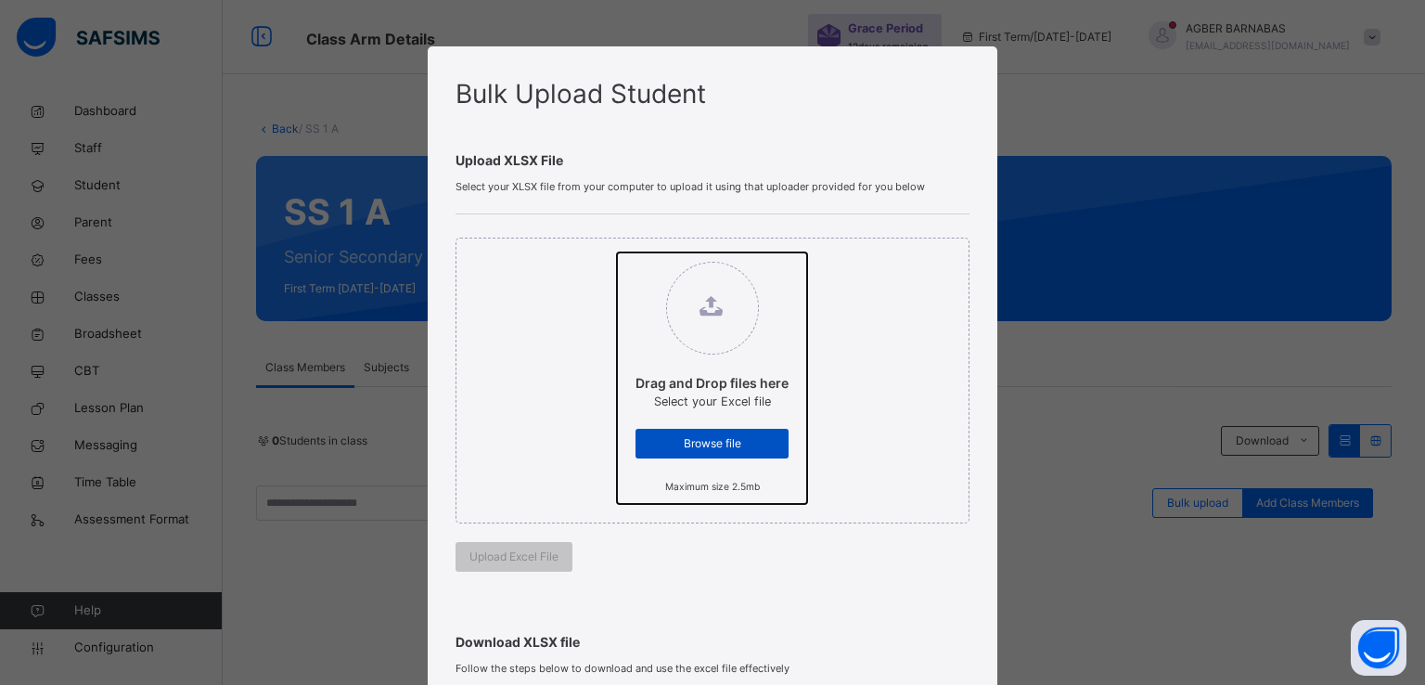
click at [617, 252] on input "Drag and Drop files here Select your Excel file Browse file Maximum size 2.5mb" at bounding box center [617, 252] width 0 height 0
type input "**********"
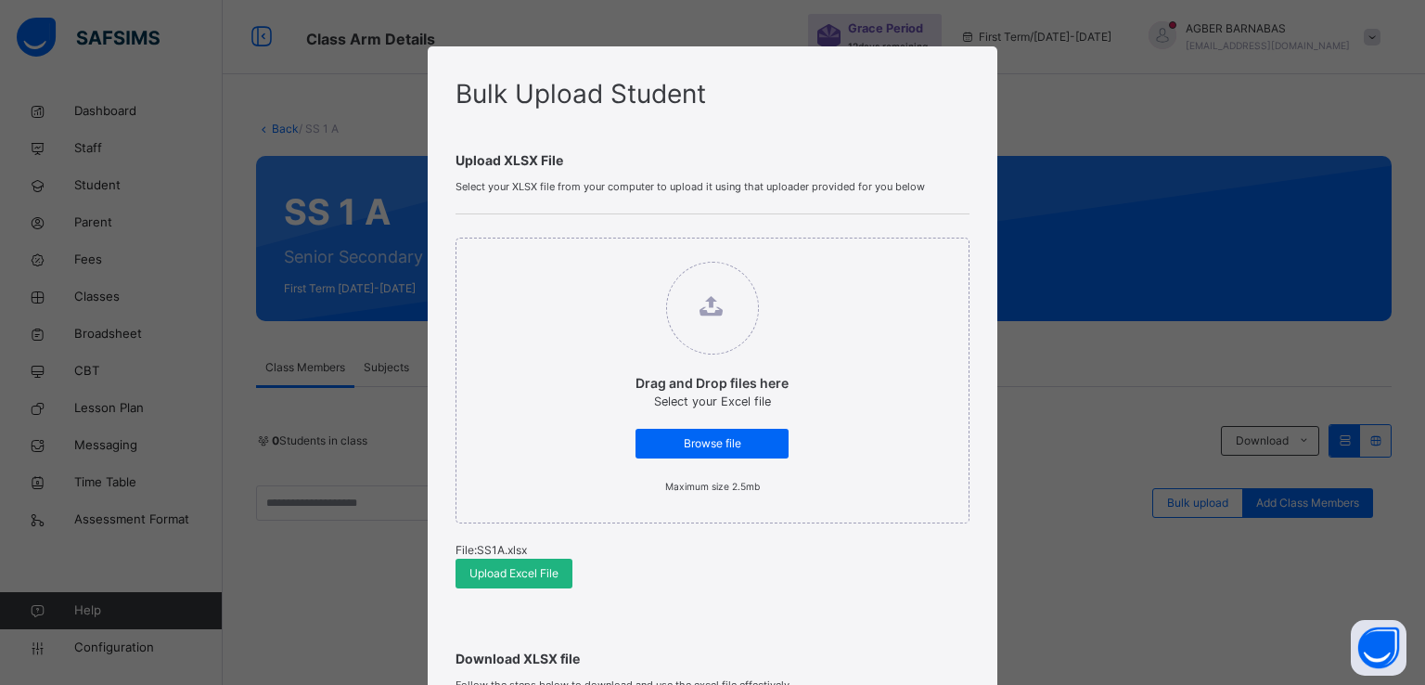
click at [461, 567] on div "Upload Excel File" at bounding box center [514, 574] width 117 height 30
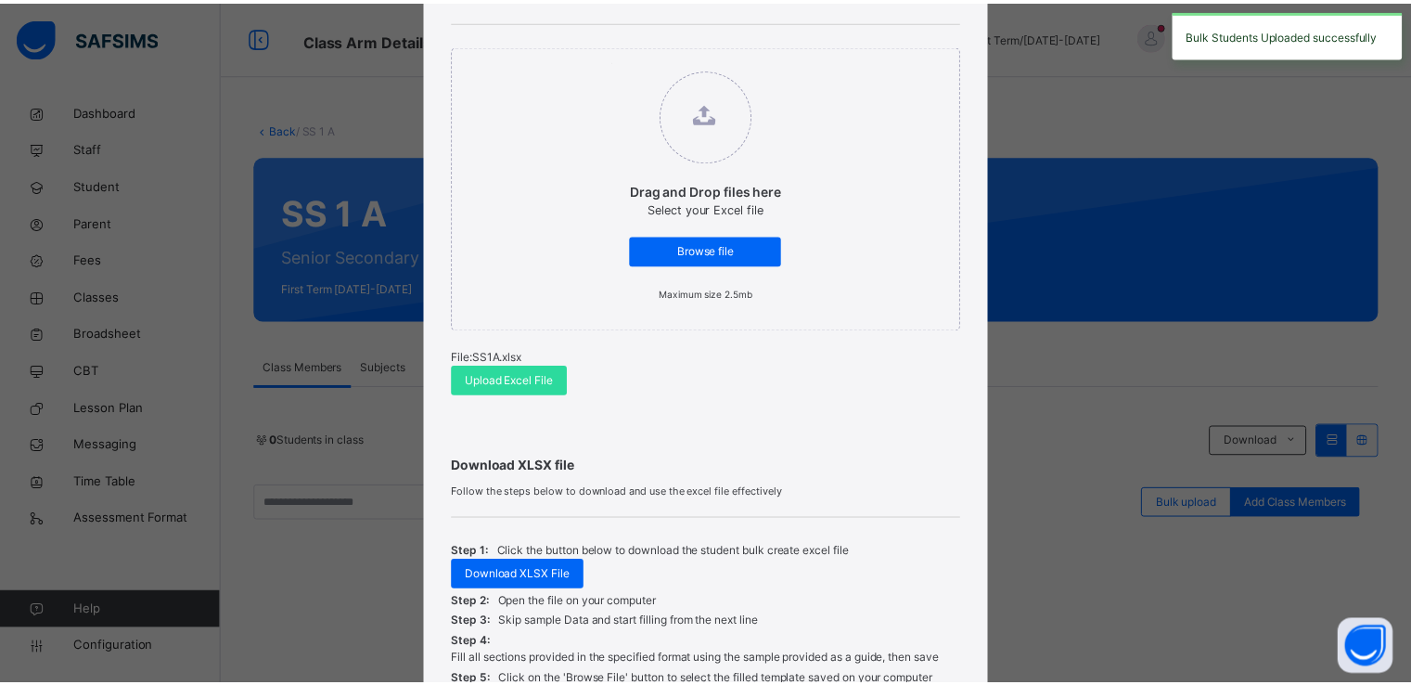
scroll to position [383, 0]
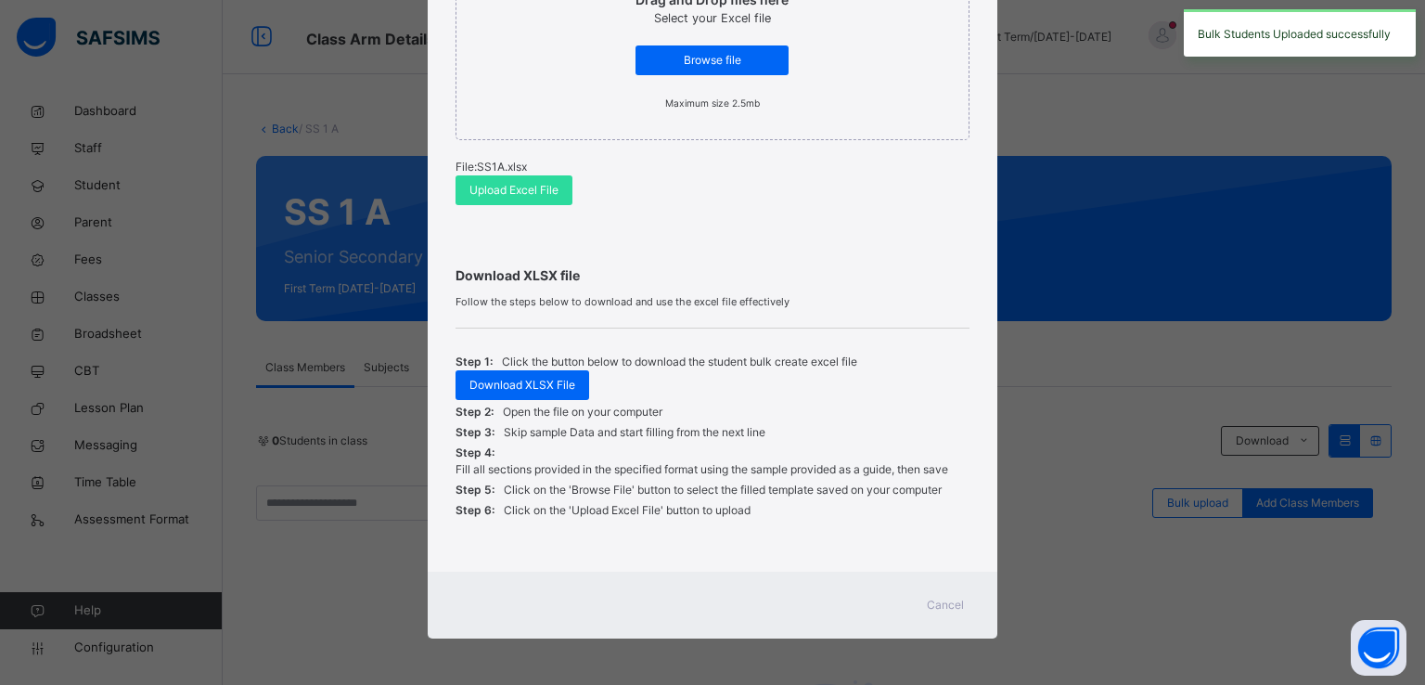
click at [939, 599] on span "Cancel" at bounding box center [945, 605] width 37 height 17
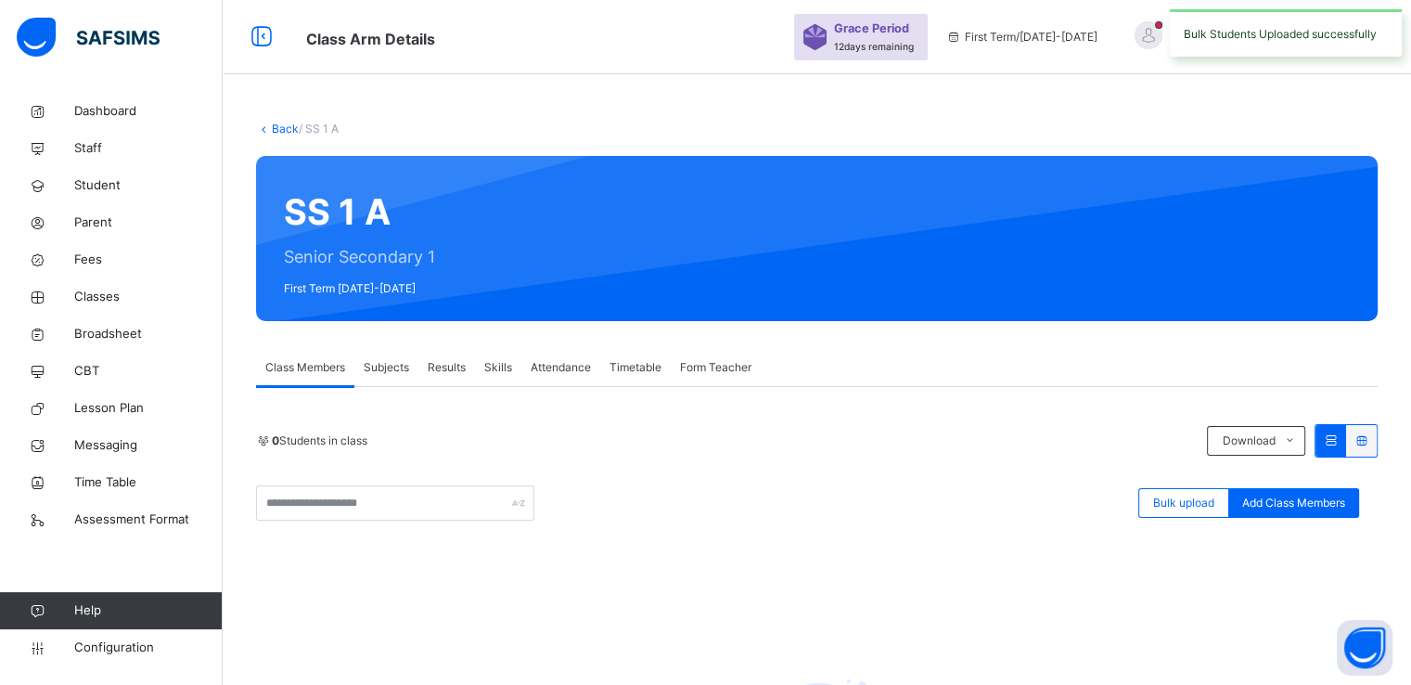
click at [280, 122] on link "Back" at bounding box center [285, 129] width 27 height 14
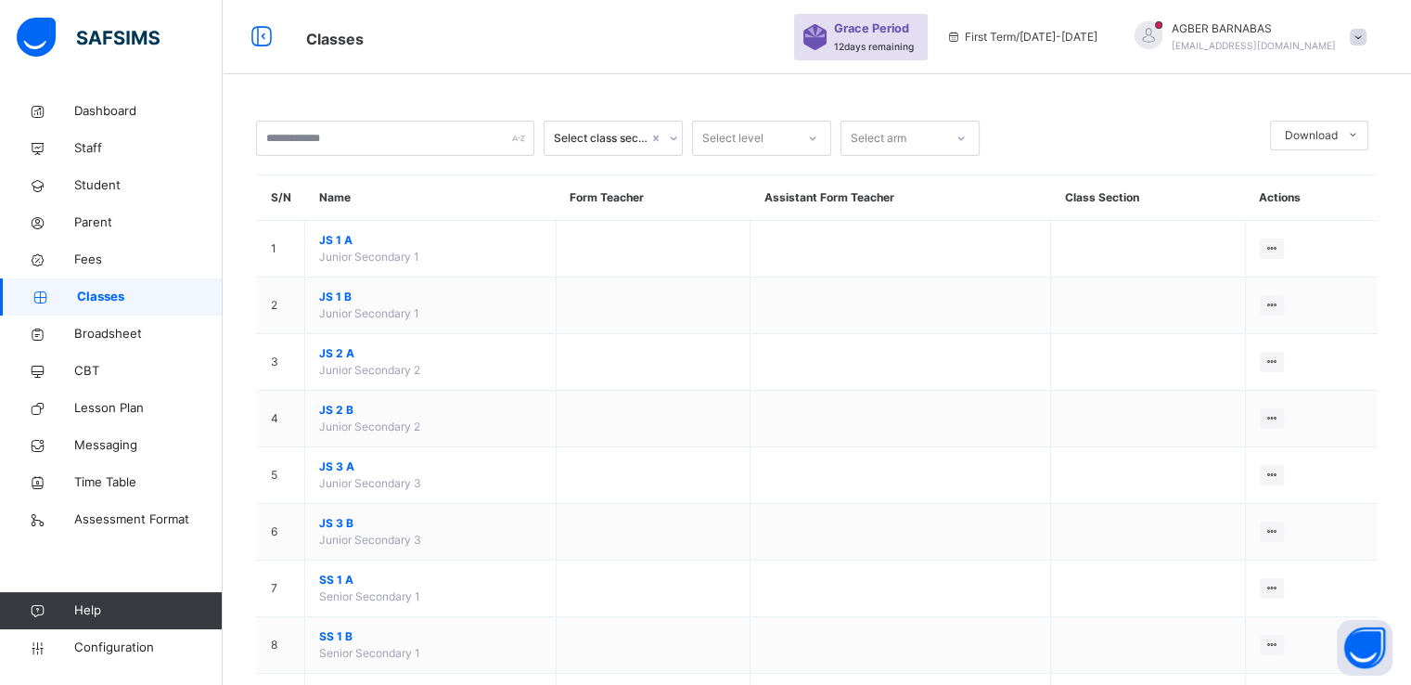
scroll to position [260, 0]
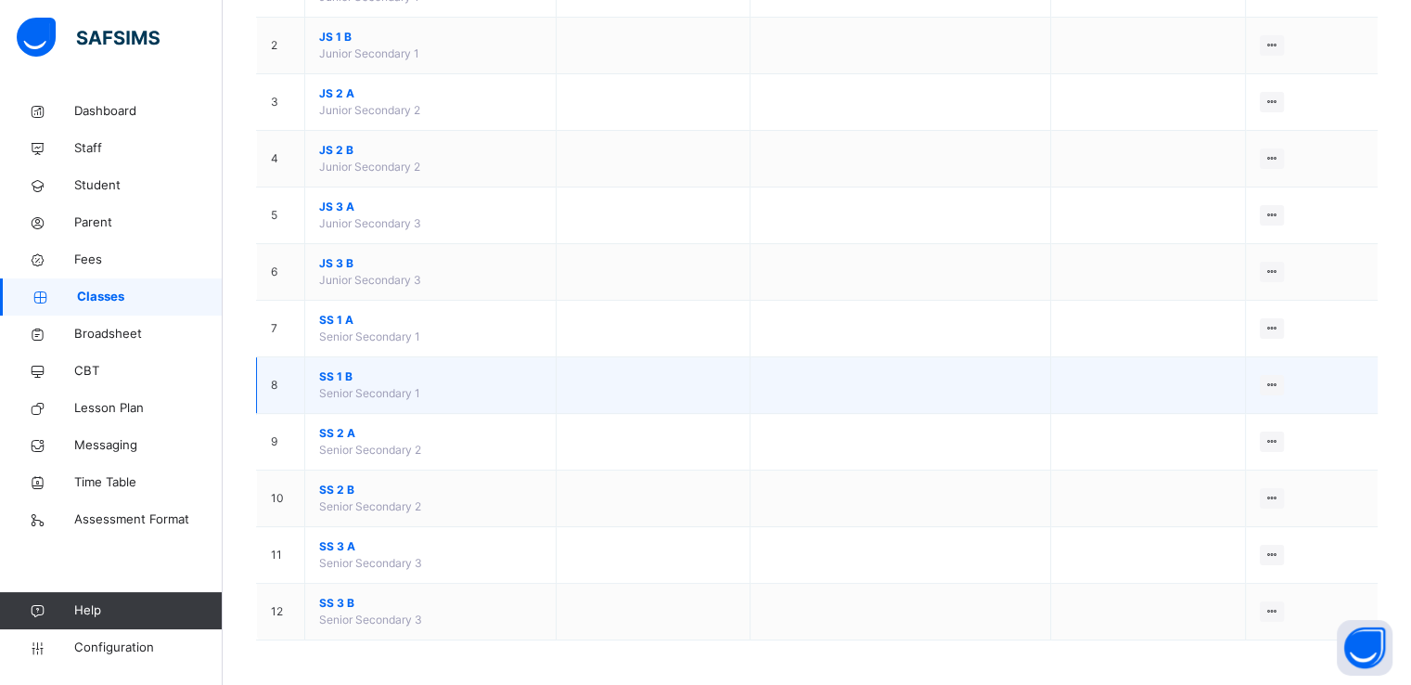
click at [327, 368] on span "SS 1 B" at bounding box center [430, 376] width 223 height 17
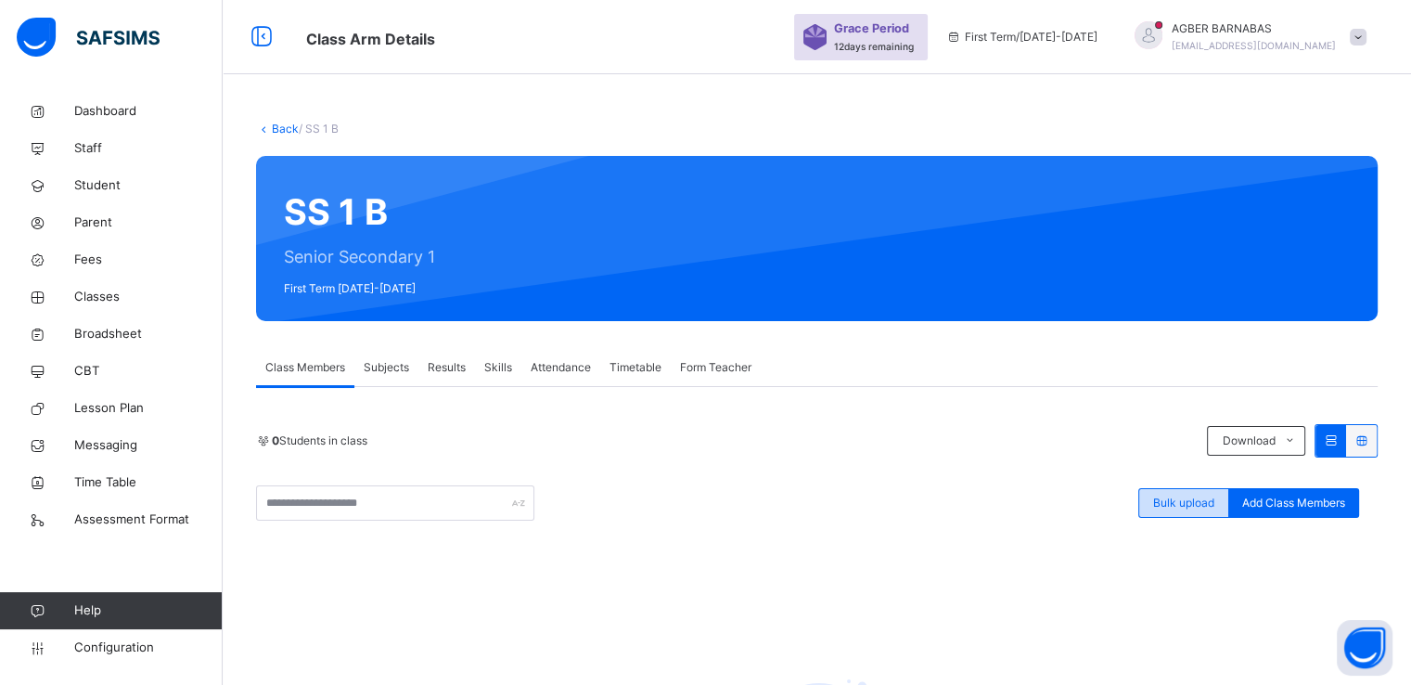
click at [1194, 502] on span "Bulk upload" at bounding box center [1183, 503] width 61 height 17
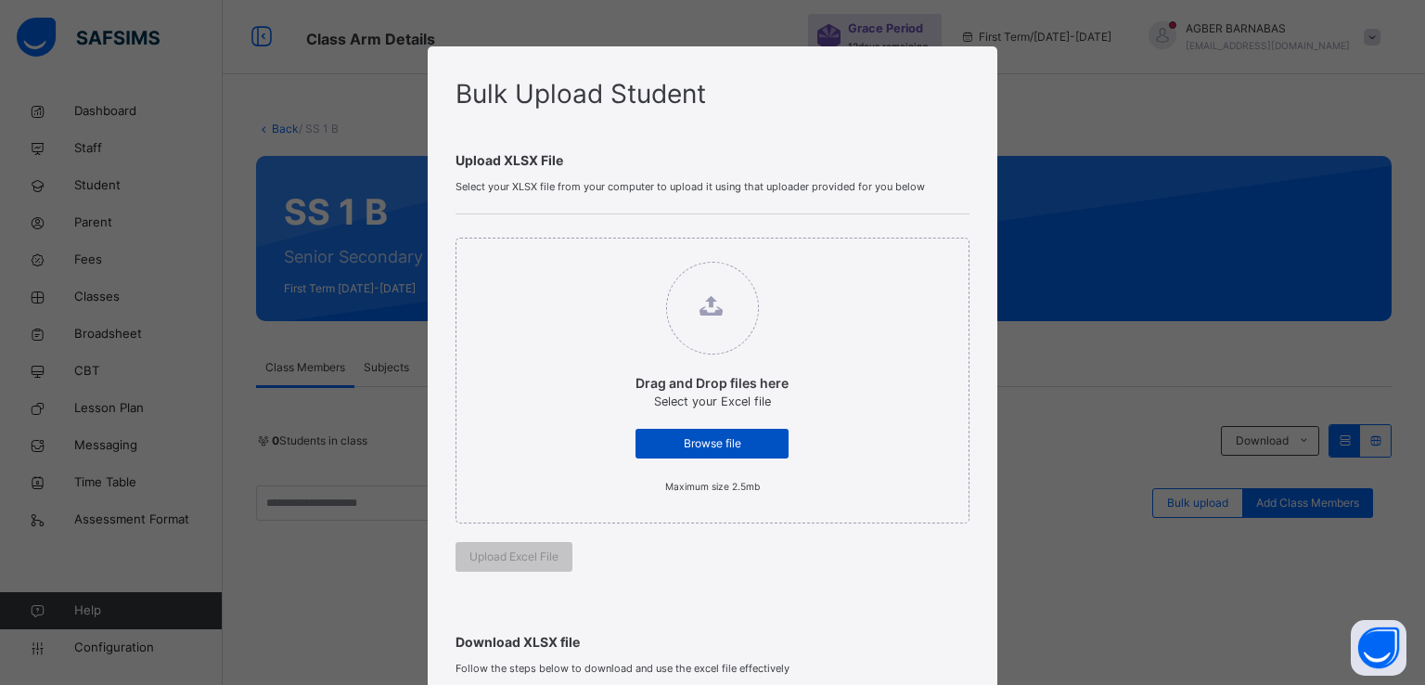
click at [693, 444] on span "Browse file" at bounding box center [711, 443] width 125 height 17
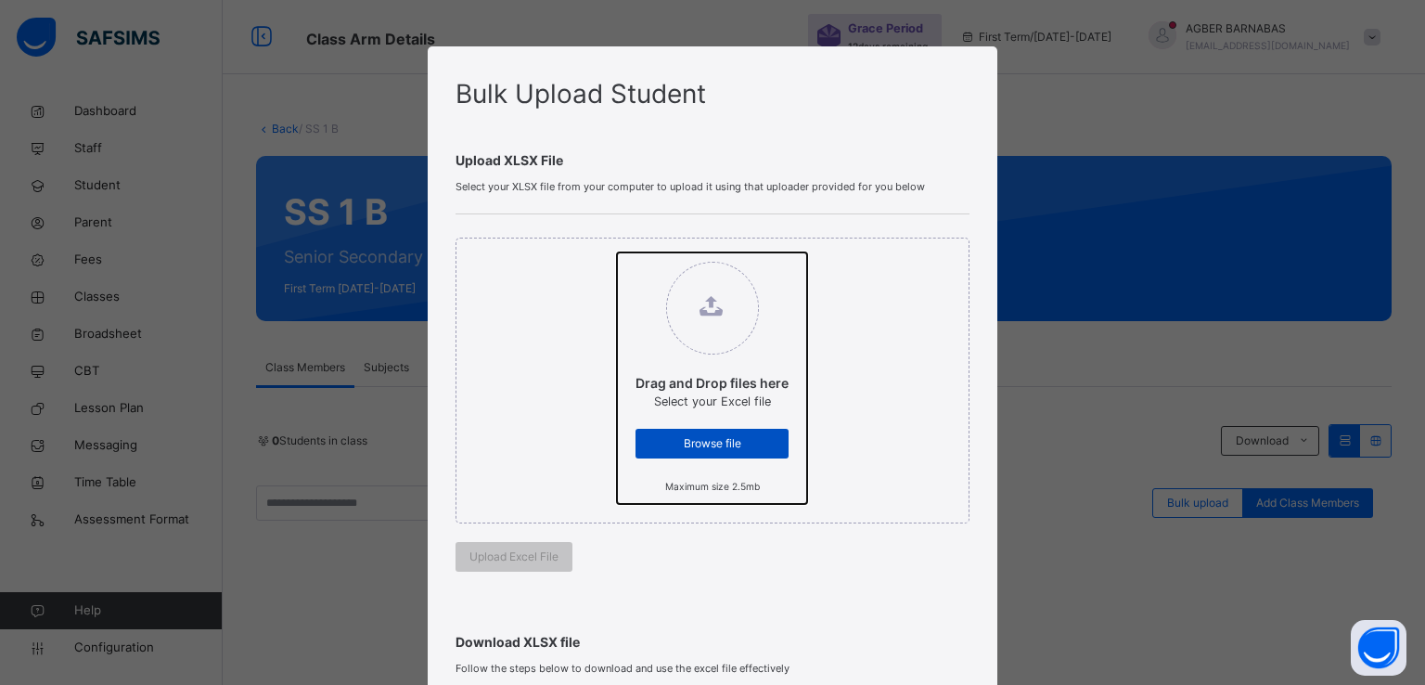
click at [617, 252] on input "Drag and Drop files here Select your Excel file Browse file Maximum size 2.5mb" at bounding box center [617, 252] width 0 height 0
type input "**********"
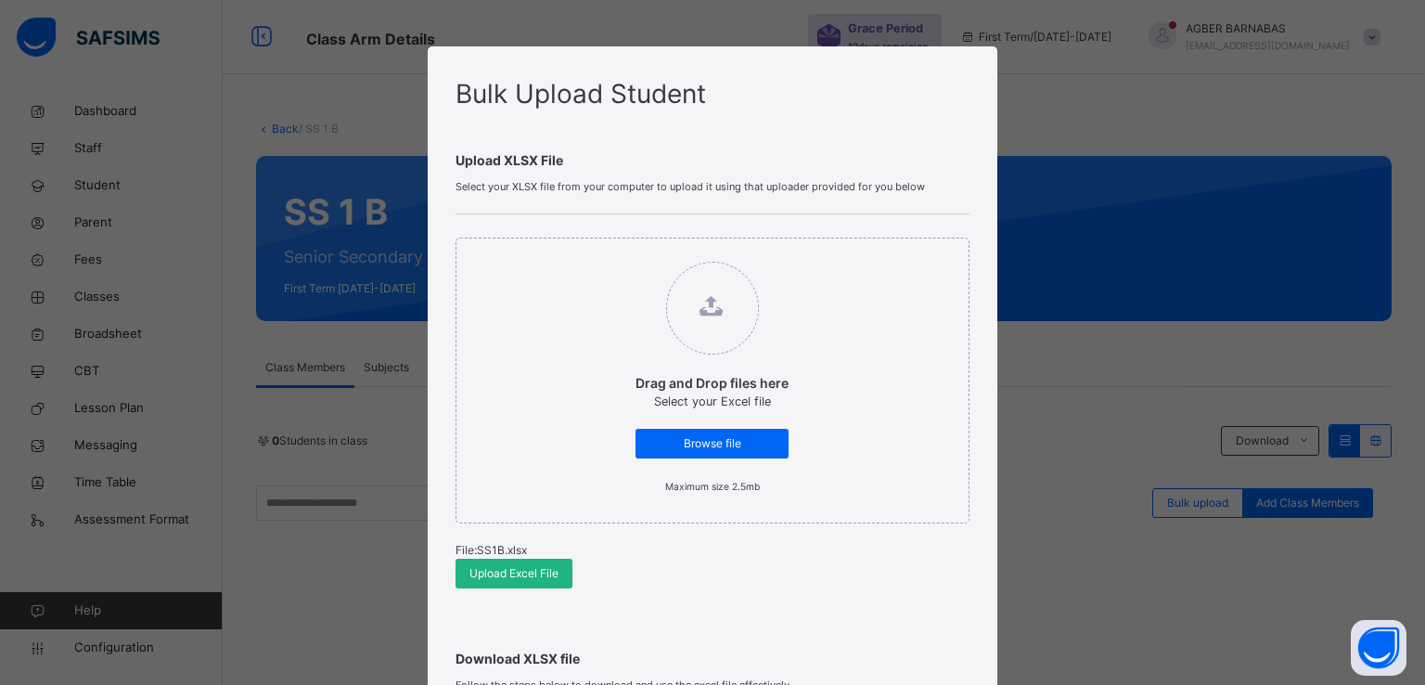
click at [497, 572] on span "Upload Excel File" at bounding box center [513, 573] width 89 height 17
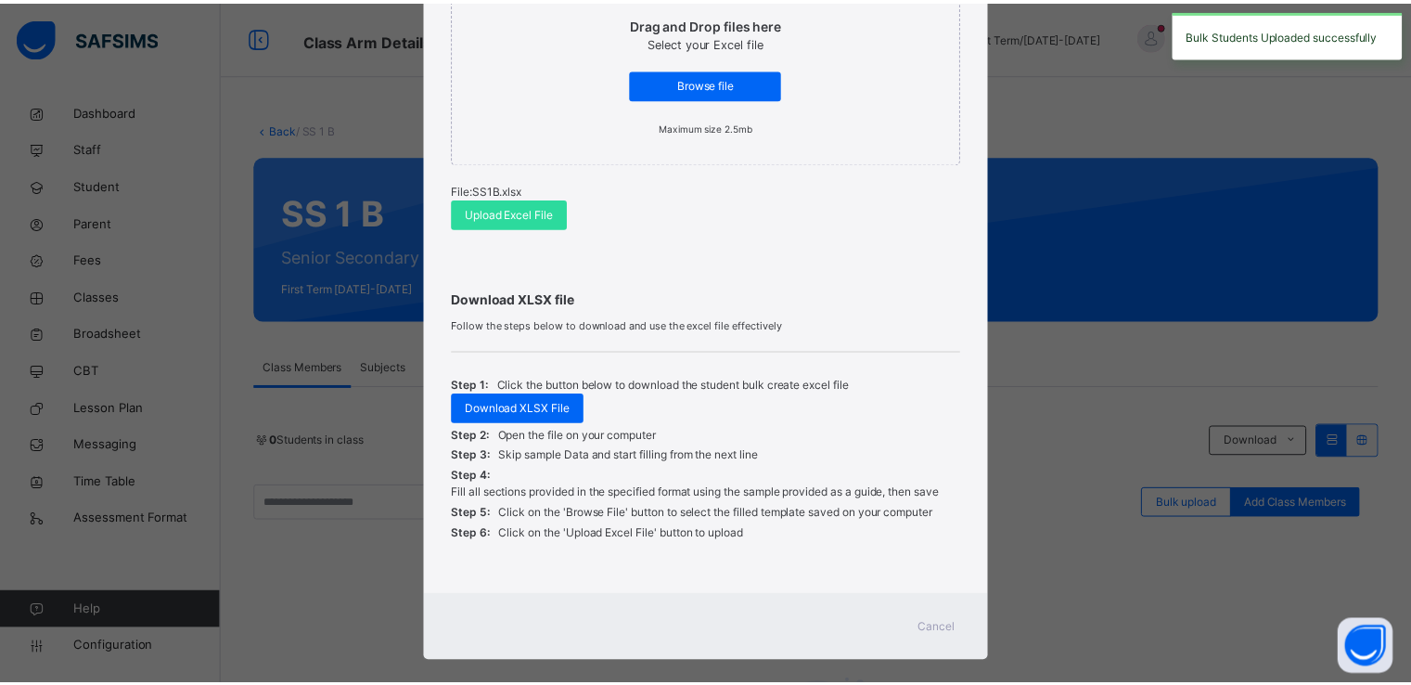
scroll to position [383, 0]
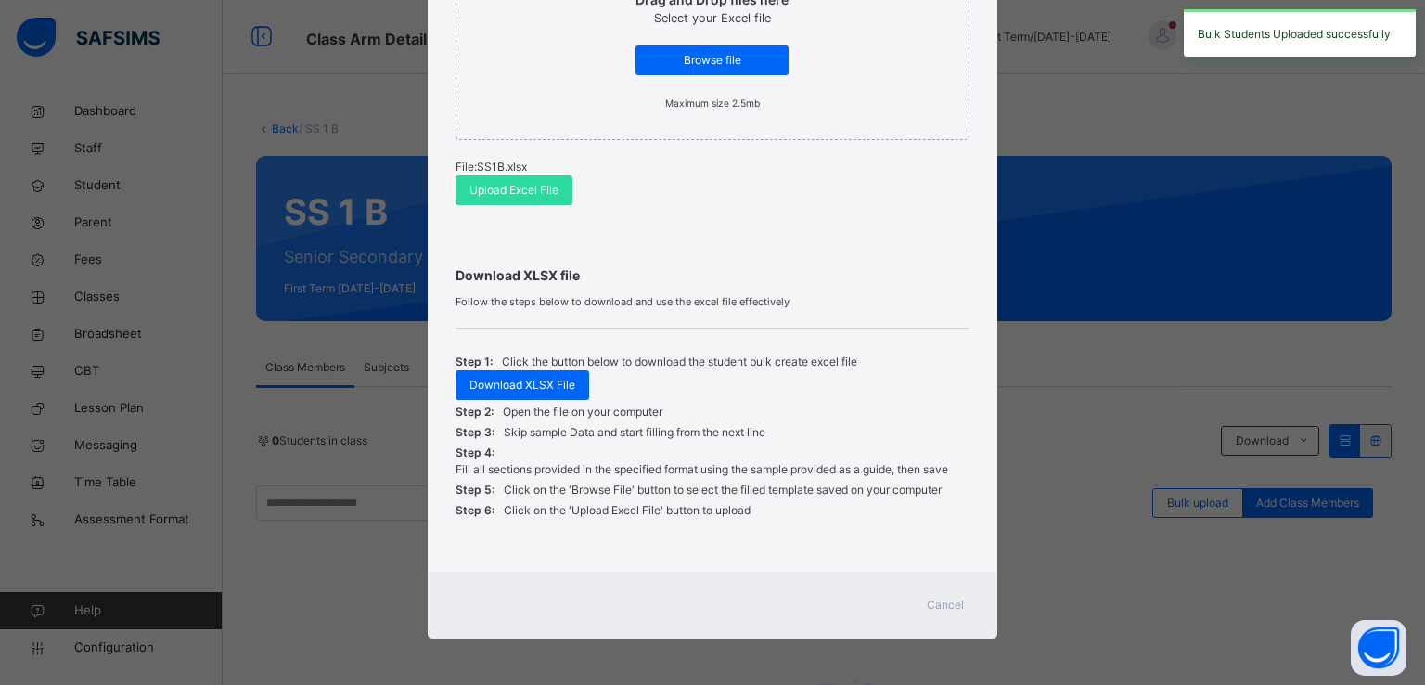
click at [931, 598] on span "Cancel" at bounding box center [945, 605] width 37 height 17
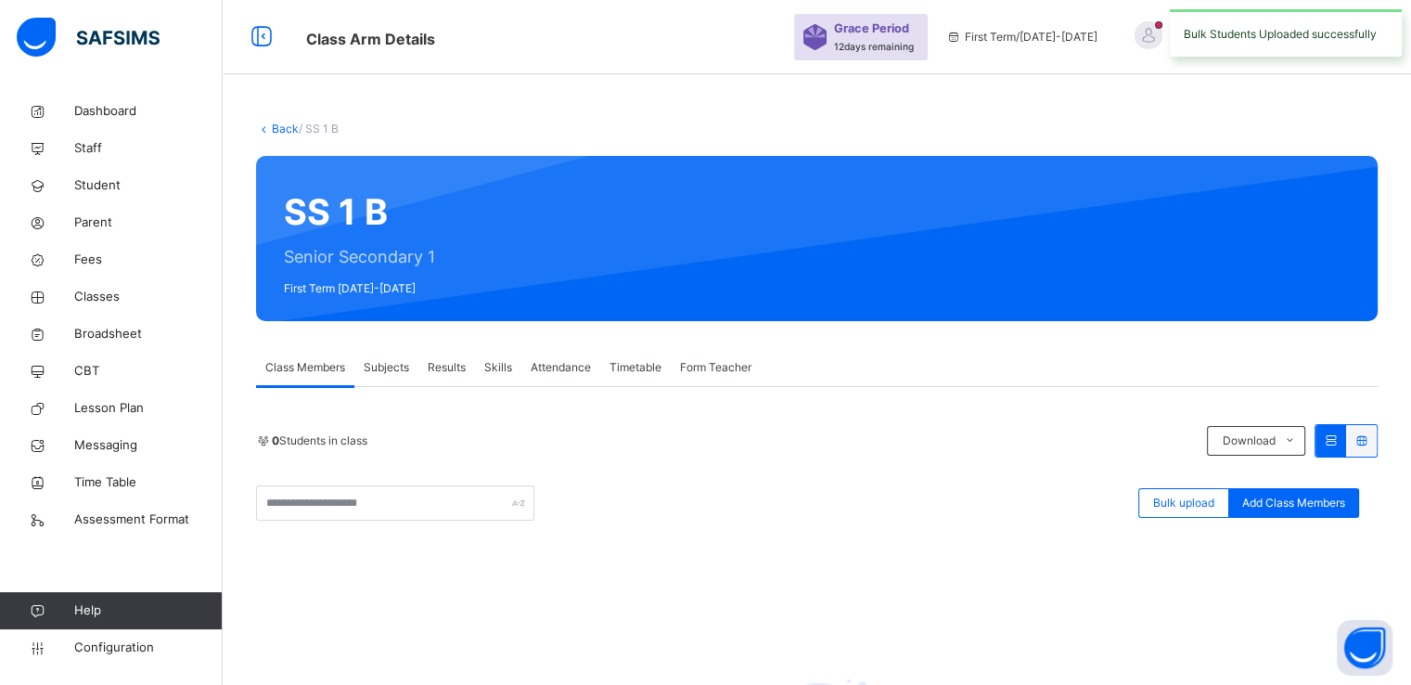
click at [282, 127] on link "Back" at bounding box center [285, 129] width 27 height 14
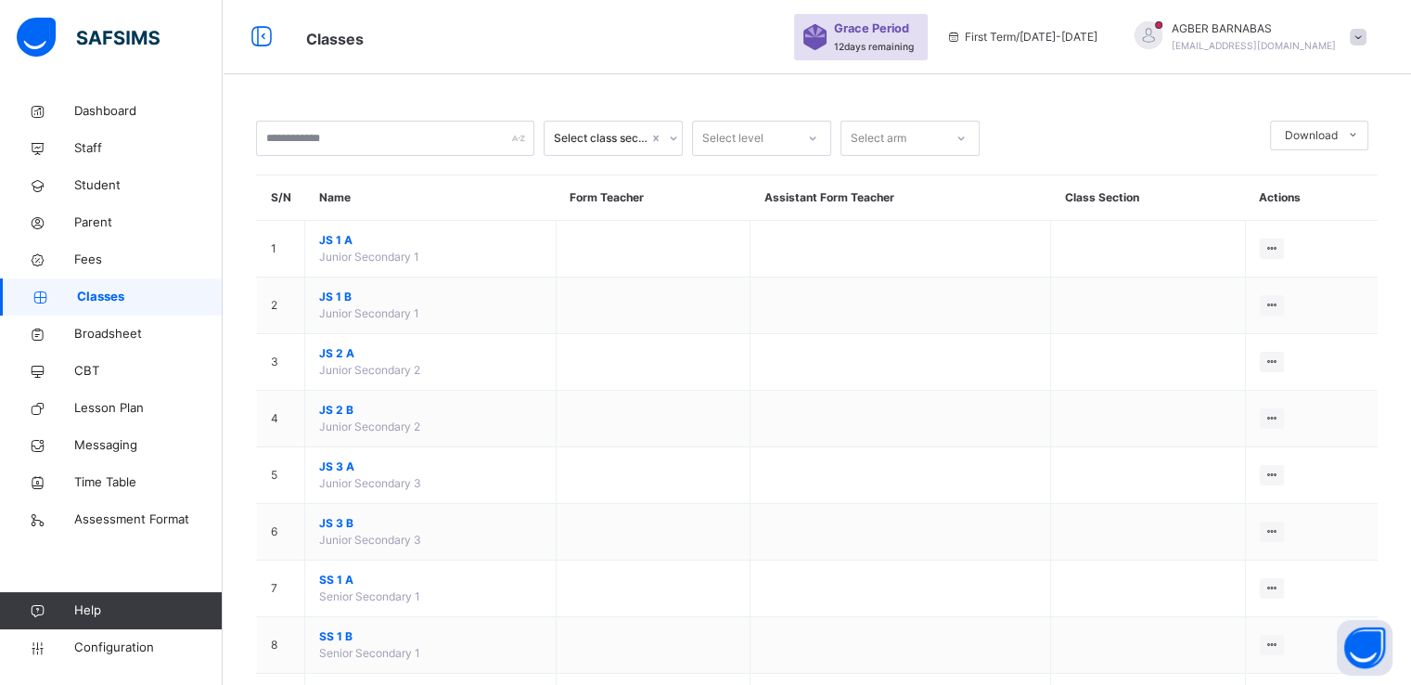
scroll to position [260, 0]
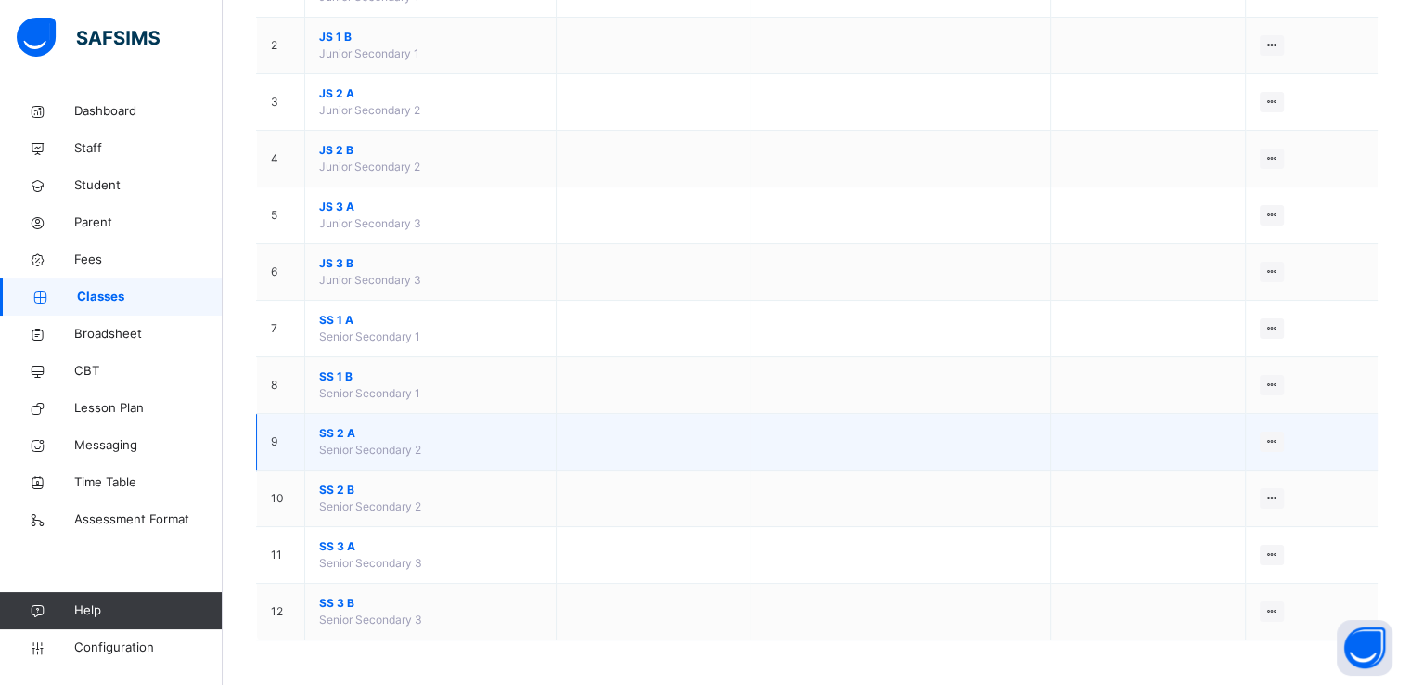
click at [332, 431] on span "SS 2 A" at bounding box center [430, 433] width 223 height 17
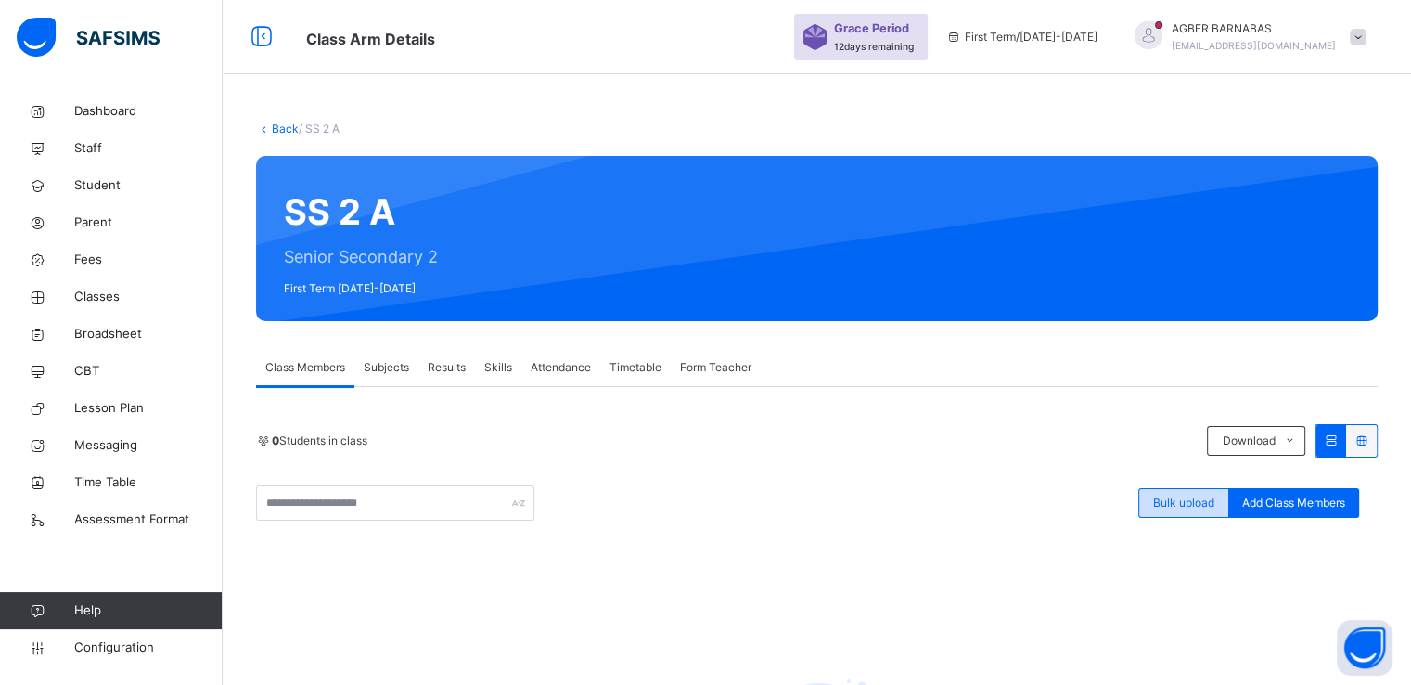
click at [1165, 508] on span "Bulk upload" at bounding box center [1183, 503] width 61 height 17
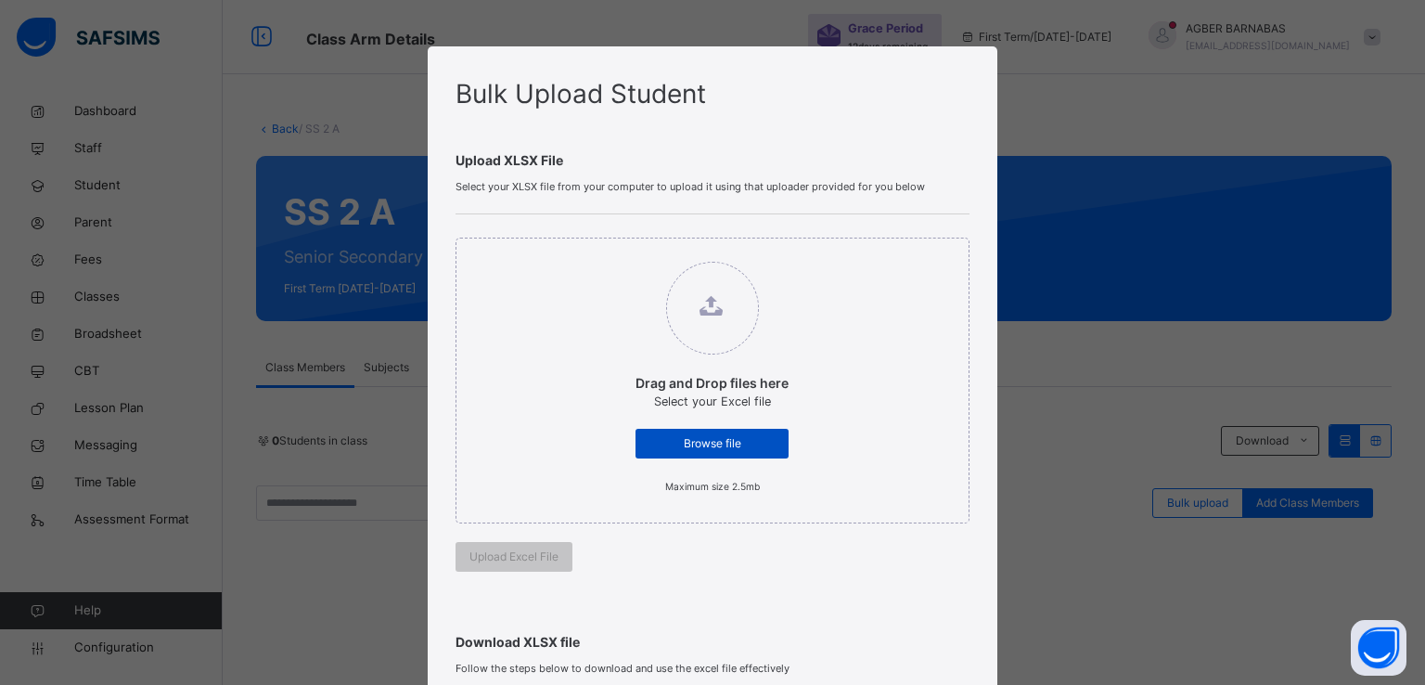
click at [688, 443] on span "Browse file" at bounding box center [711, 443] width 125 height 17
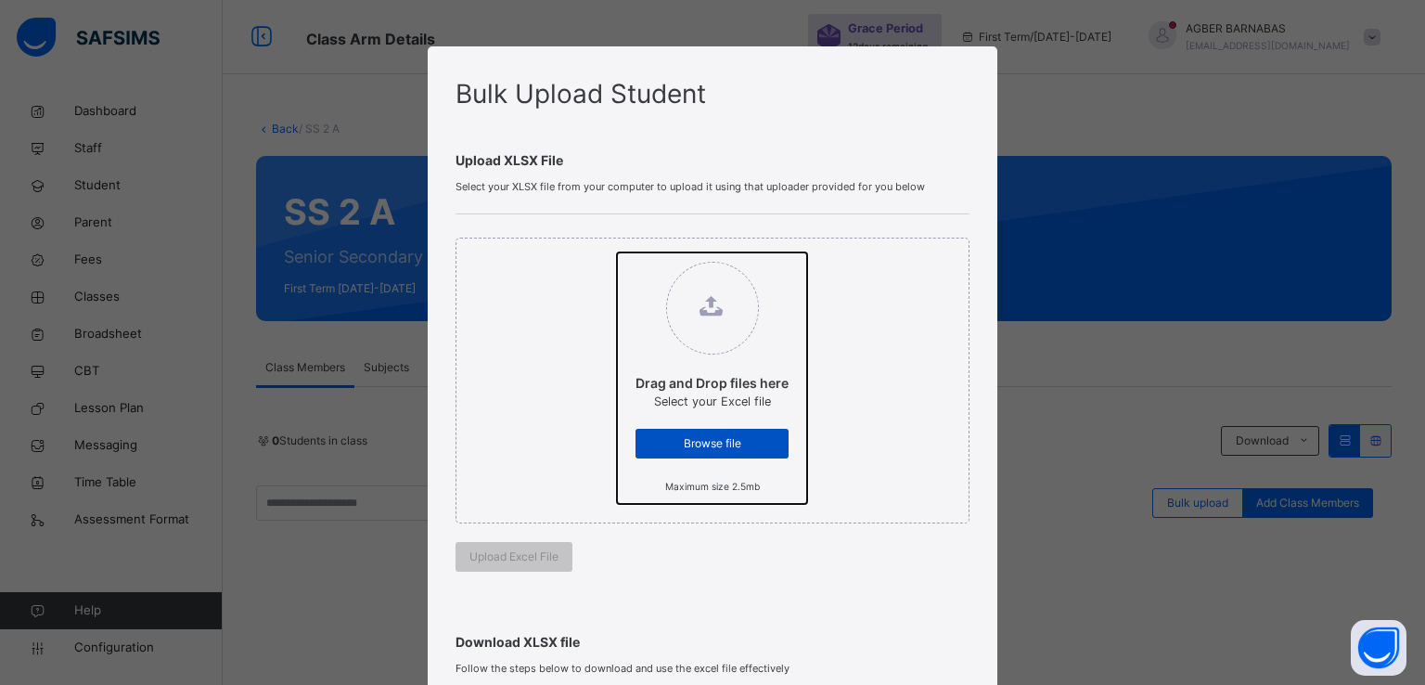
click at [617, 252] on input "Drag and Drop files here Select your Excel file Browse file Maximum size 2.5mb" at bounding box center [617, 252] width 0 height 0
type input "**********"
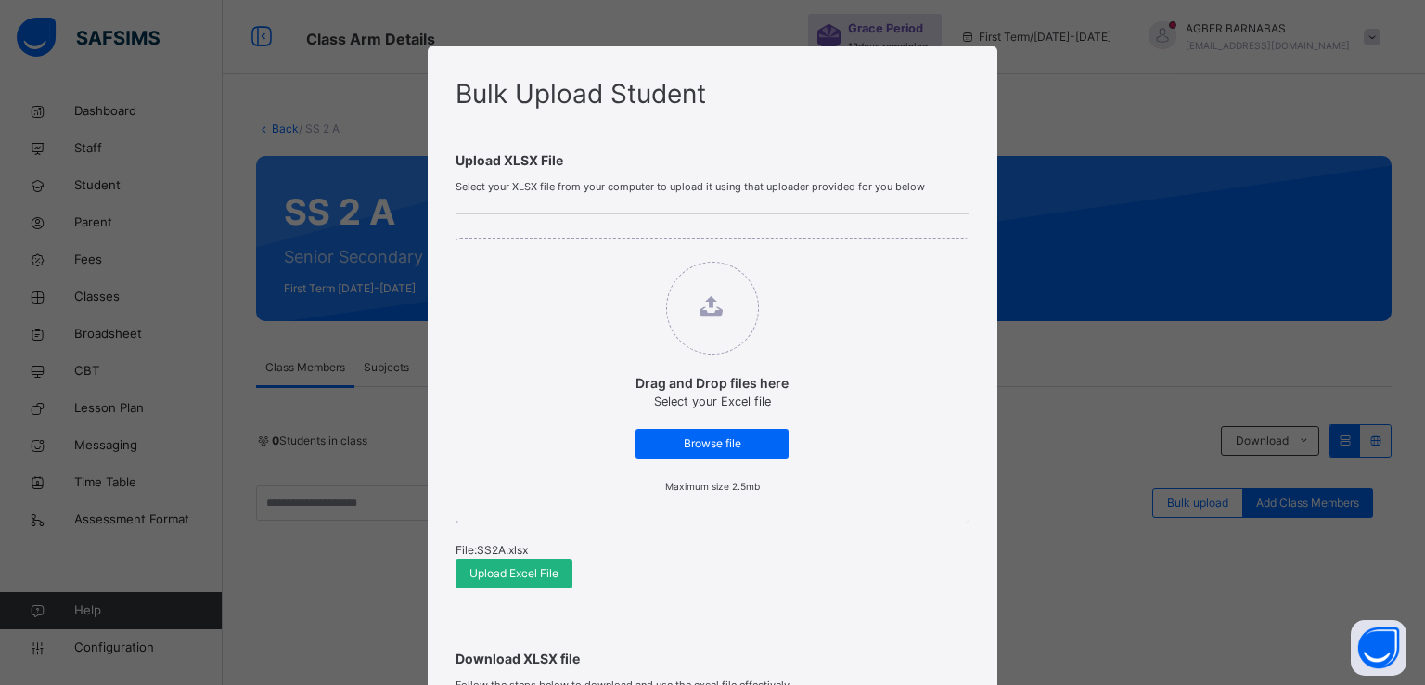
click at [484, 570] on span "Upload Excel File" at bounding box center [513, 573] width 89 height 17
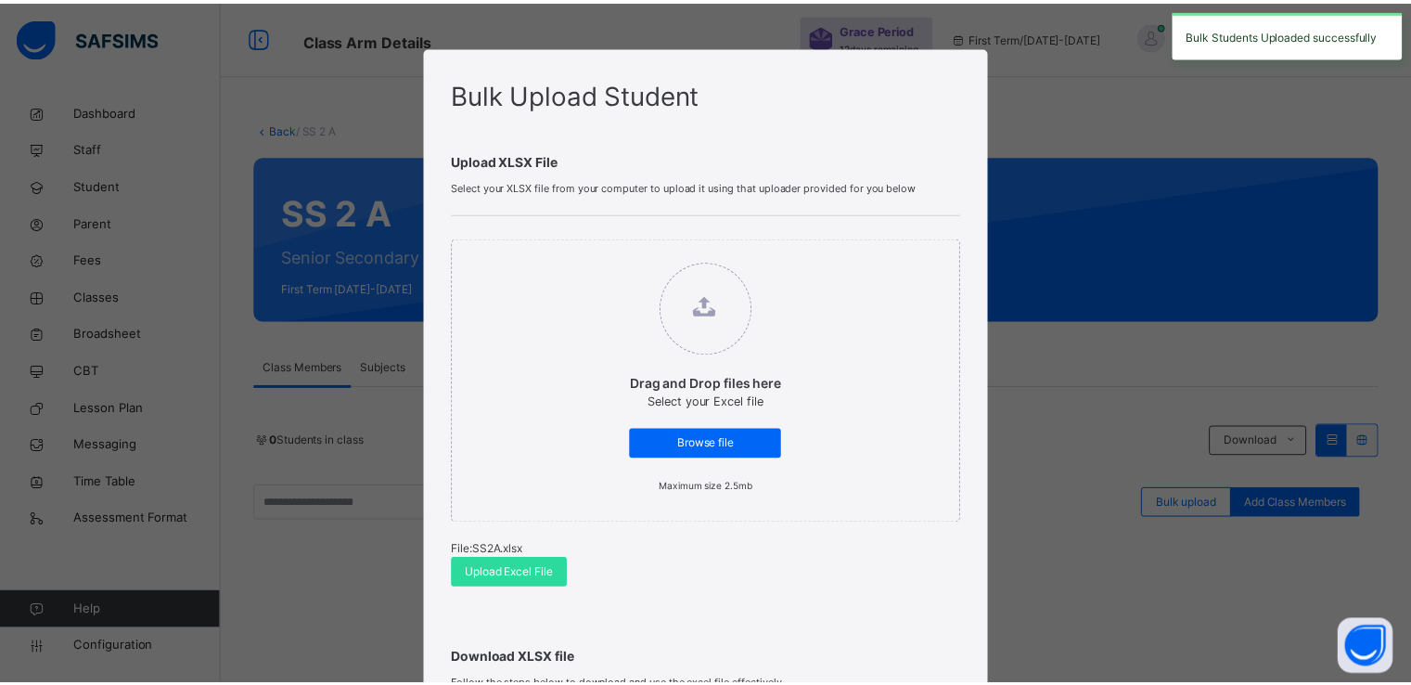
scroll to position [383, 0]
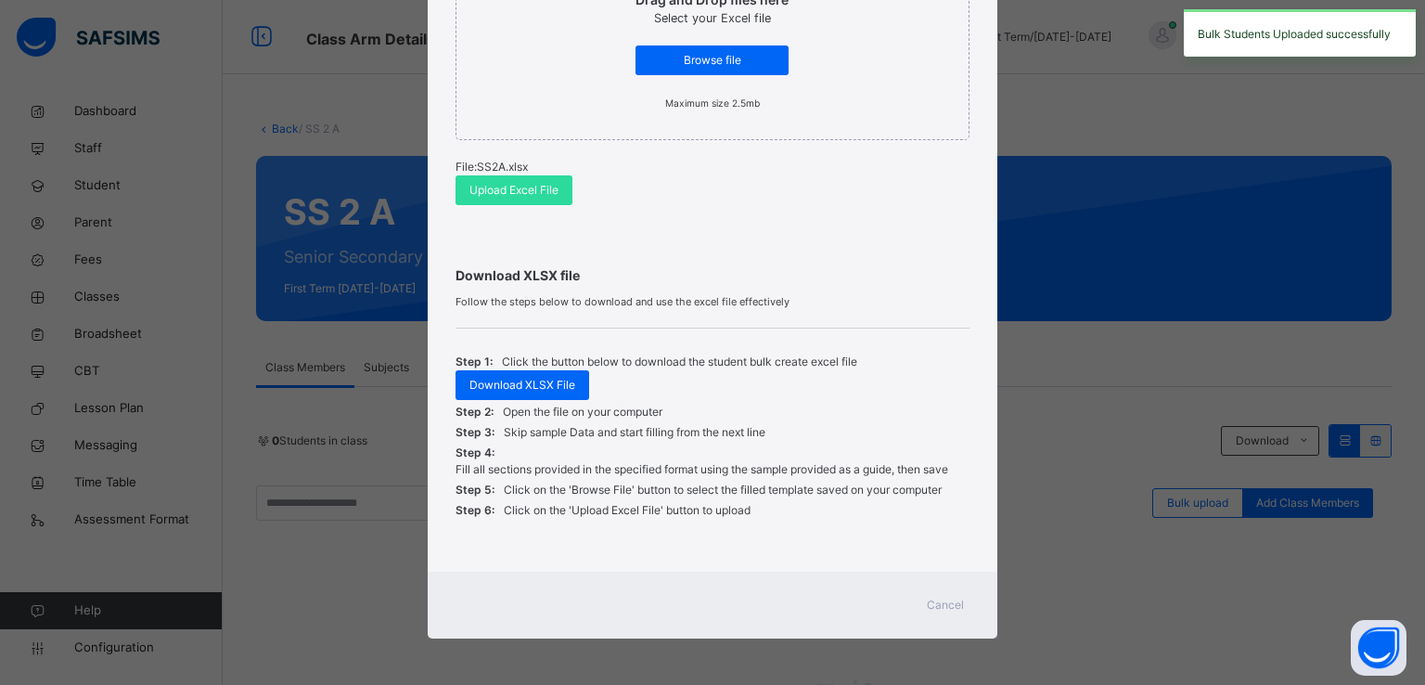
click at [932, 604] on span "Cancel" at bounding box center [945, 605] width 37 height 17
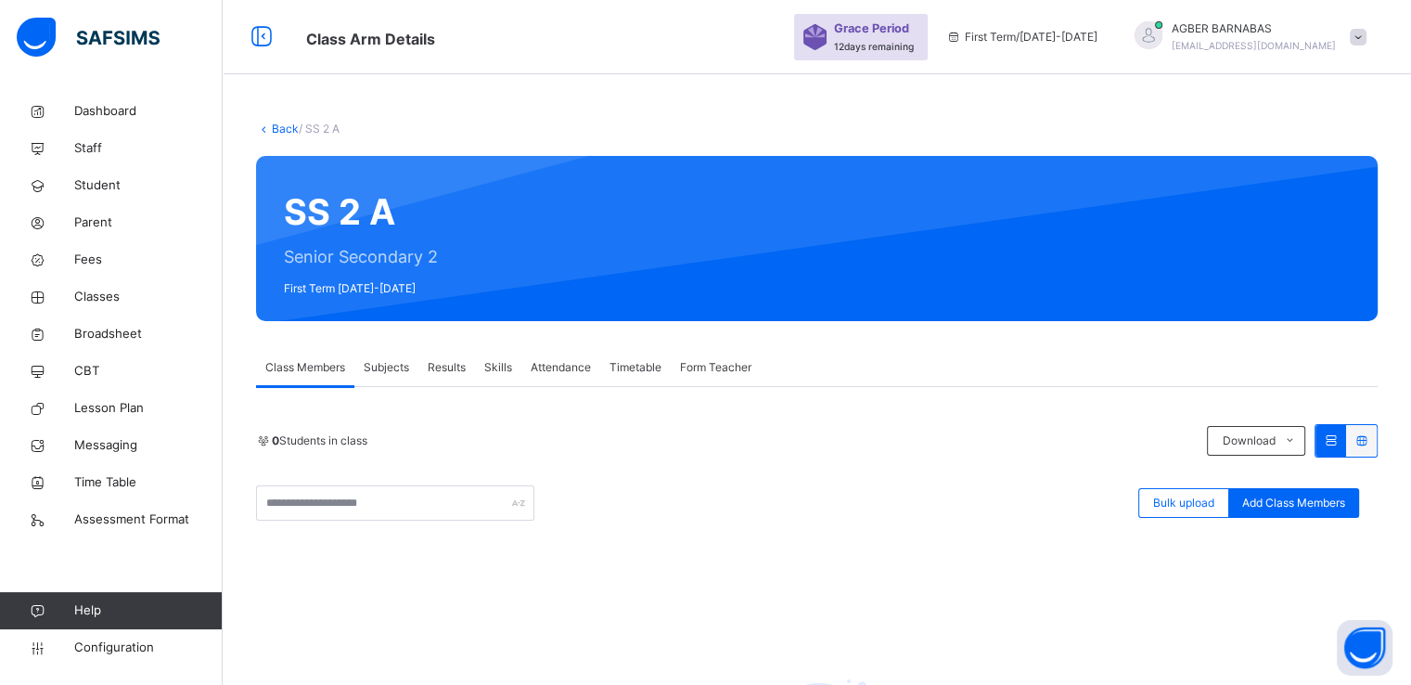
click at [276, 132] on link "Back" at bounding box center [285, 129] width 27 height 14
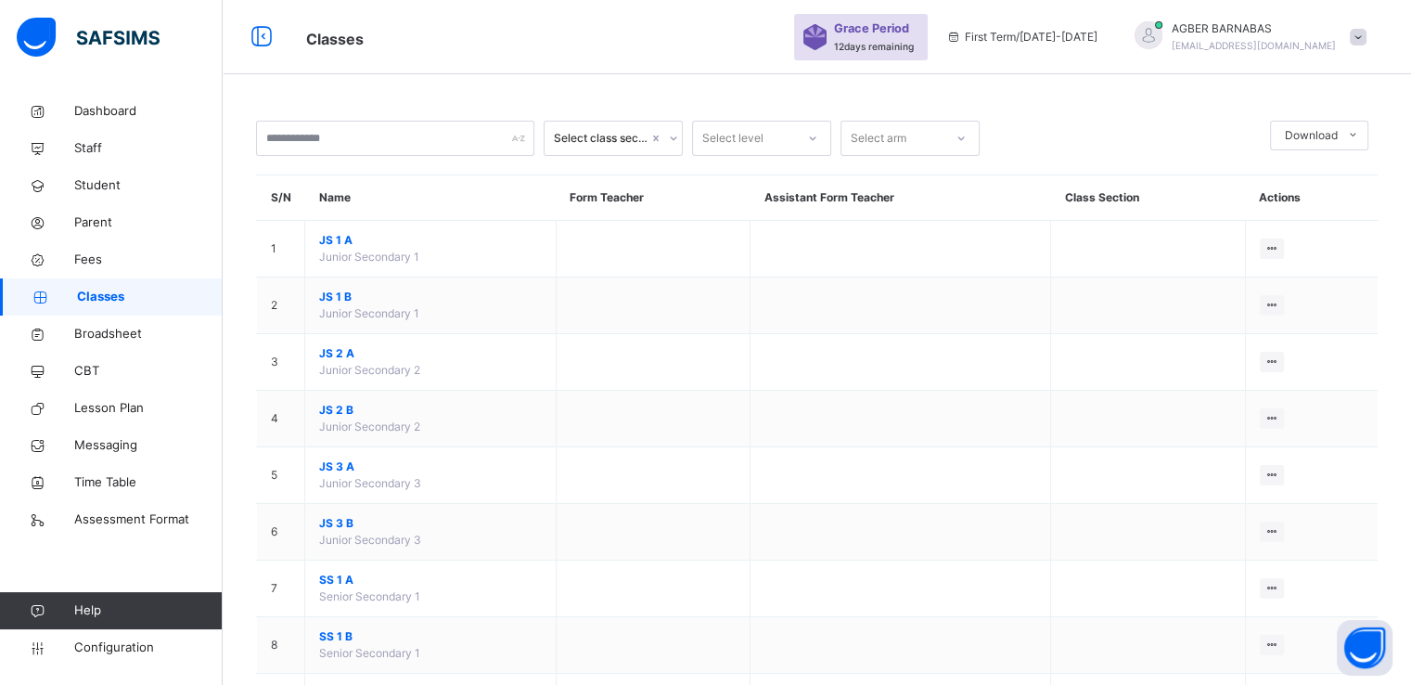
scroll to position [260, 0]
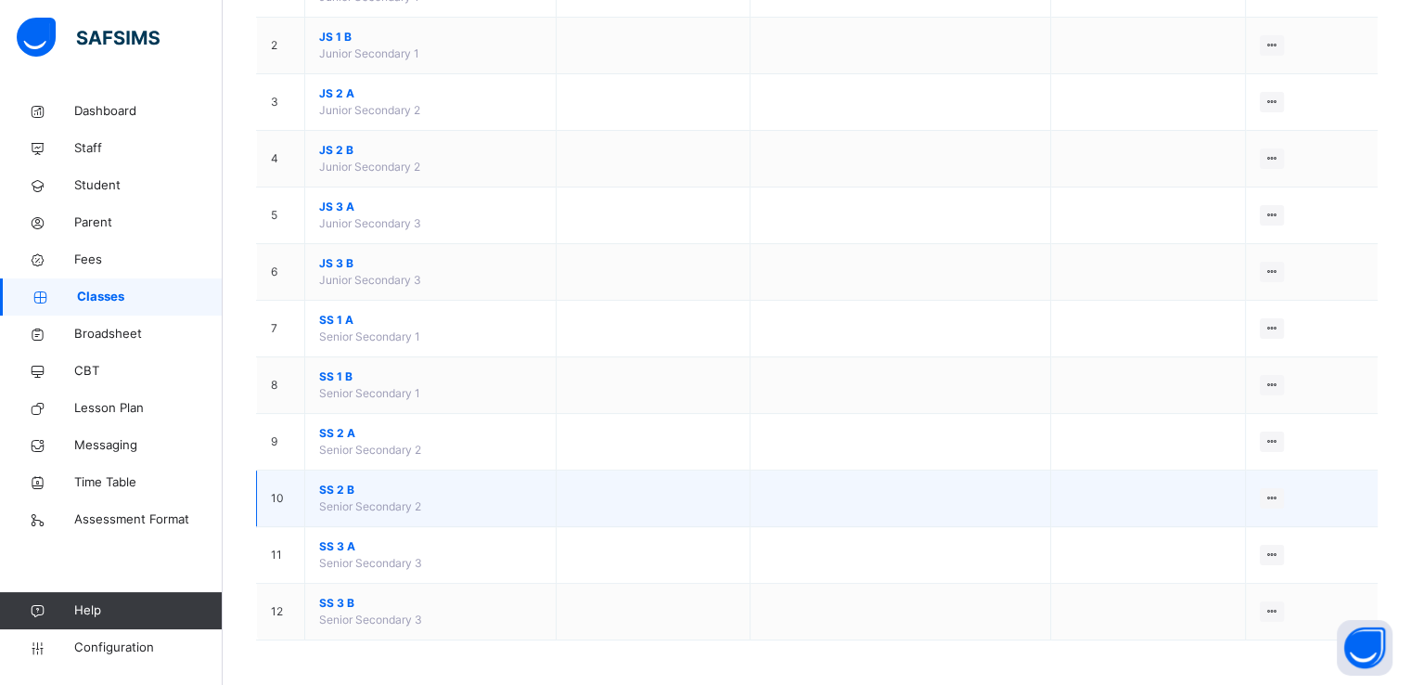
click at [328, 484] on span "SS 2 B" at bounding box center [430, 490] width 223 height 17
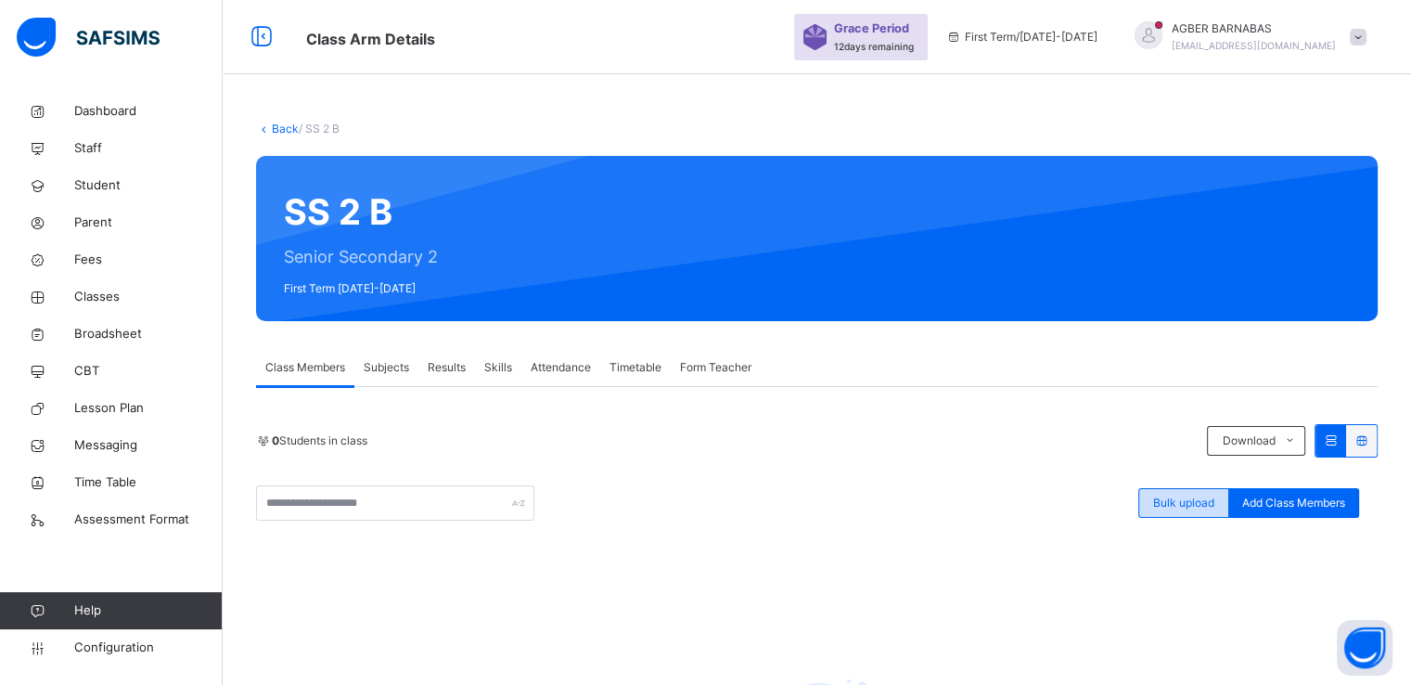
click at [1168, 502] on span "Bulk upload" at bounding box center [1183, 503] width 61 height 17
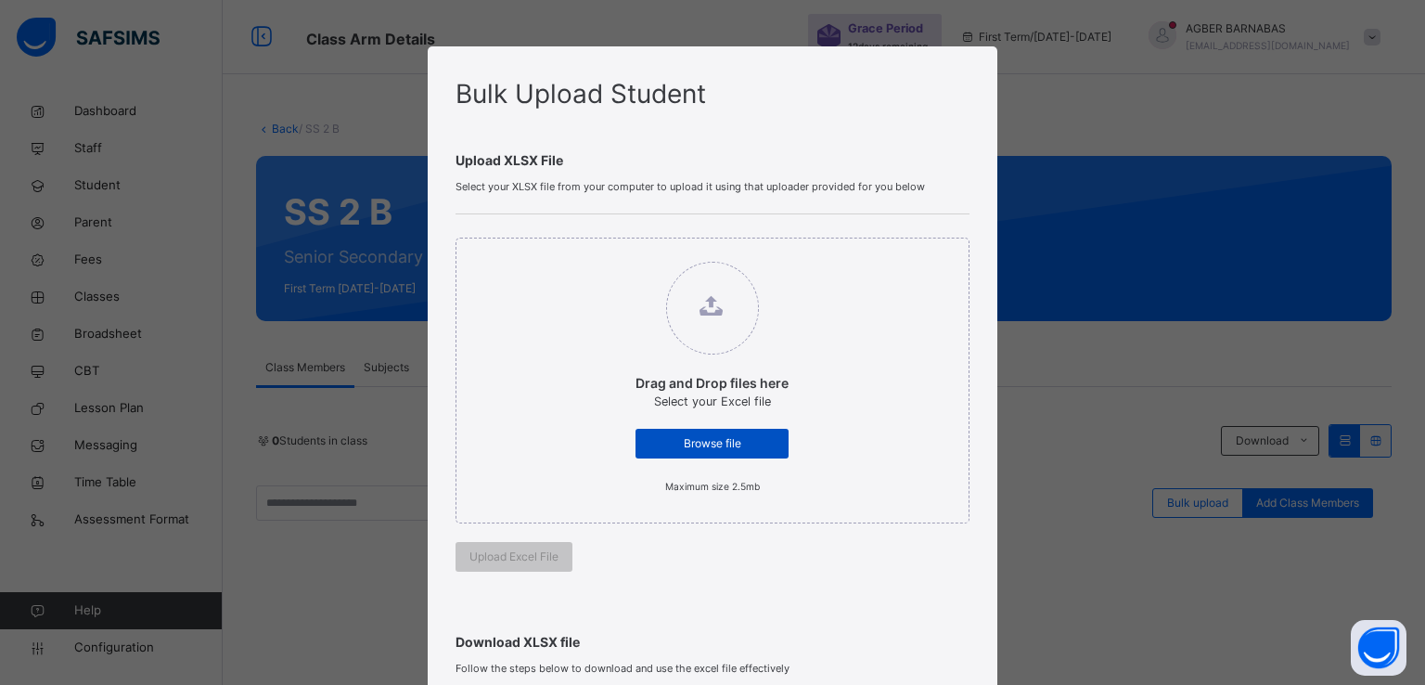
click at [688, 442] on span "Browse file" at bounding box center [711, 443] width 125 height 17
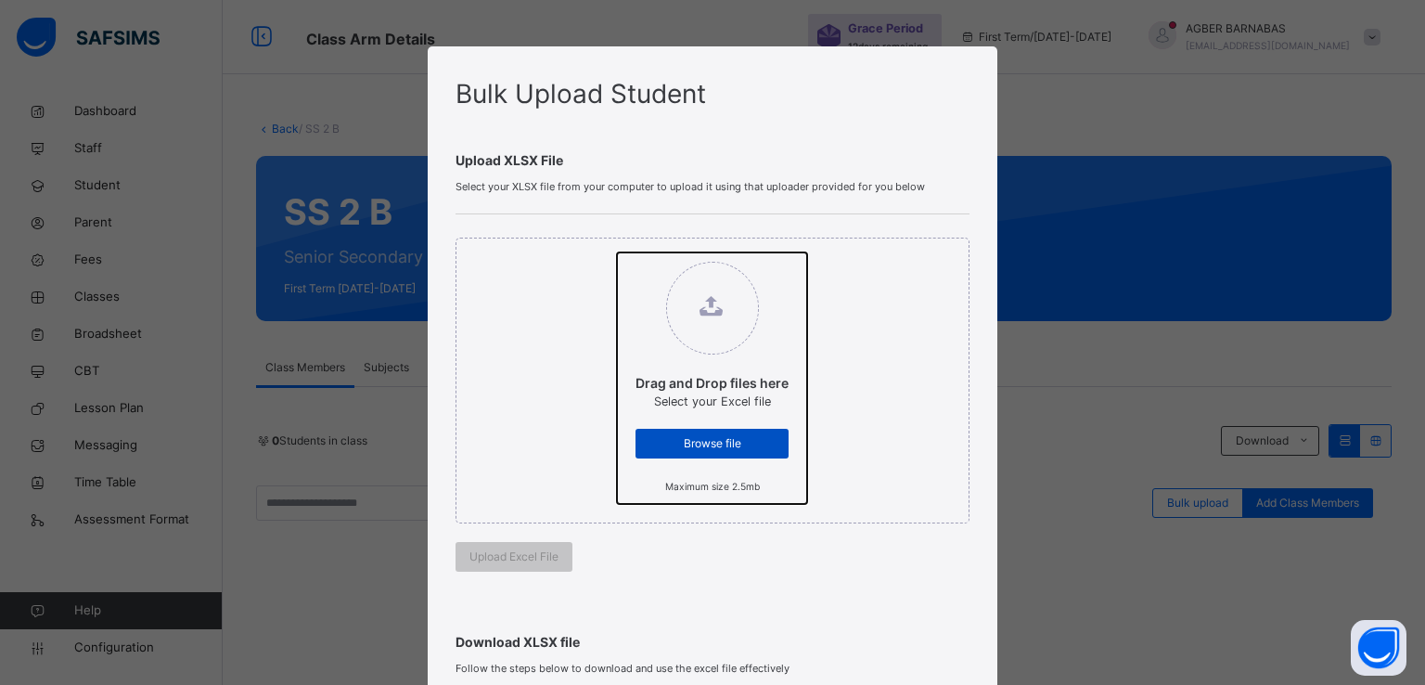
click at [617, 252] on input "Drag and Drop files here Select your Excel file Browse file Maximum size 2.5mb" at bounding box center [617, 252] width 0 height 0
type input "**********"
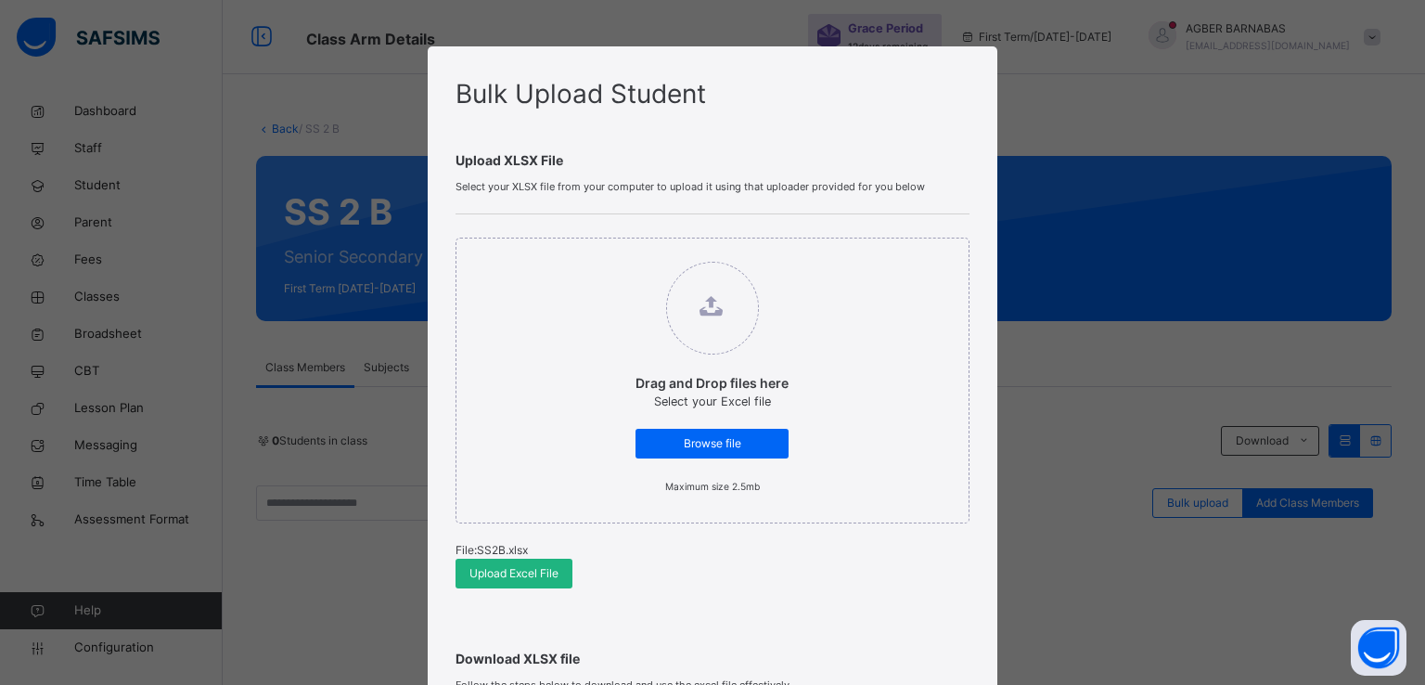
click at [473, 567] on span "Upload Excel File" at bounding box center [513, 573] width 89 height 17
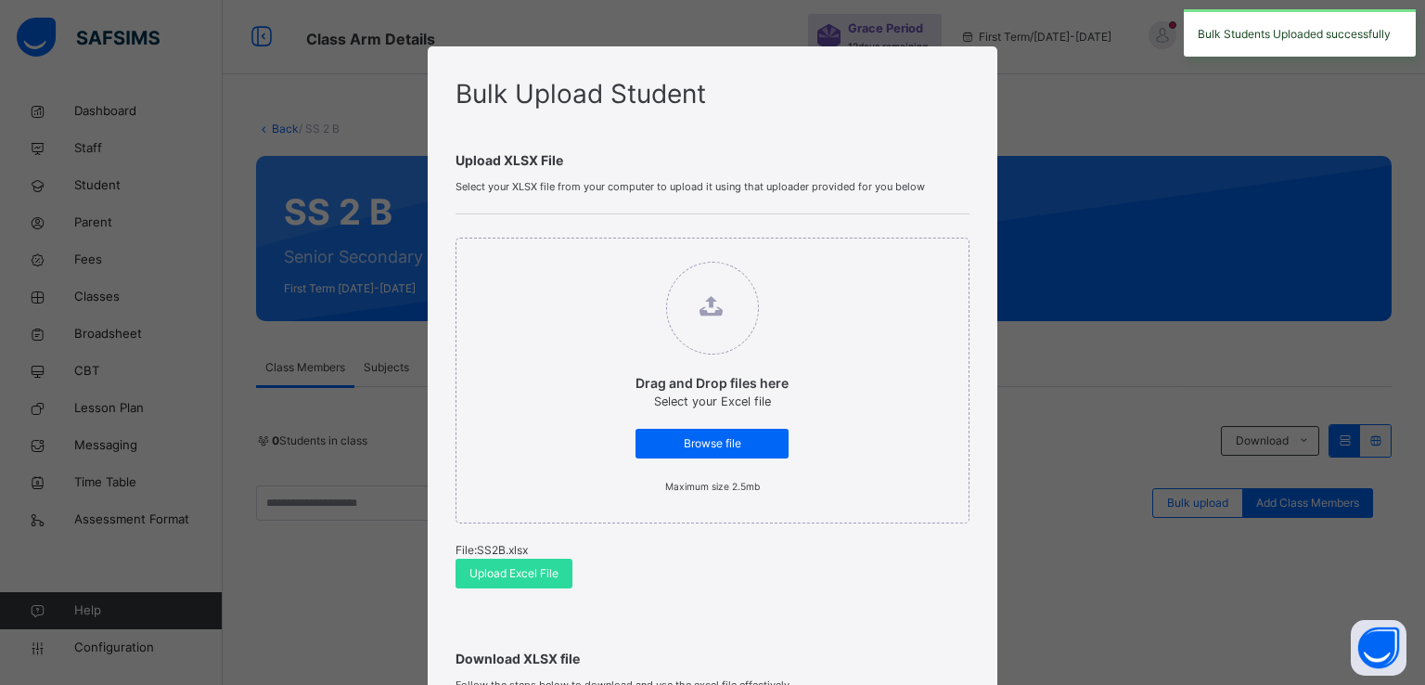
scroll to position [383, 0]
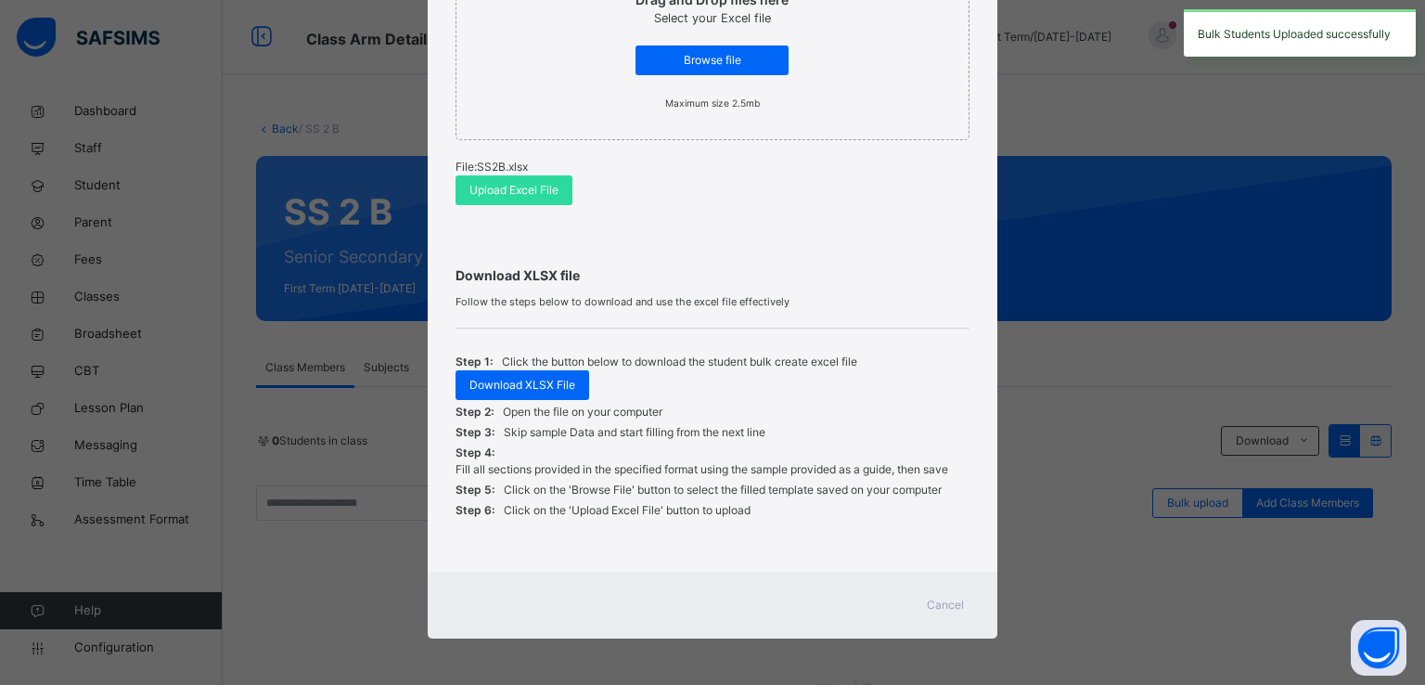
click at [935, 601] on span "Cancel" at bounding box center [945, 605] width 37 height 17
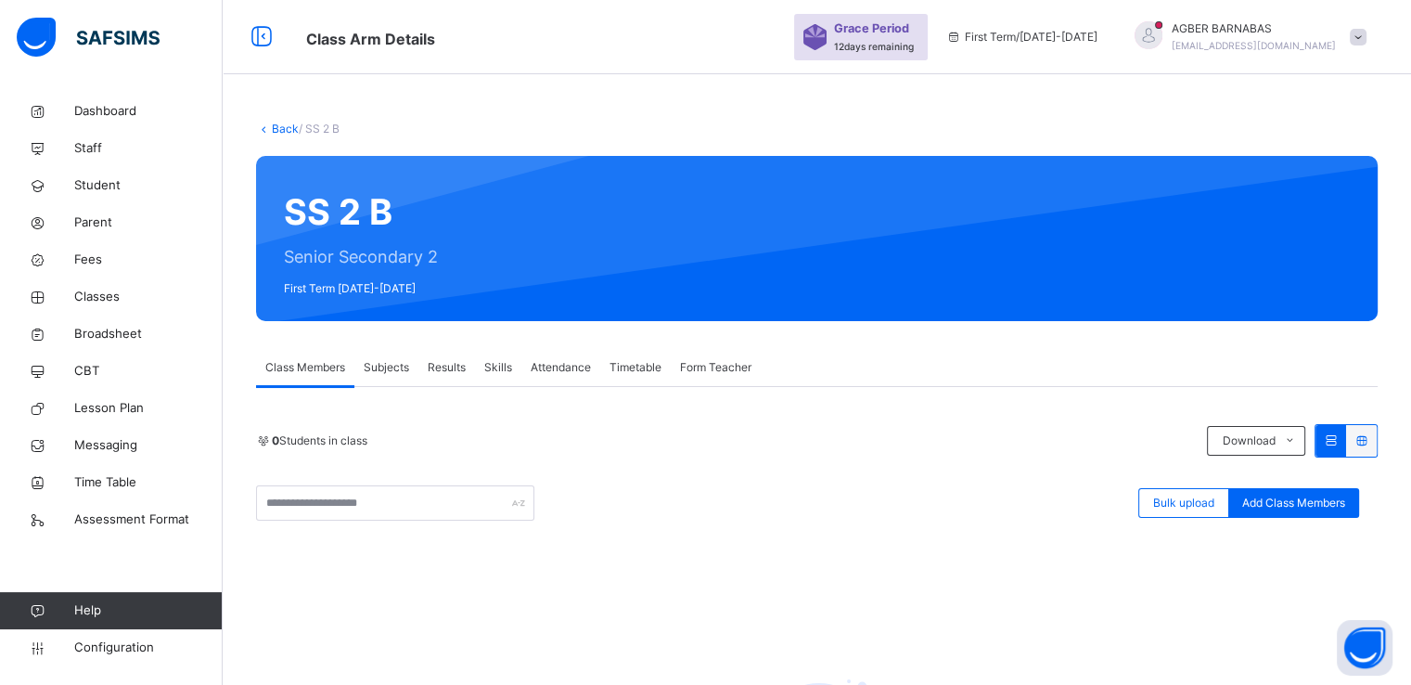
click at [281, 131] on link "Back" at bounding box center [285, 129] width 27 height 14
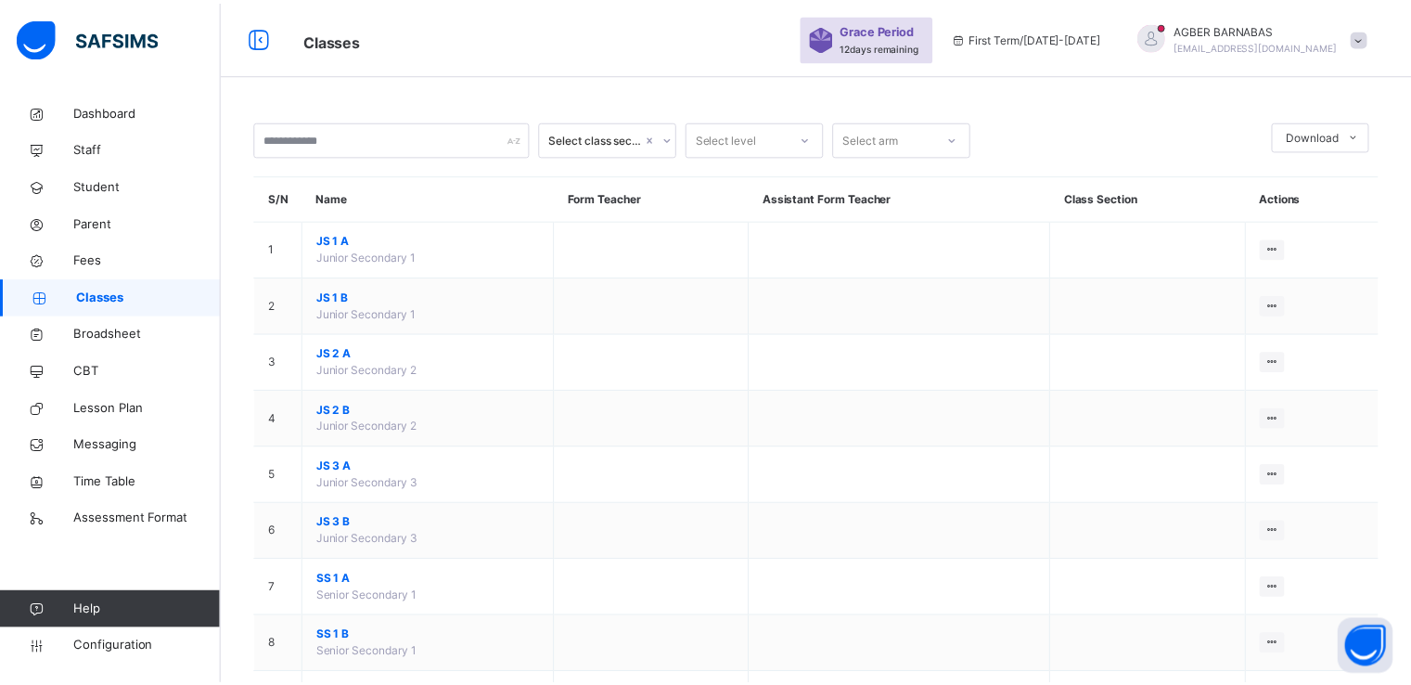
scroll to position [260, 0]
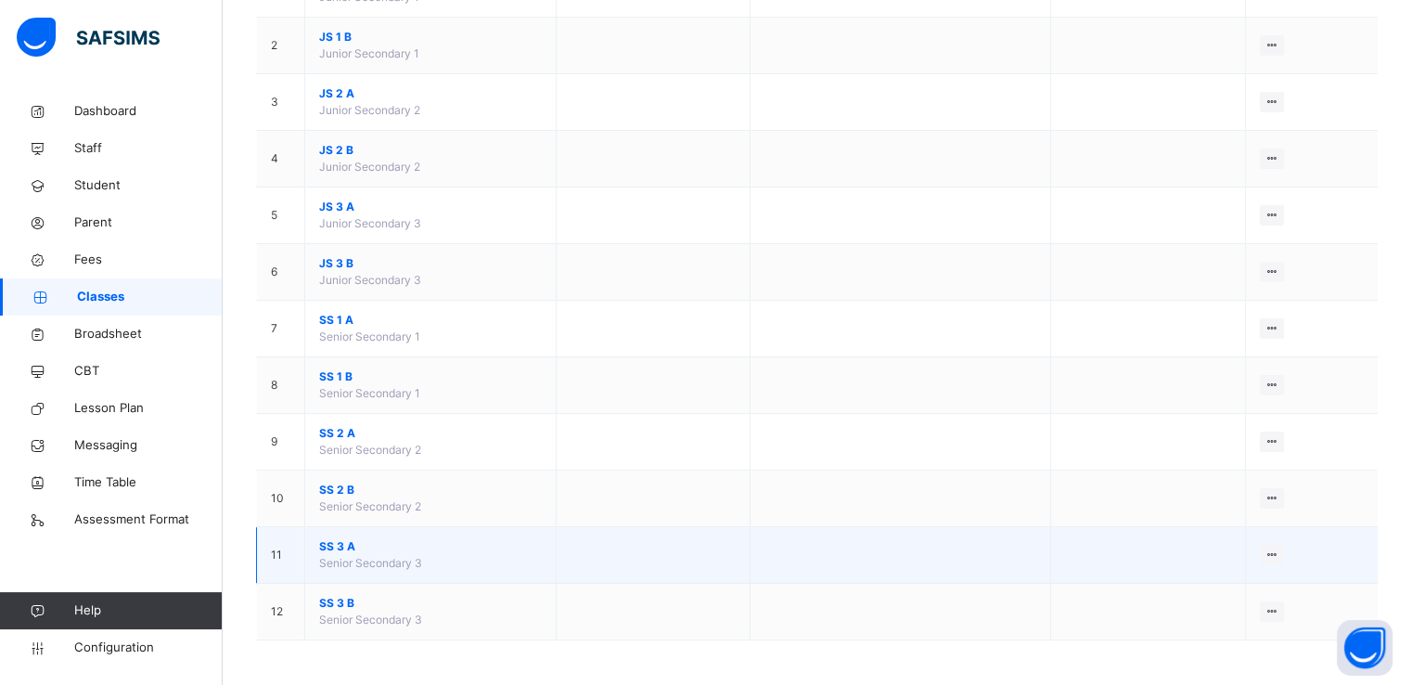
click at [349, 541] on span "SS 3 A" at bounding box center [430, 546] width 223 height 17
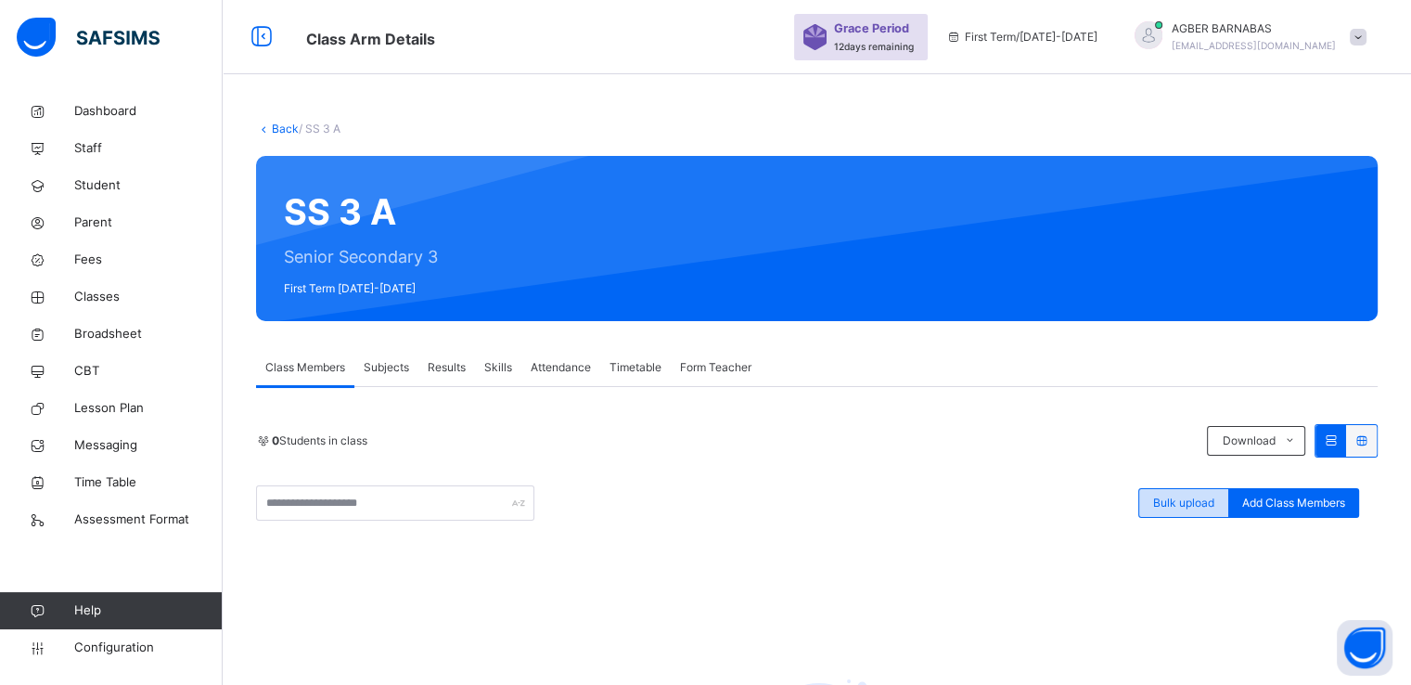
click at [1183, 503] on span "Bulk upload" at bounding box center [1183, 503] width 61 height 17
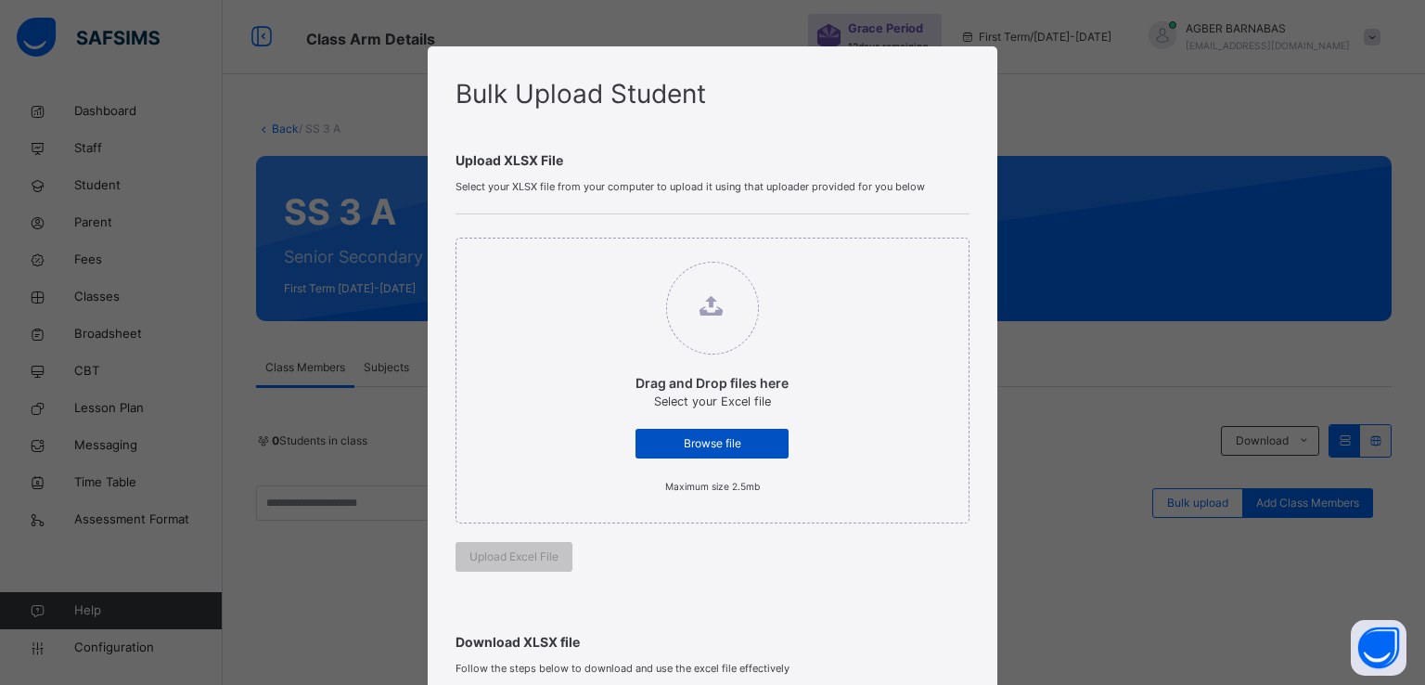
click at [675, 443] on span "Browse file" at bounding box center [711, 443] width 125 height 17
click at [617, 252] on input "Drag and Drop files here Select your Excel file Browse file Maximum size 2.5mb" at bounding box center [617, 252] width 0 height 0
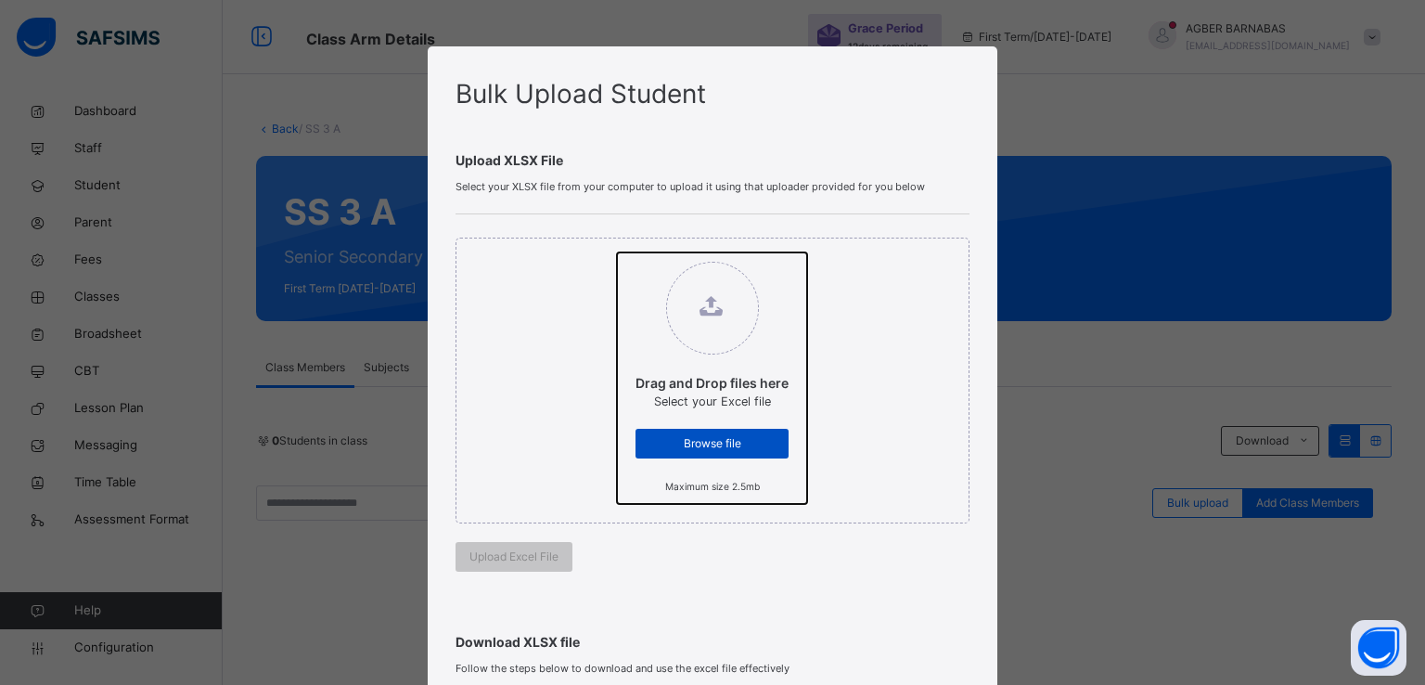
type input "**********"
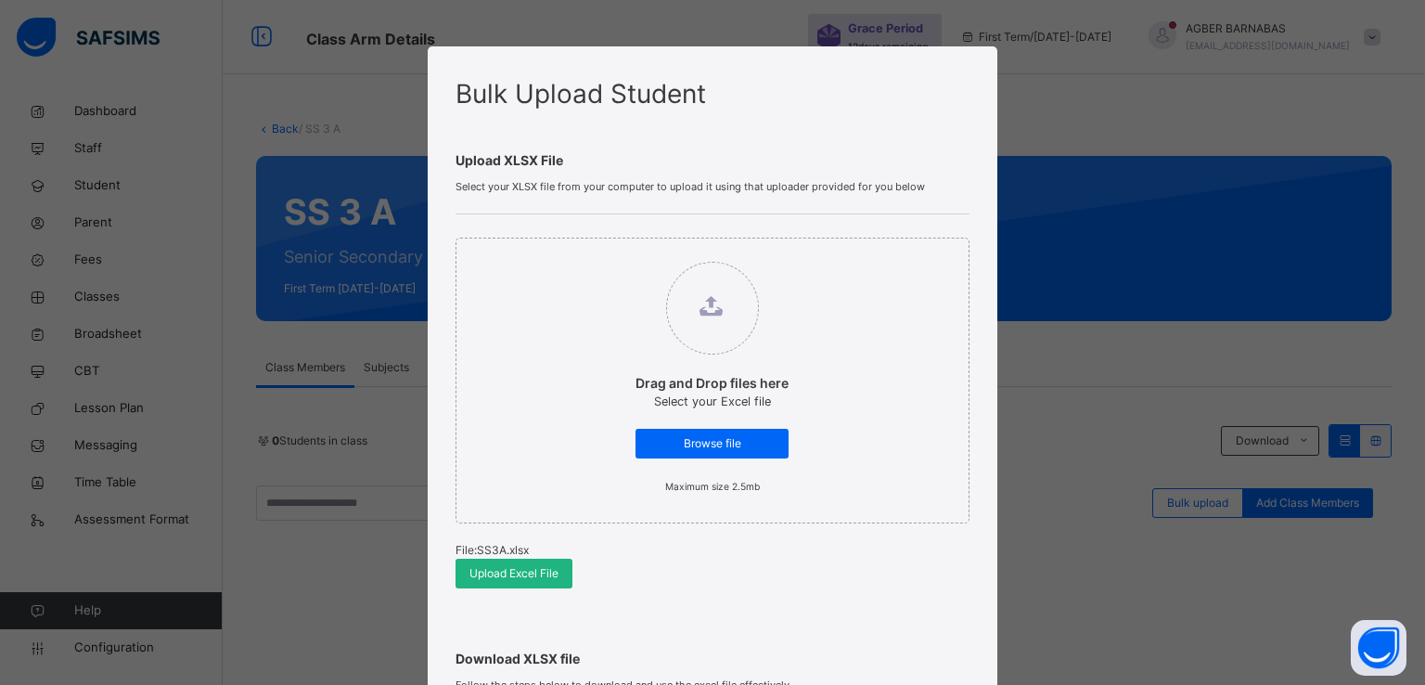
click at [495, 573] on span "Upload Excel File" at bounding box center [513, 573] width 89 height 17
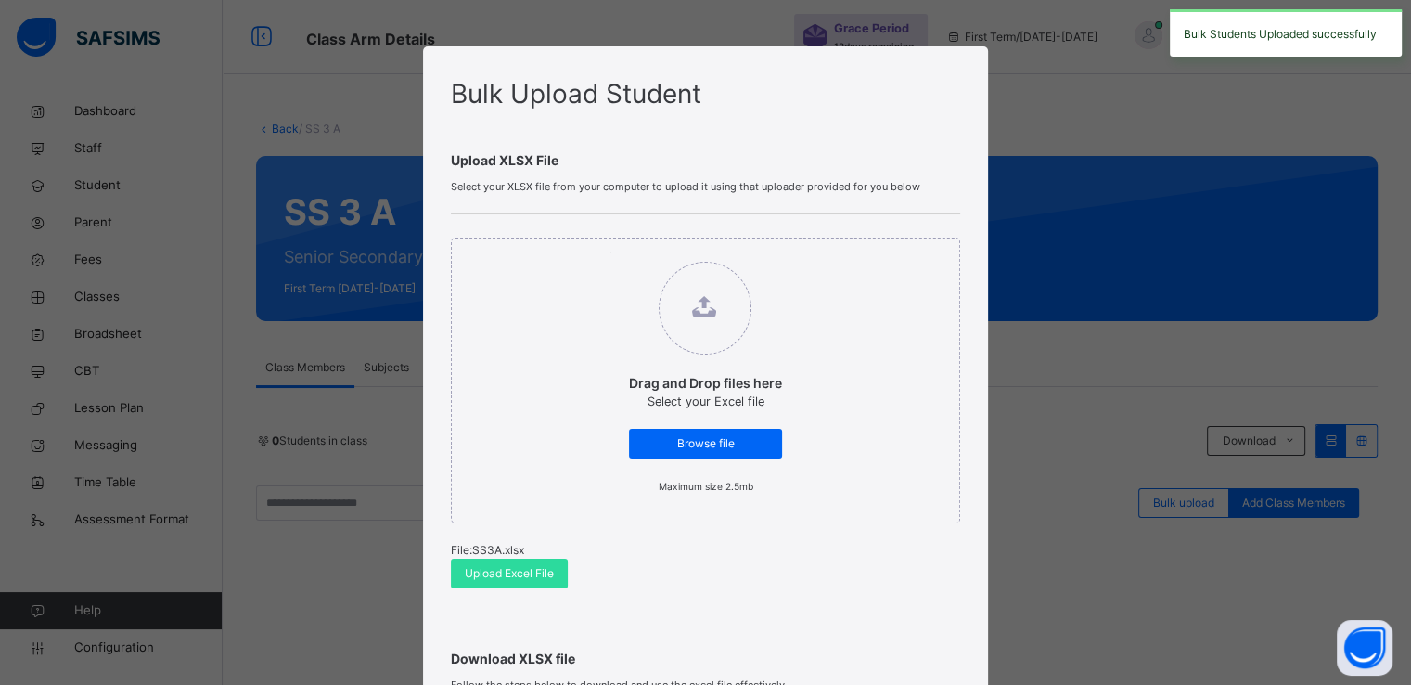
scroll to position [383, 0]
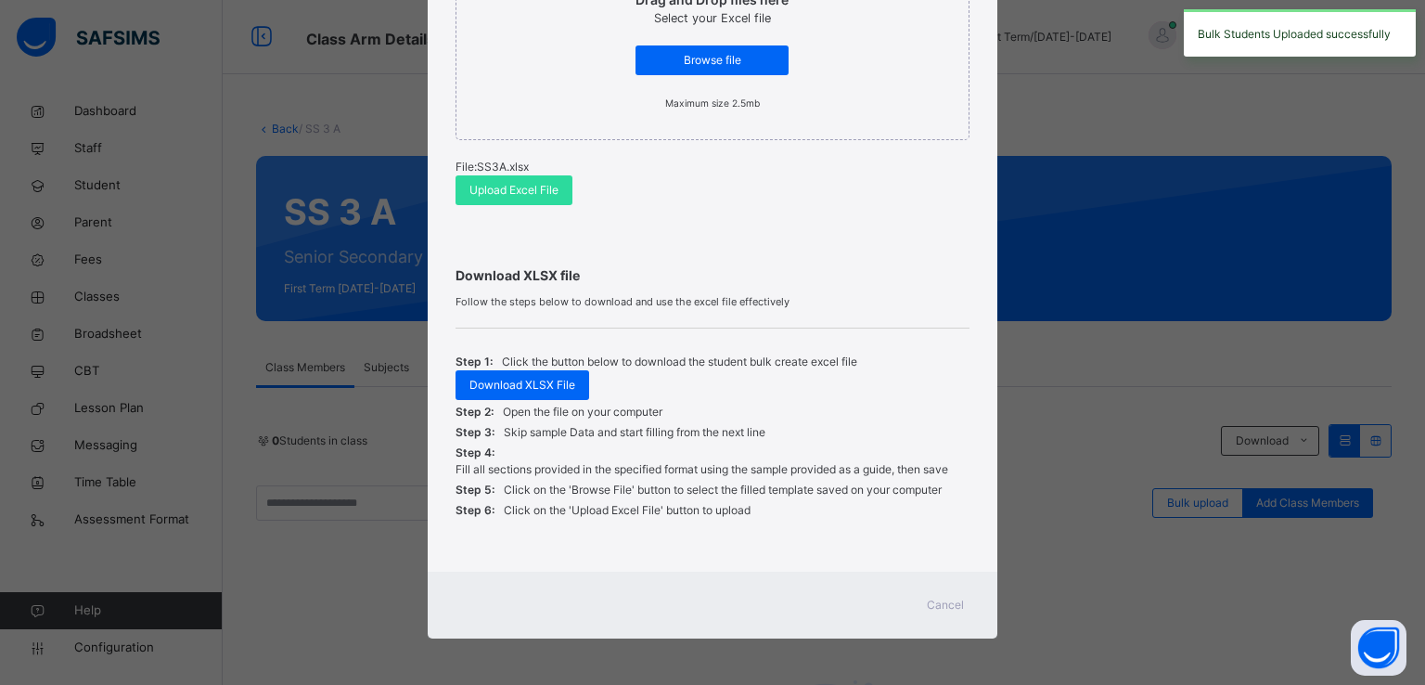
click at [952, 610] on span "Cancel" at bounding box center [945, 605] width 37 height 17
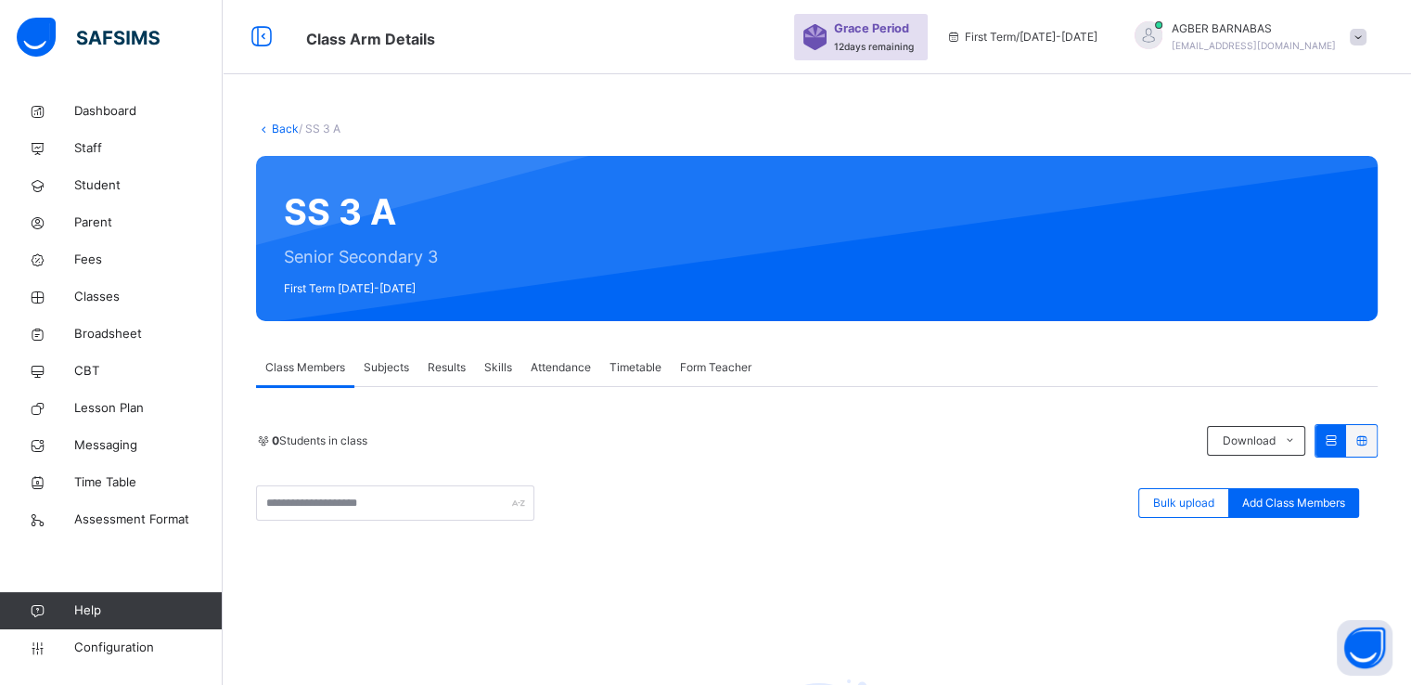
click at [280, 133] on link "Back" at bounding box center [285, 129] width 27 height 14
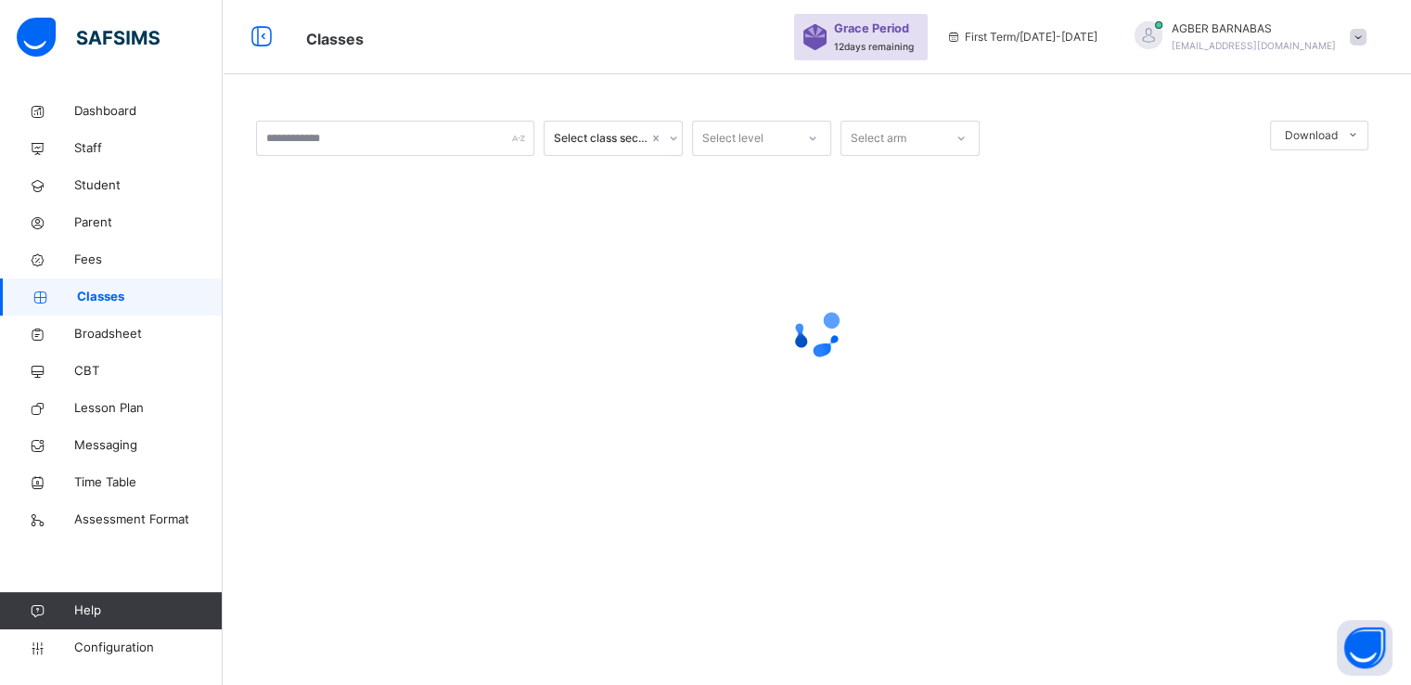
scroll to position [260, 0]
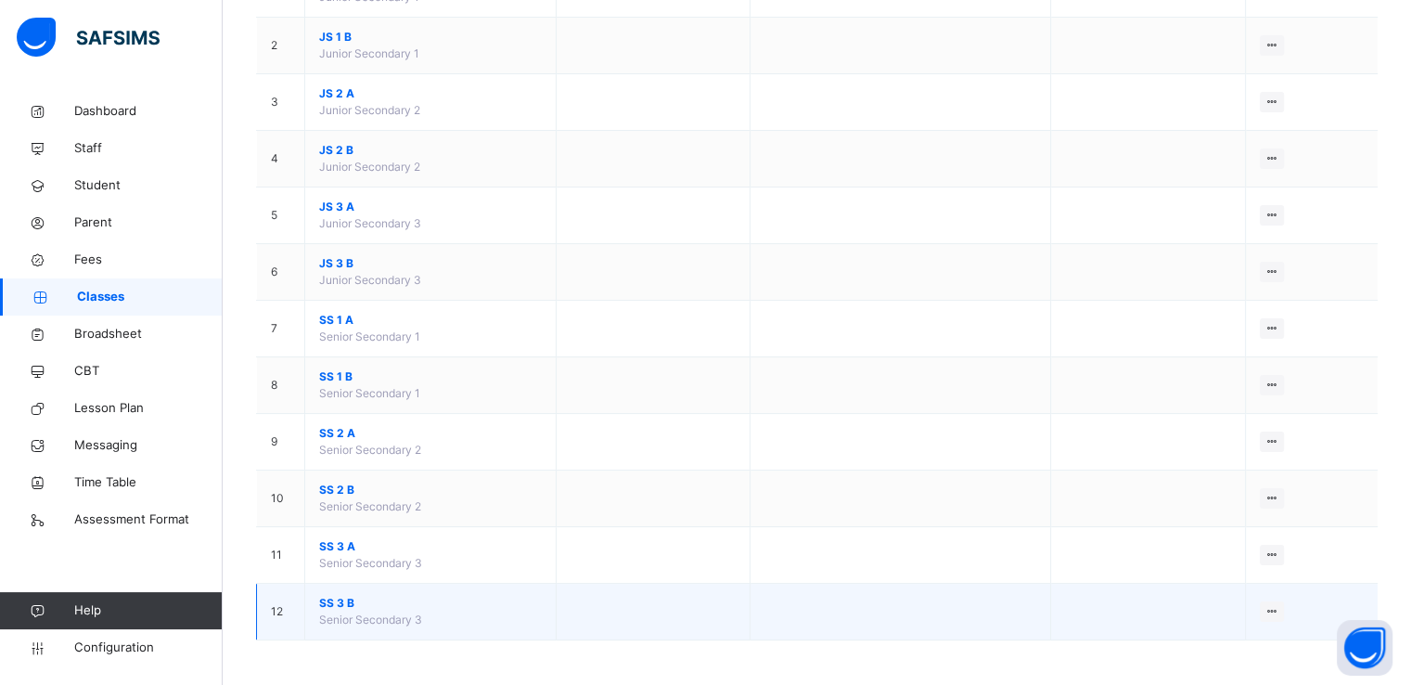
click at [335, 602] on span "SS 3 B" at bounding box center [430, 603] width 223 height 17
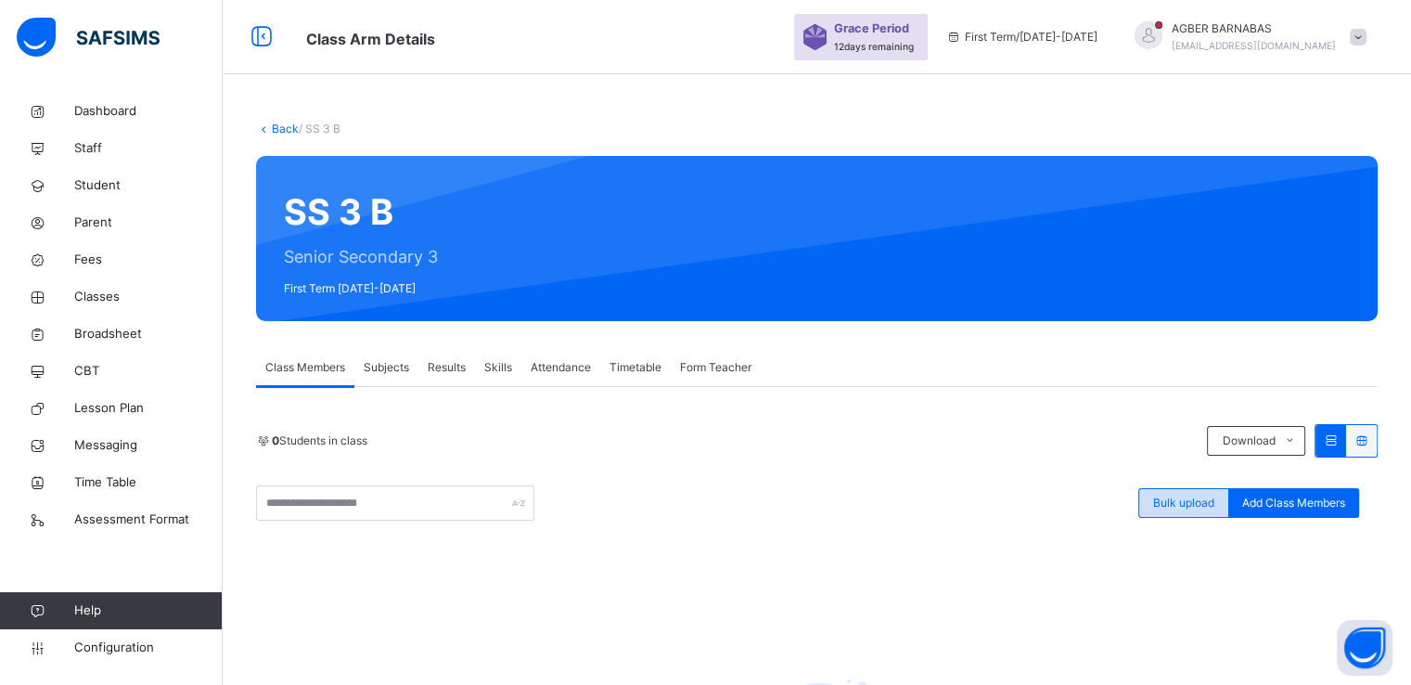
click at [1179, 503] on span "Bulk upload" at bounding box center [1183, 503] width 61 height 17
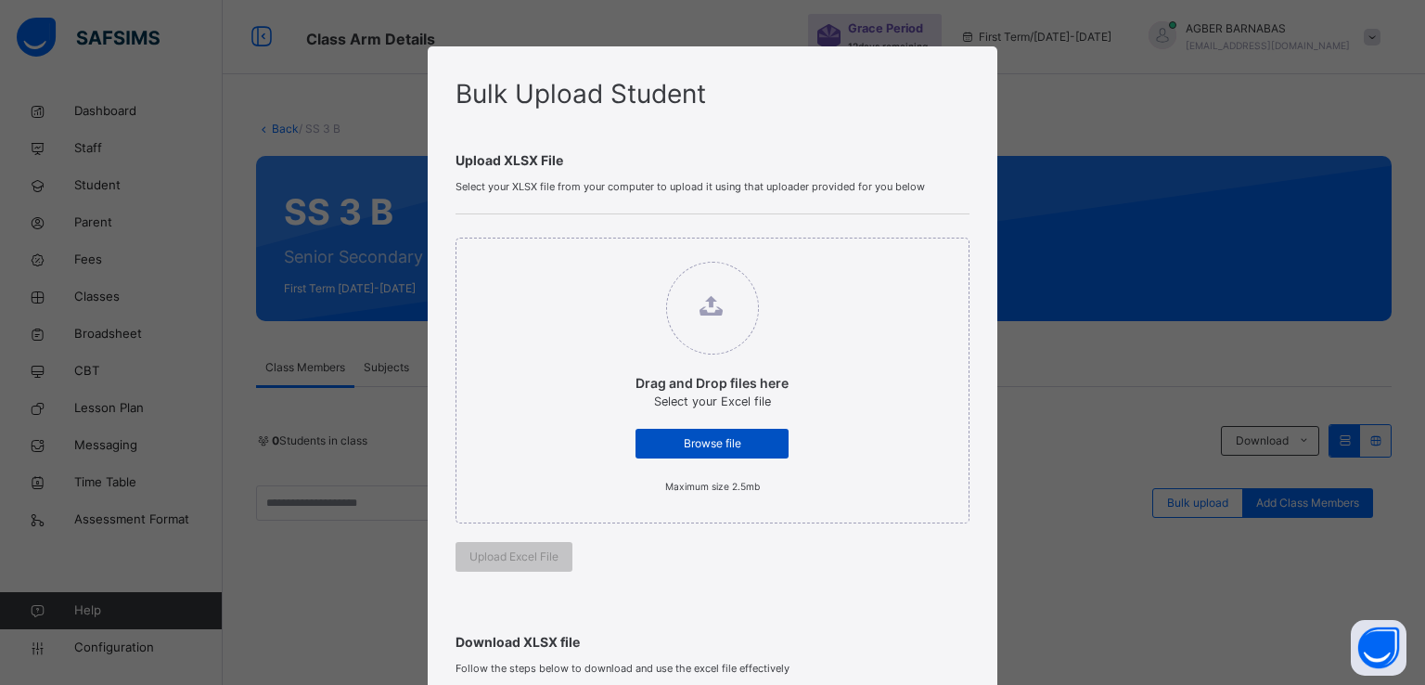
click at [693, 446] on span "Browse file" at bounding box center [711, 443] width 125 height 17
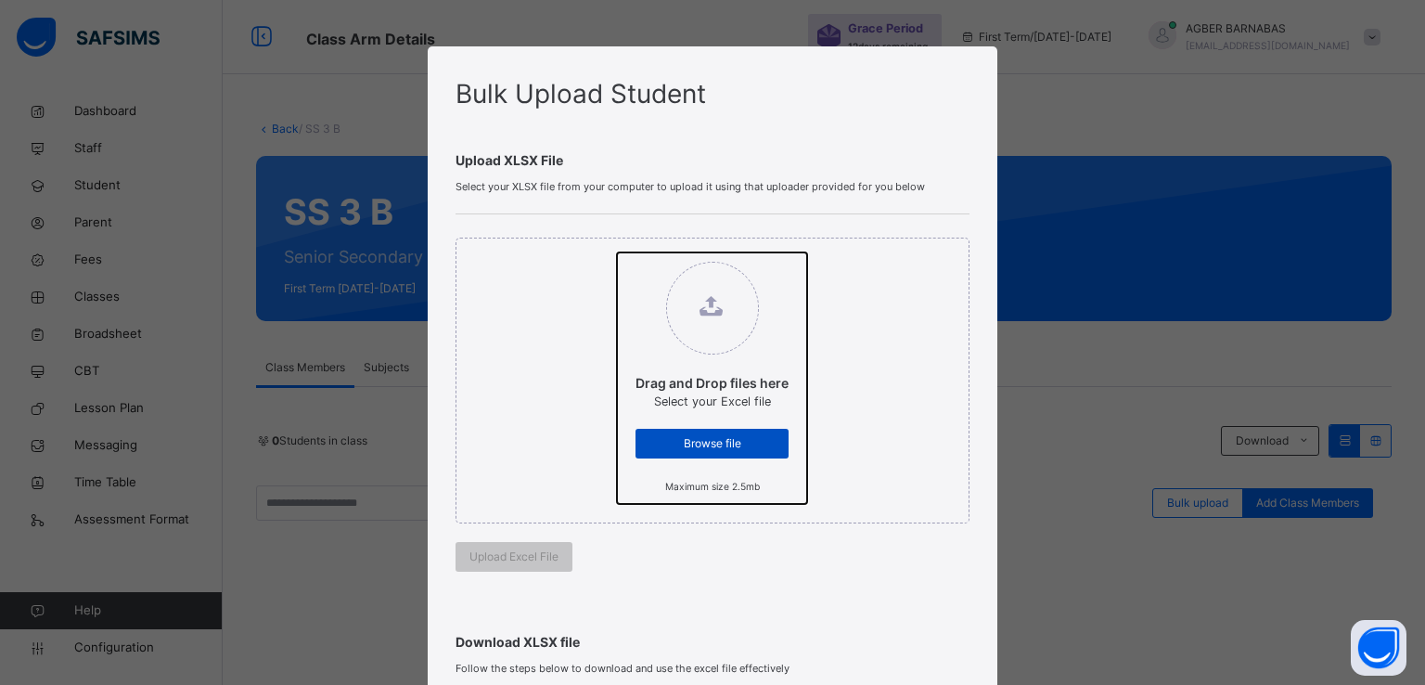
click at [617, 252] on input "Drag and Drop files here Select your Excel file Browse file Maximum size 2.5mb" at bounding box center [617, 252] width 0 height 0
type input "**********"
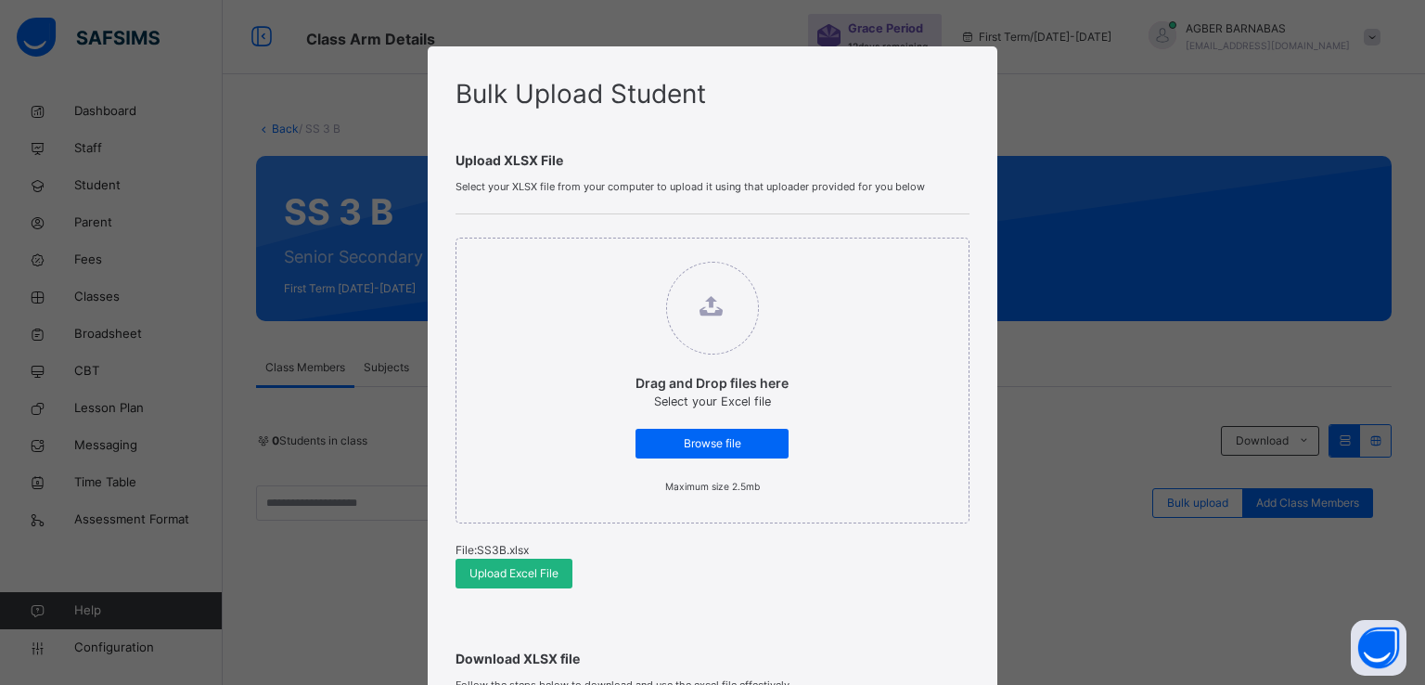
click at [470, 569] on span "Upload Excel File" at bounding box center [513, 573] width 89 height 17
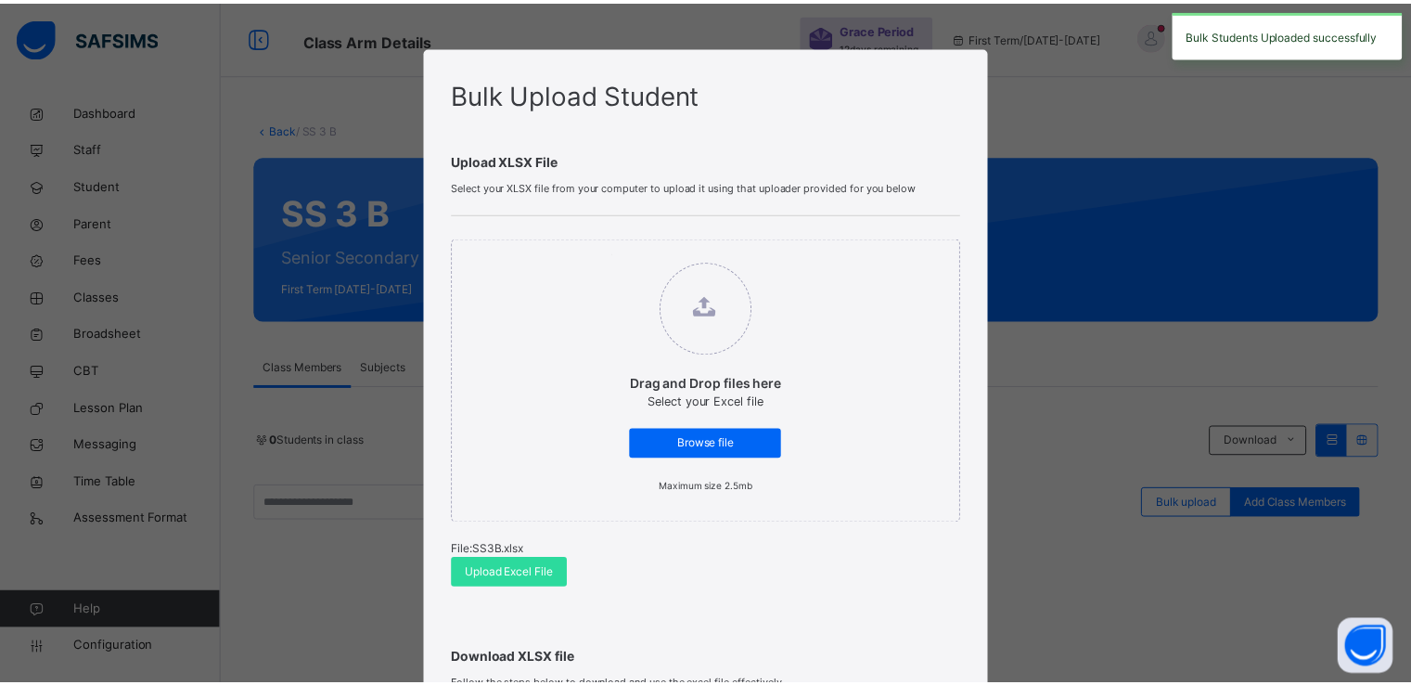
scroll to position [383, 0]
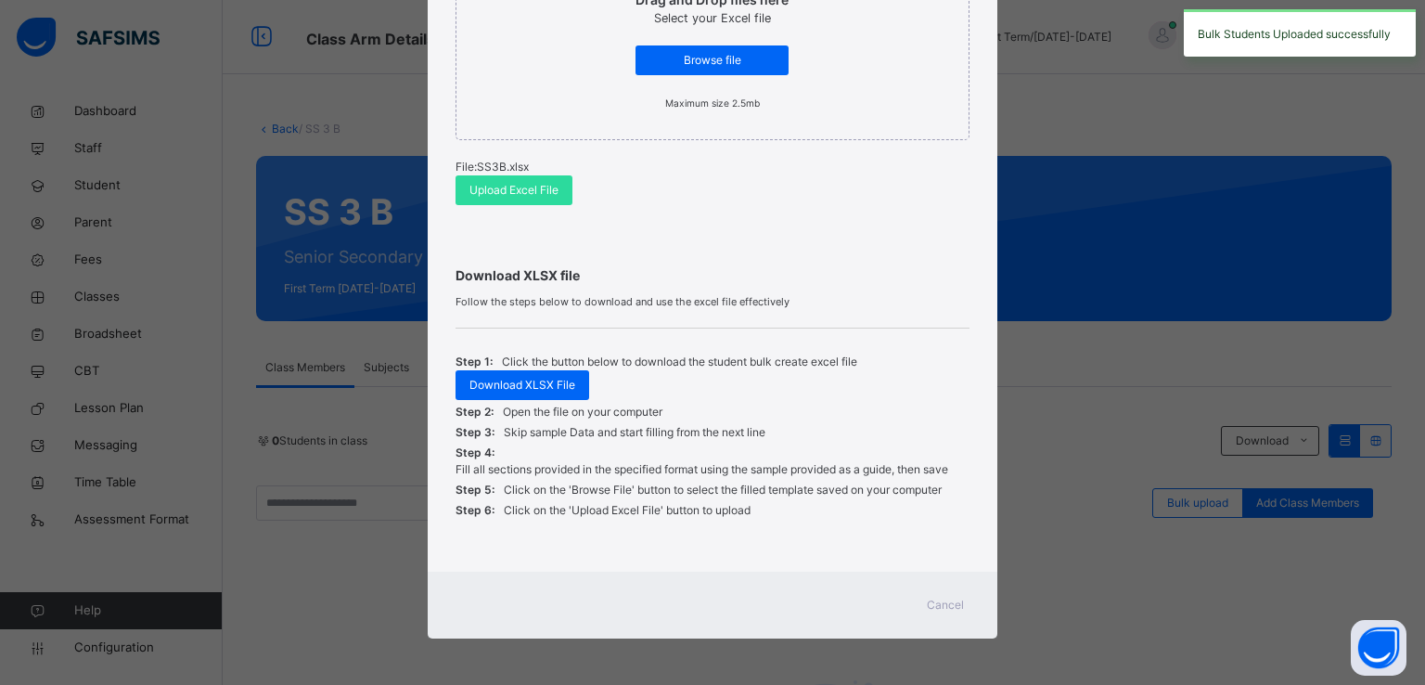
click at [941, 600] on span "Cancel" at bounding box center [945, 605] width 37 height 17
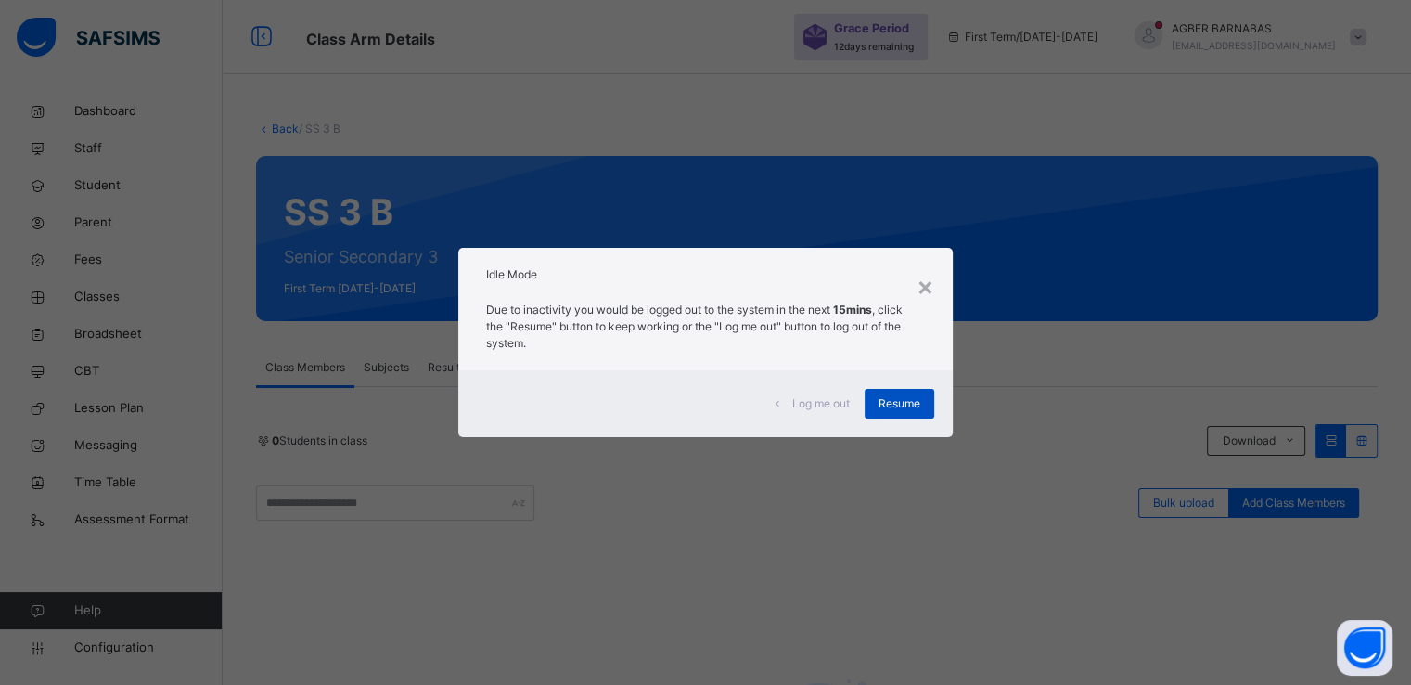
click at [894, 407] on span "Resume" at bounding box center [900, 403] width 42 height 17
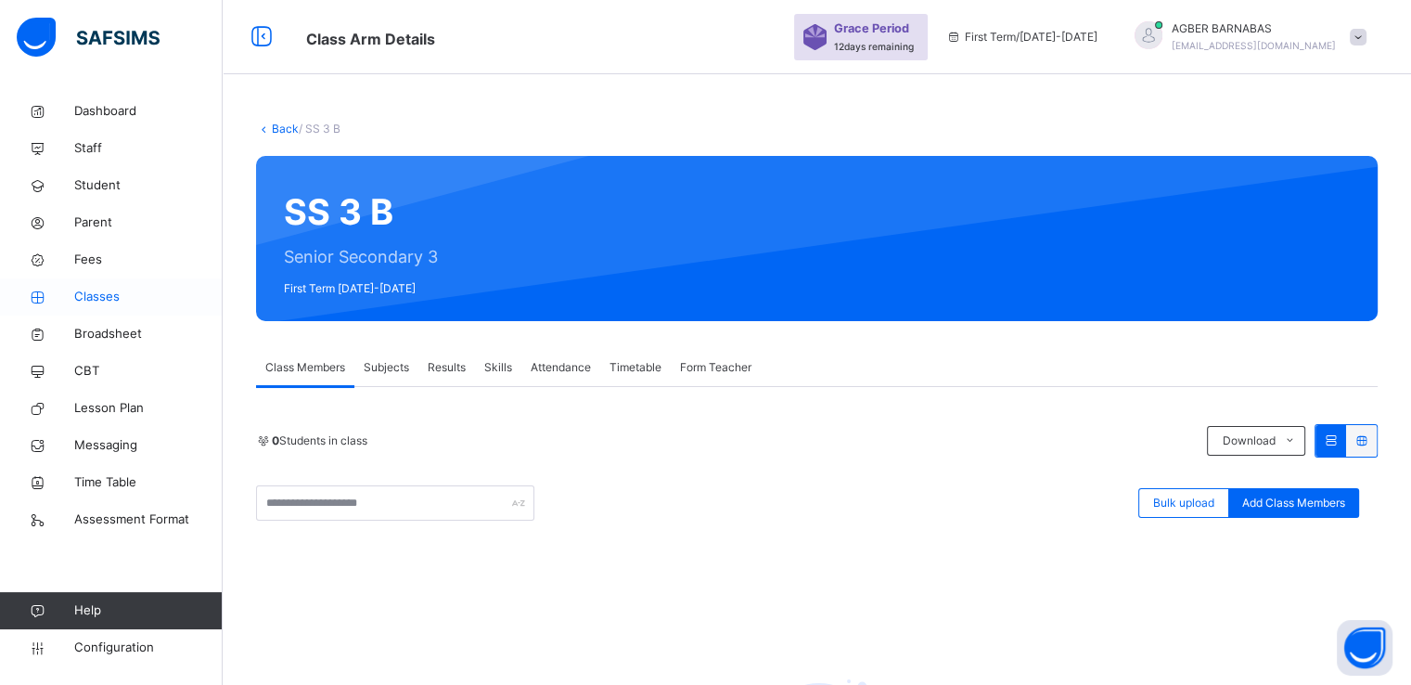
click at [85, 306] on link "Classes" at bounding box center [111, 296] width 223 height 37
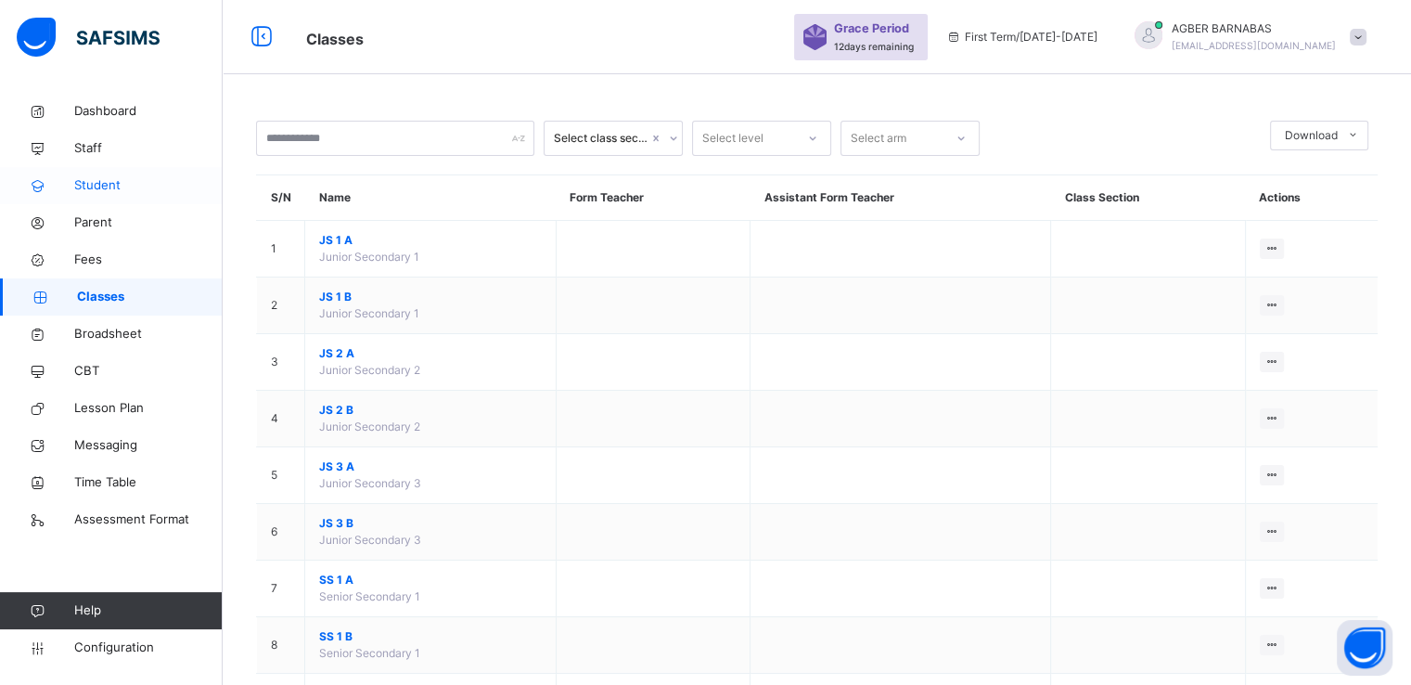
click at [101, 178] on span "Student" at bounding box center [148, 185] width 148 height 19
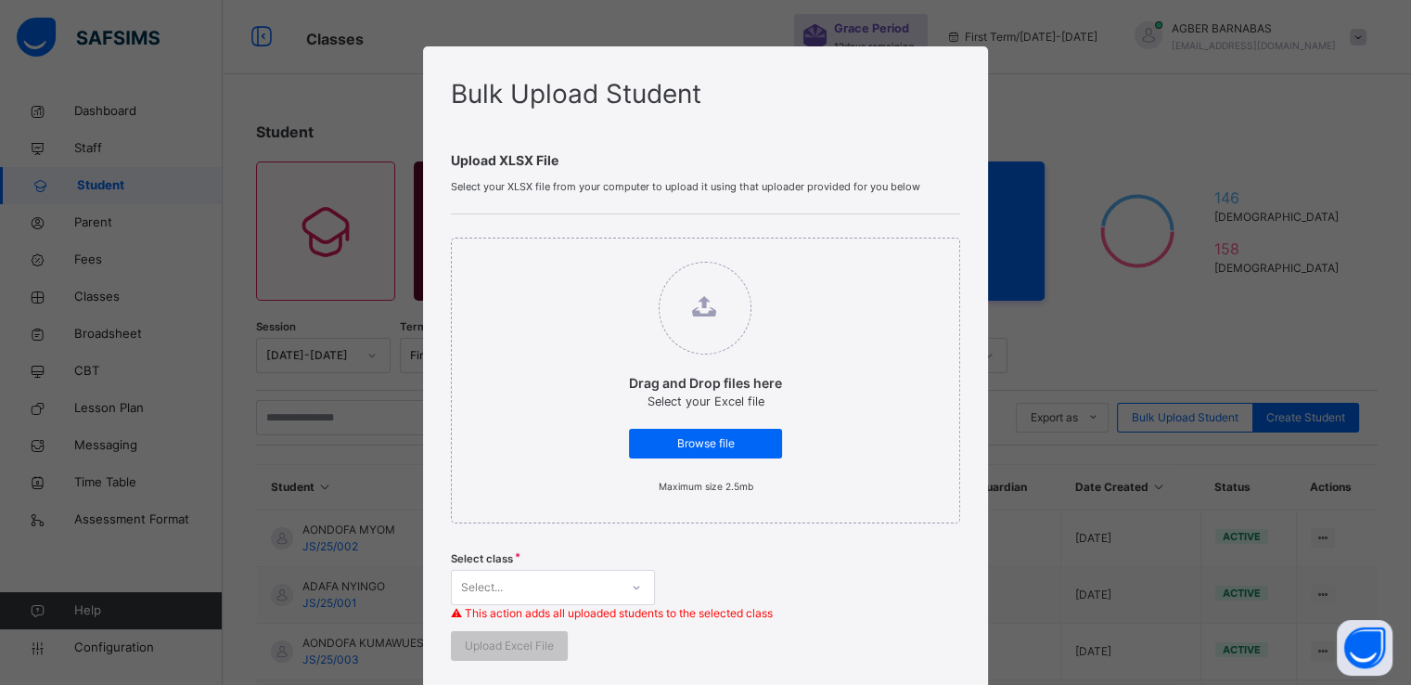
scroll to position [493, 0]
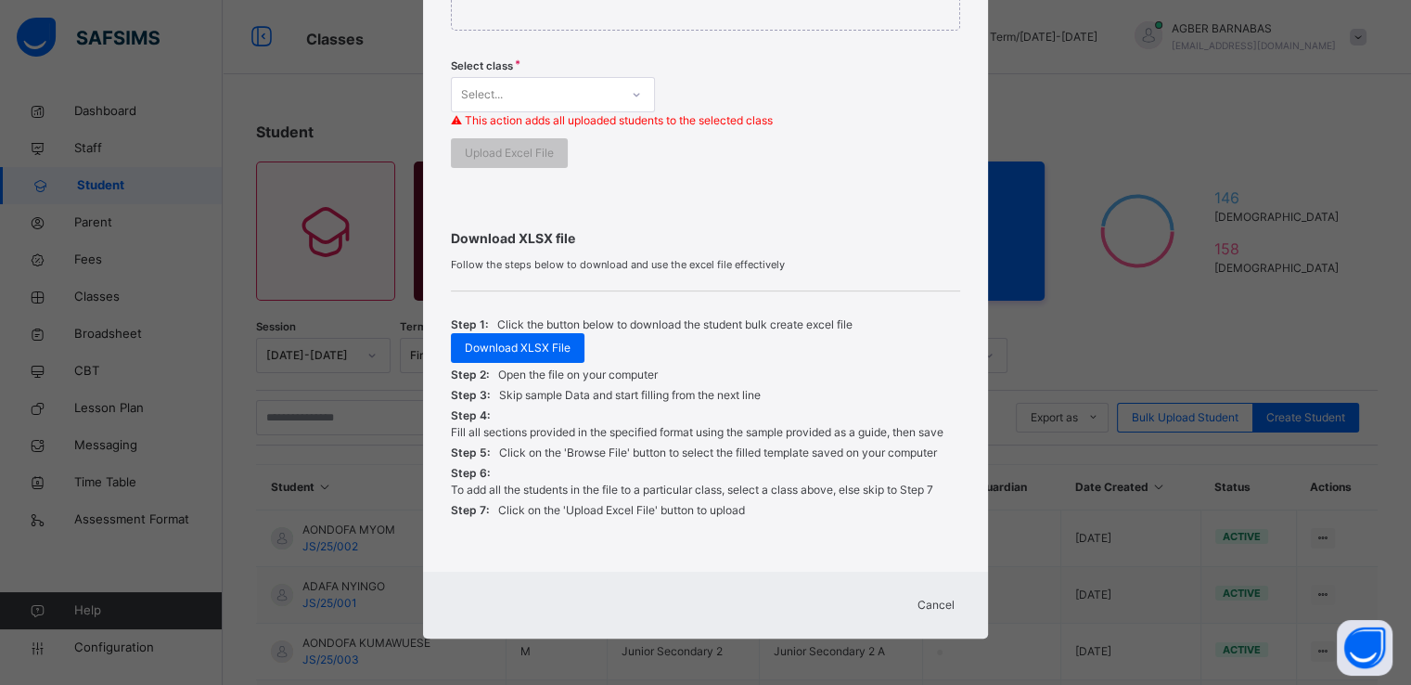
click at [918, 599] on span "Cancel" at bounding box center [936, 605] width 37 height 17
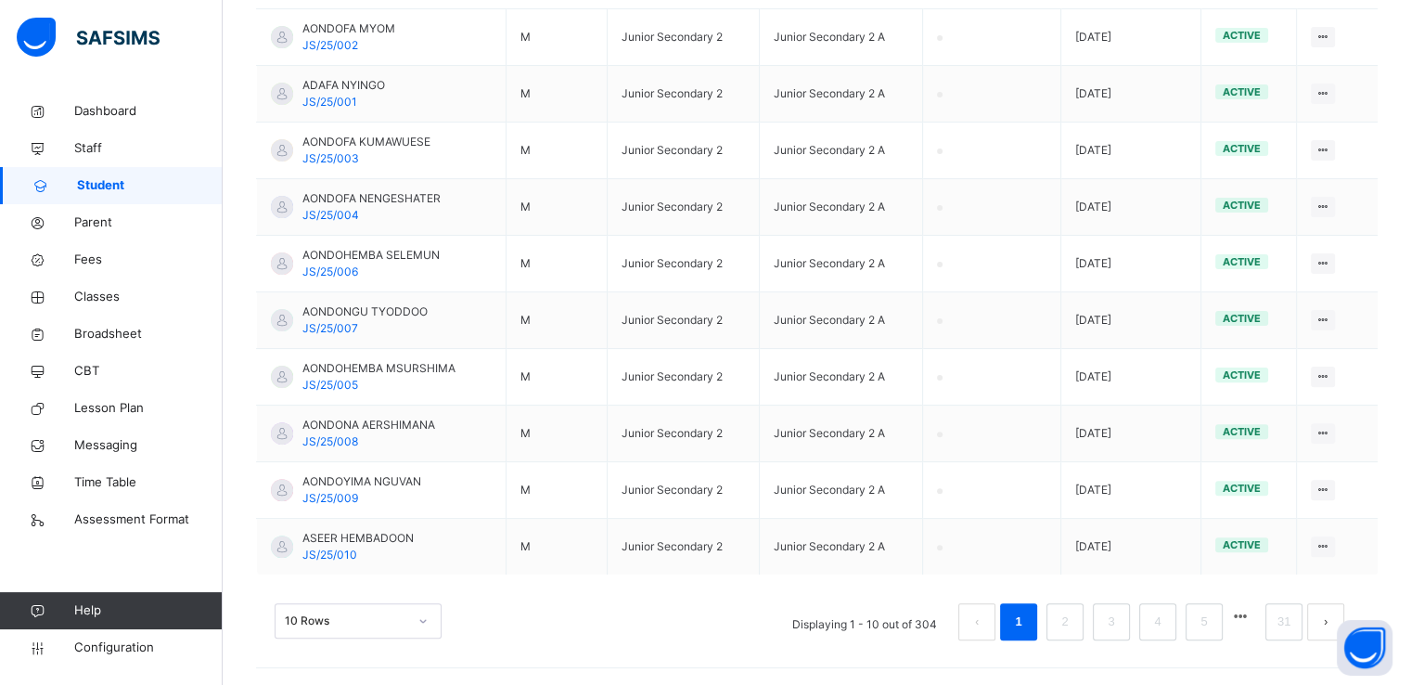
scroll to position [0, 0]
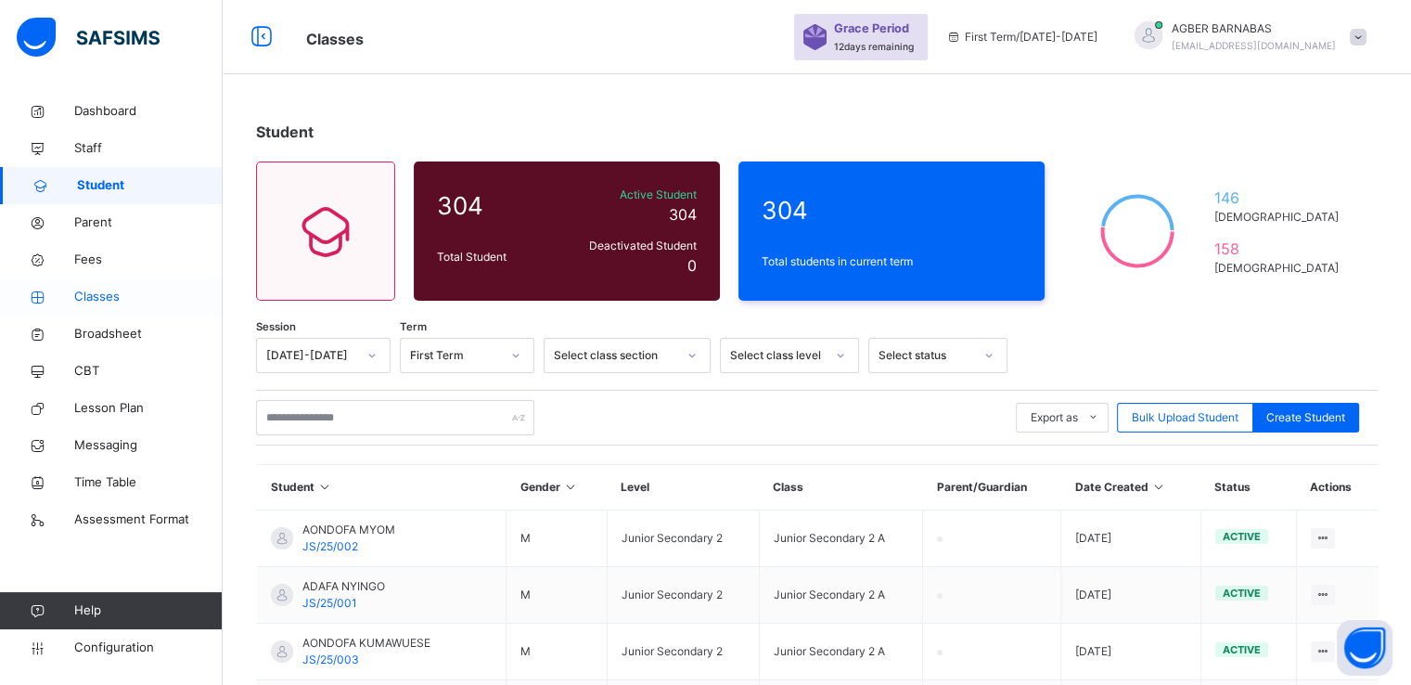
click at [83, 309] on link "Classes" at bounding box center [111, 296] width 223 height 37
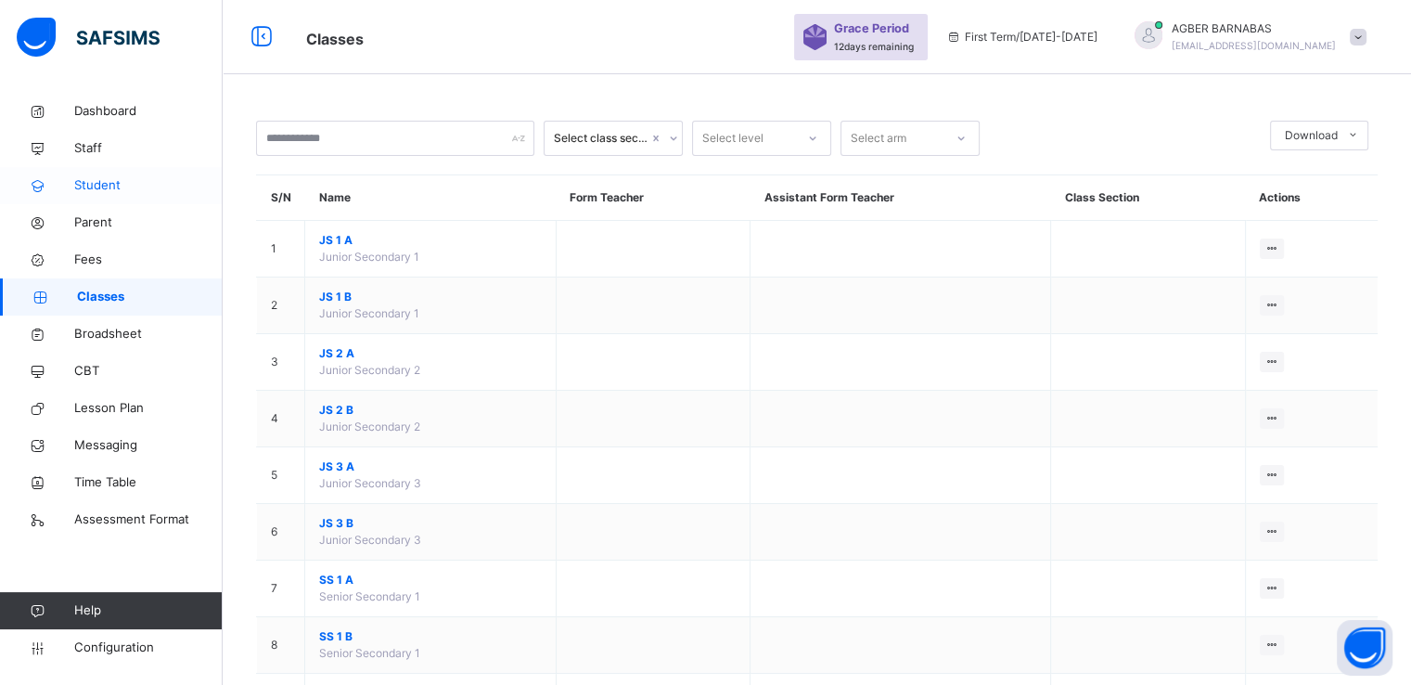
click at [79, 184] on span "Student" at bounding box center [148, 185] width 148 height 19
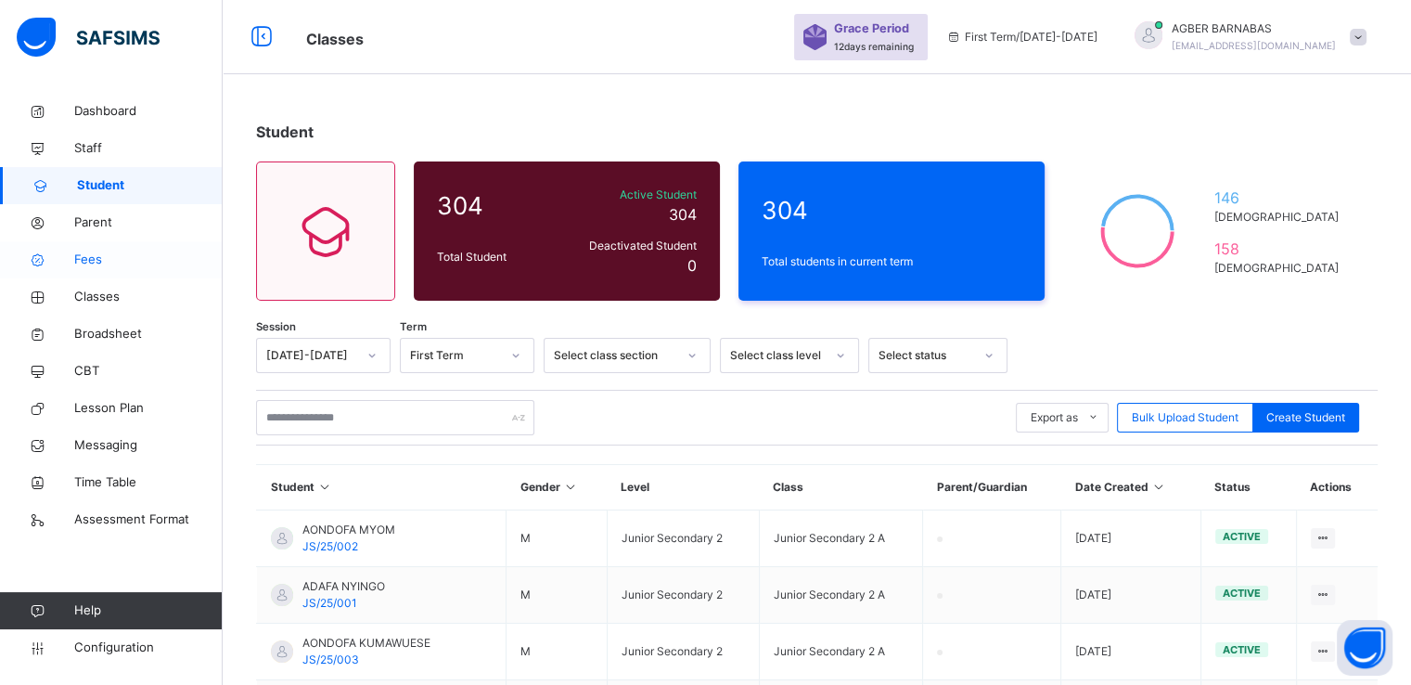
click at [84, 262] on span "Fees" at bounding box center [148, 260] width 148 height 19
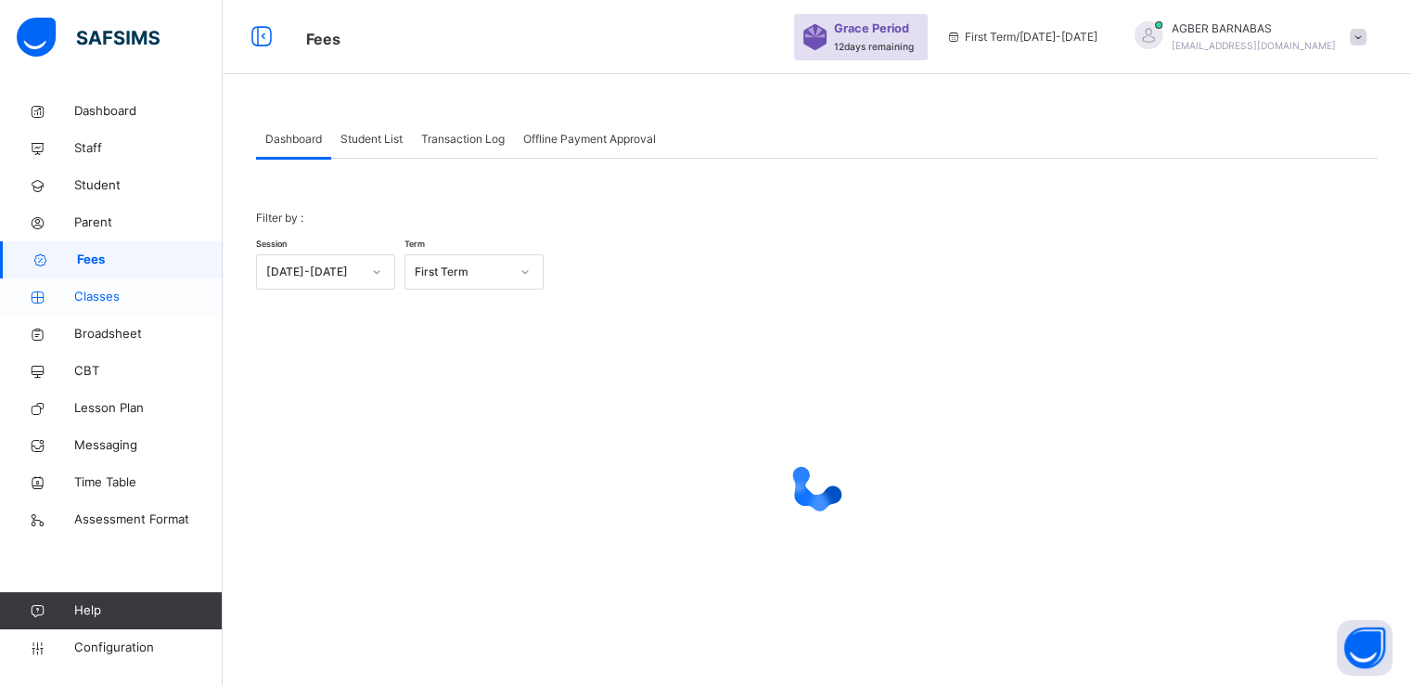
click at [100, 298] on span "Classes" at bounding box center [148, 297] width 148 height 19
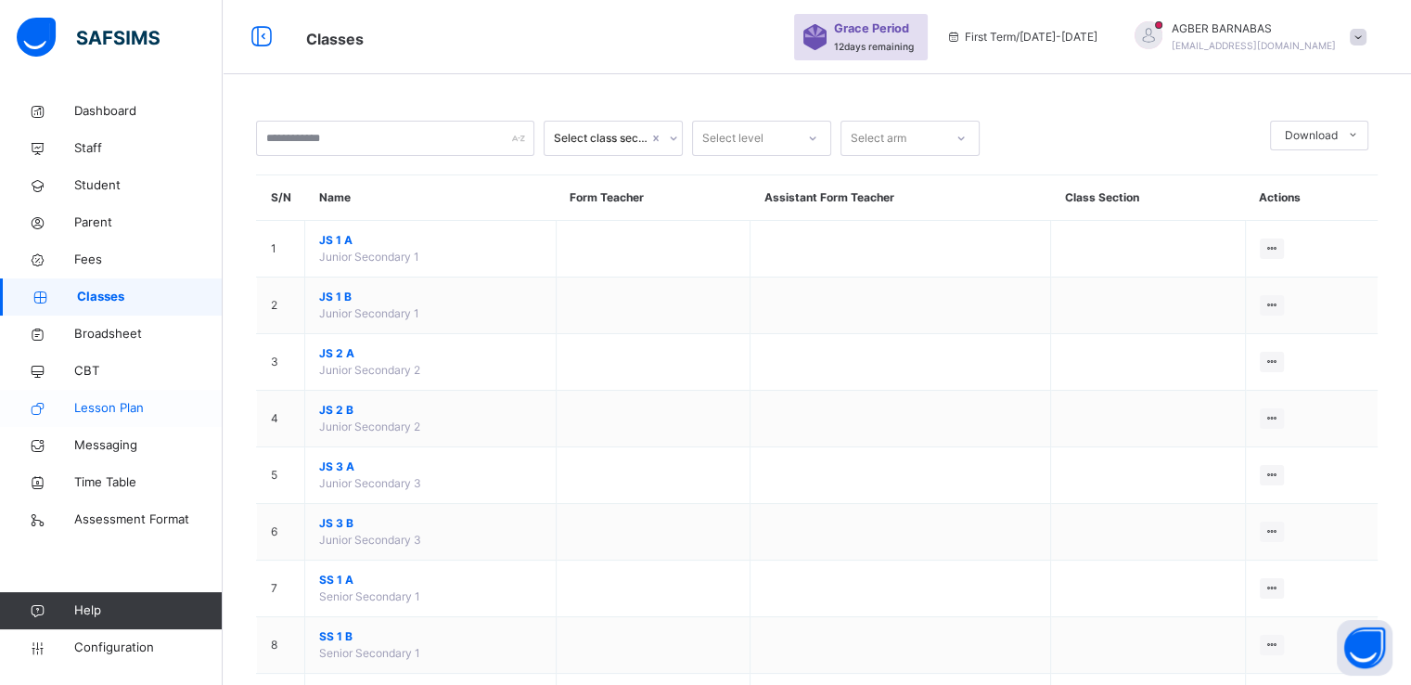
click at [109, 406] on span "Lesson Plan" at bounding box center [148, 408] width 148 height 19
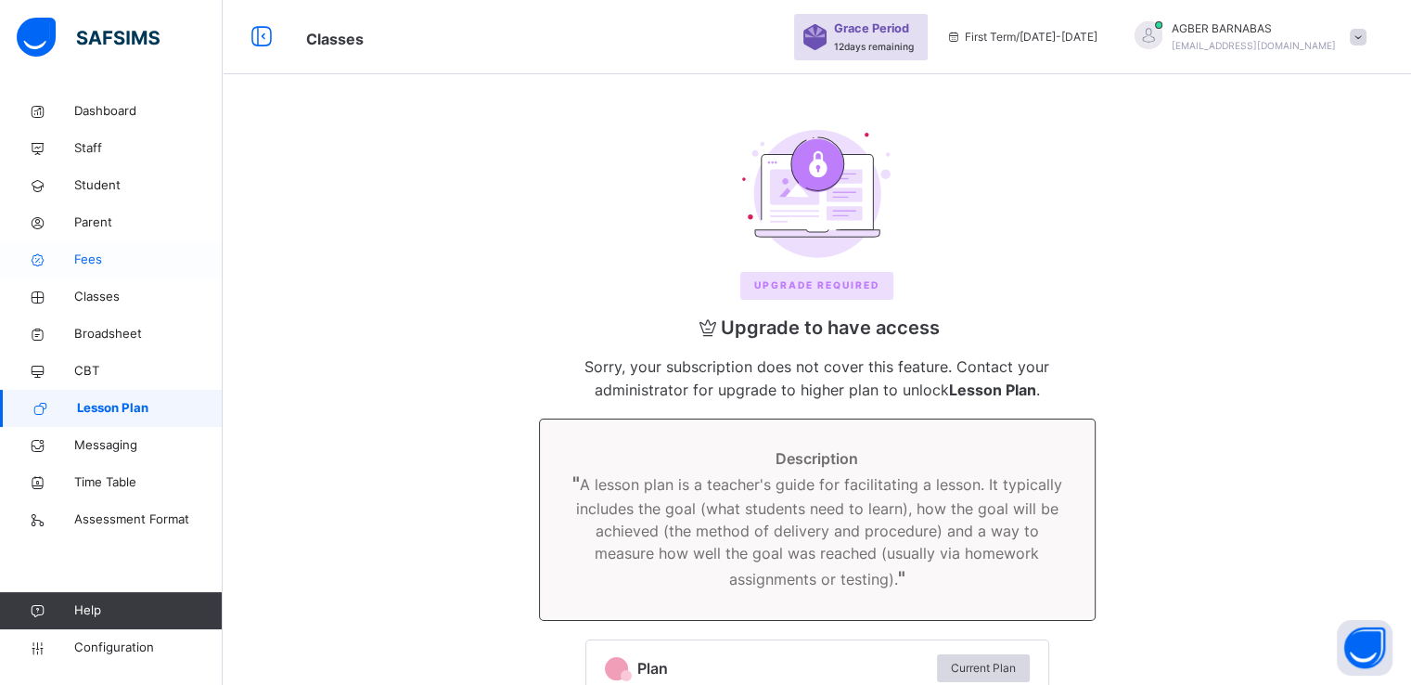
click at [82, 261] on span "Fees" at bounding box center [148, 260] width 148 height 19
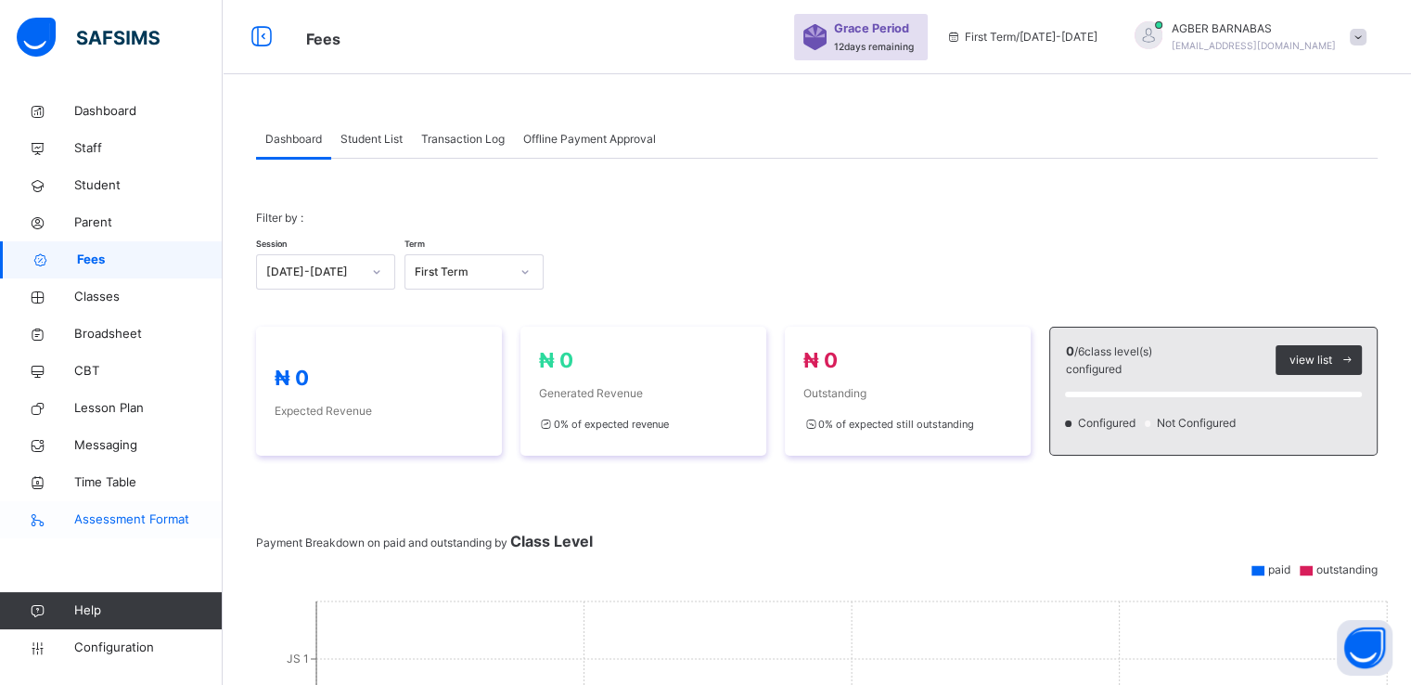
click at [115, 522] on span "Assessment Format" at bounding box center [148, 519] width 148 height 19
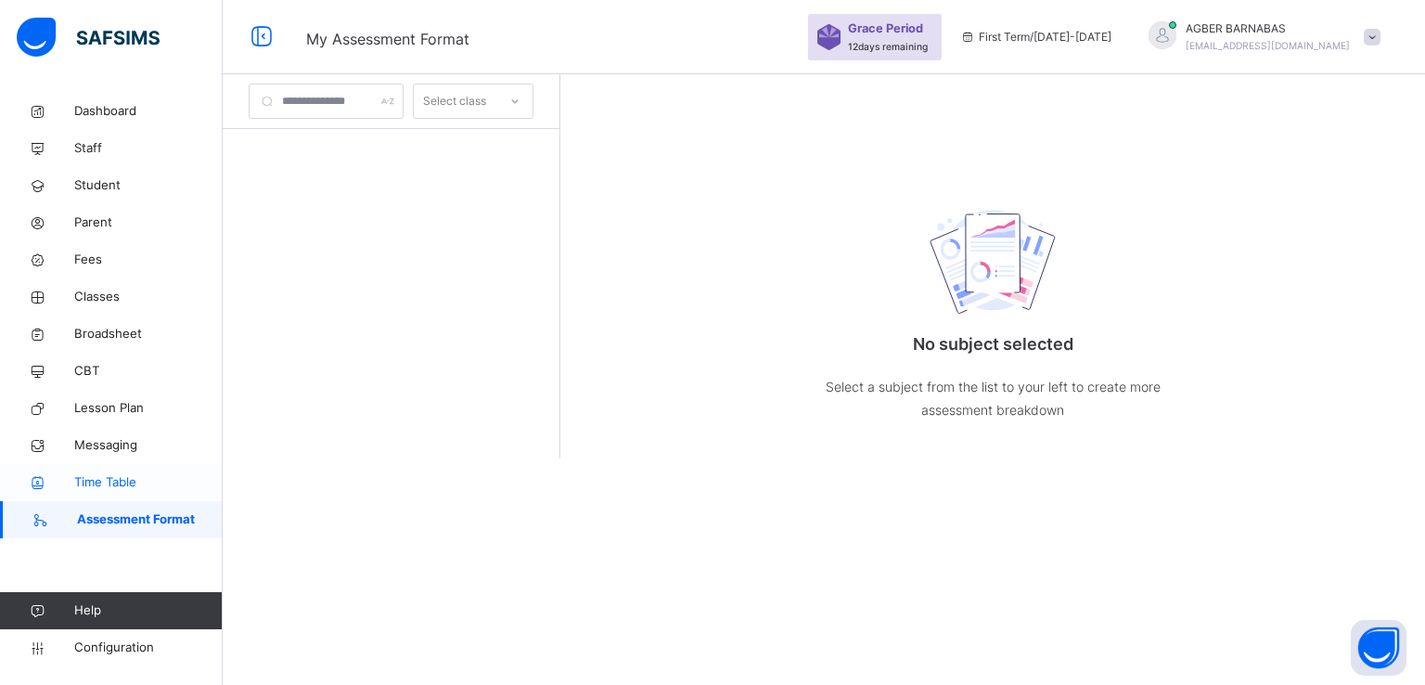
click at [101, 479] on span "Time Table" at bounding box center [148, 482] width 148 height 19
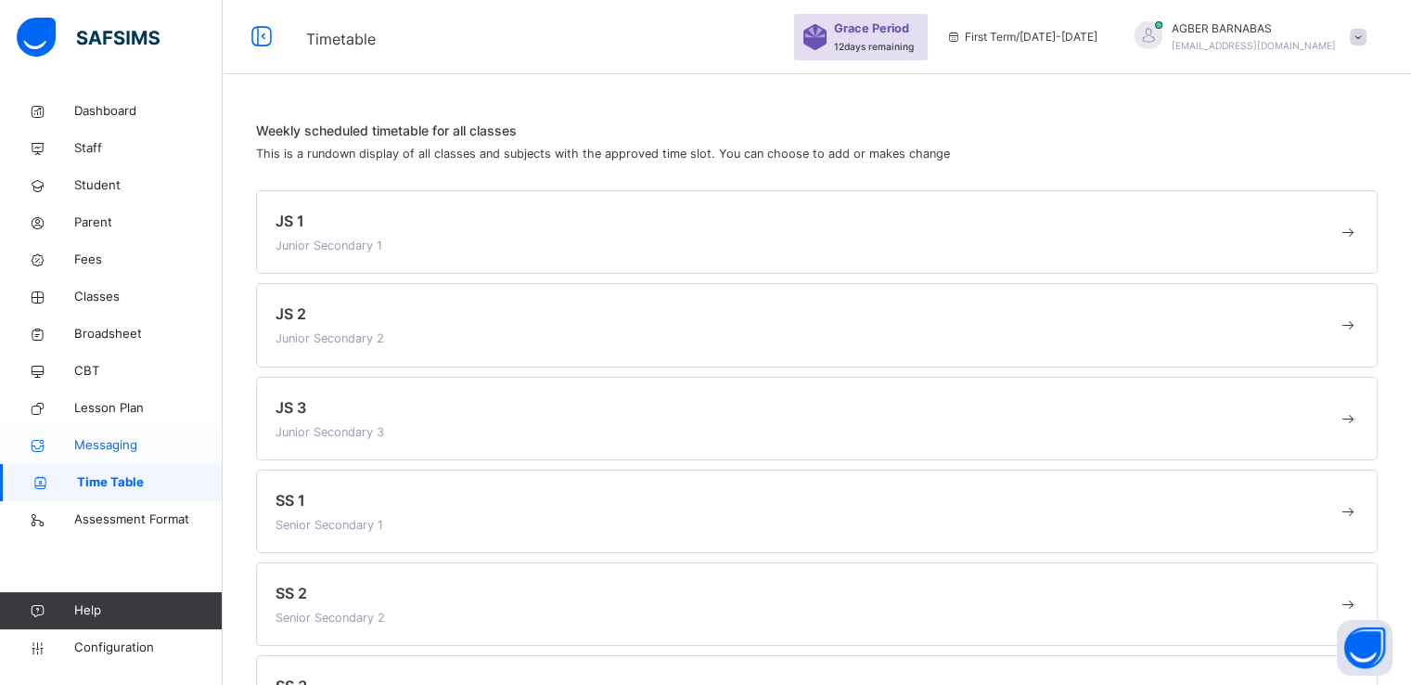
click at [84, 441] on span "Messaging" at bounding box center [148, 445] width 148 height 19
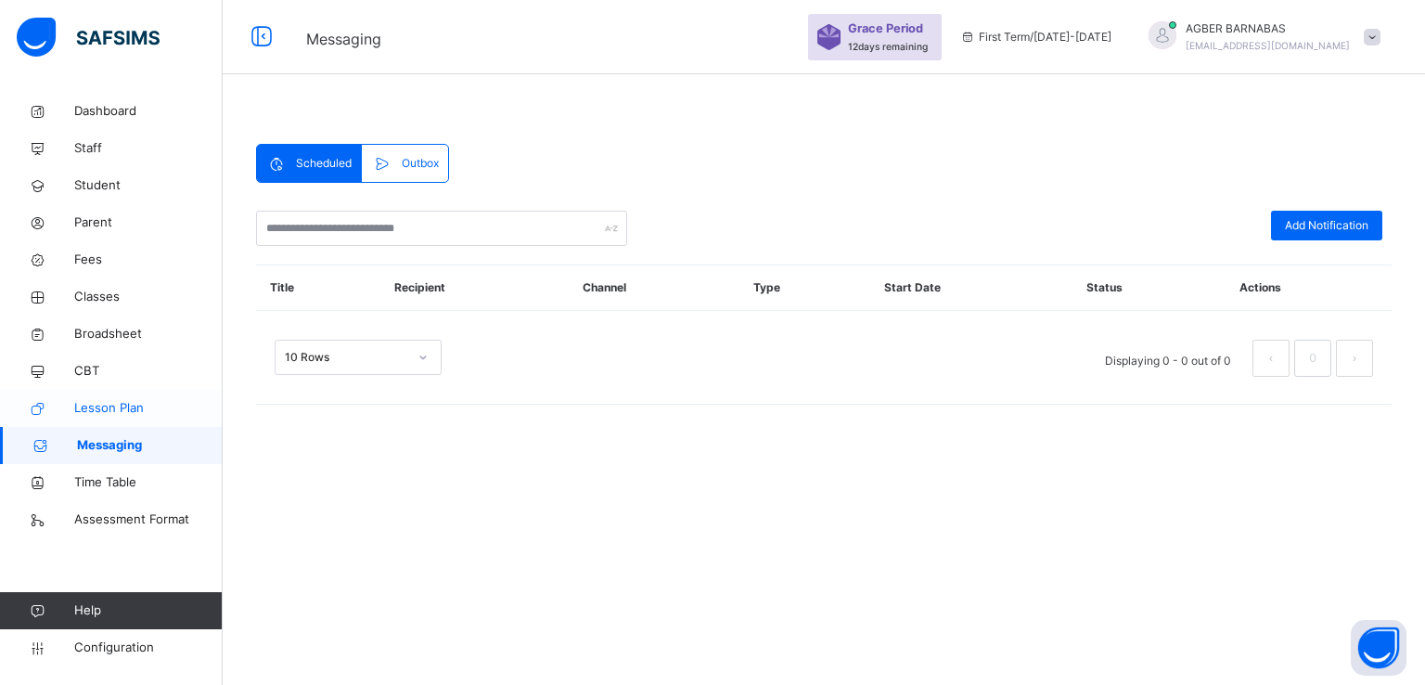
click at [116, 399] on span "Lesson Plan" at bounding box center [148, 408] width 148 height 19
